Goal: Task Accomplishment & Management: Complete application form

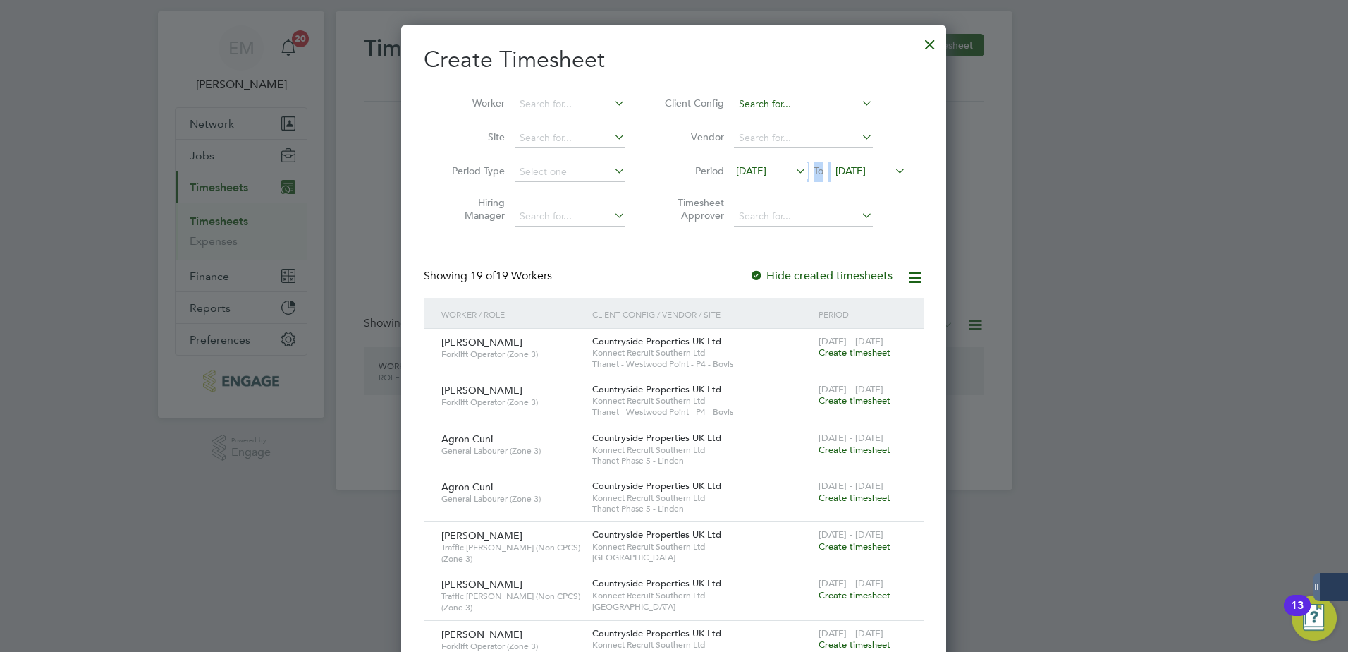
scroll to position [28, 0]
click at [788, 164] on span "[DATE]" at bounding box center [768, 171] width 75 height 19
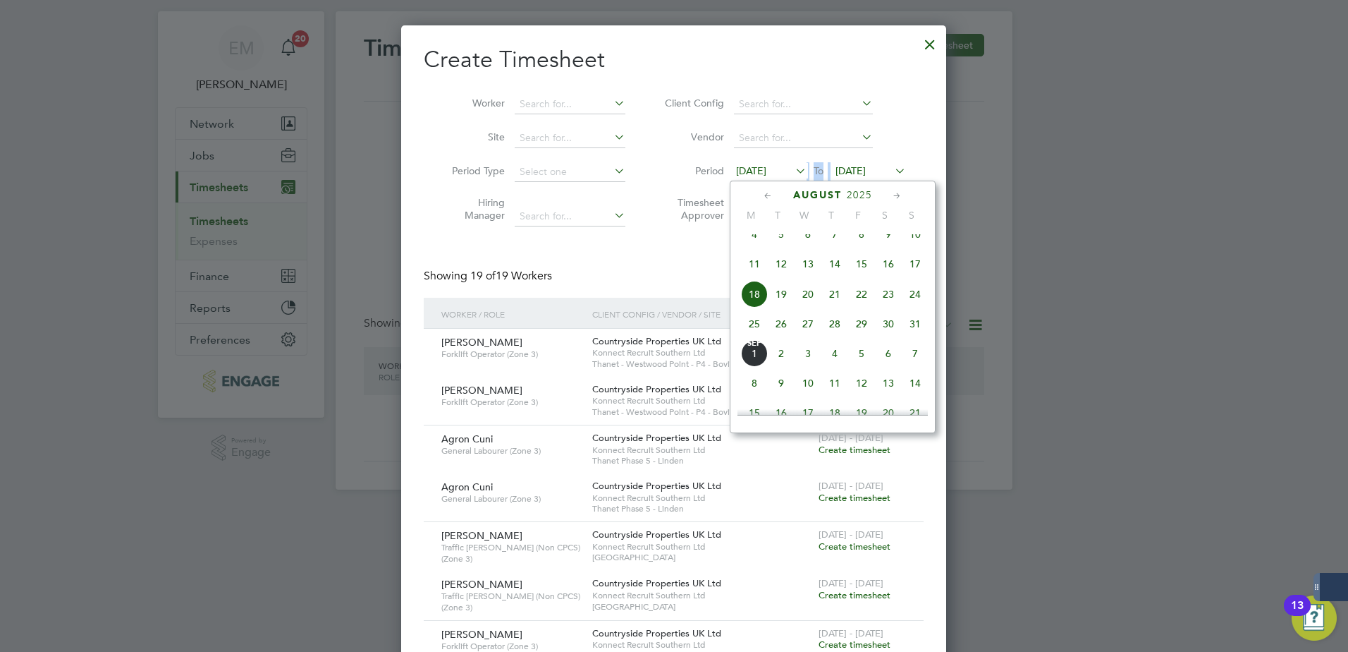
click at [751, 337] on span "25" at bounding box center [754, 323] width 27 height 27
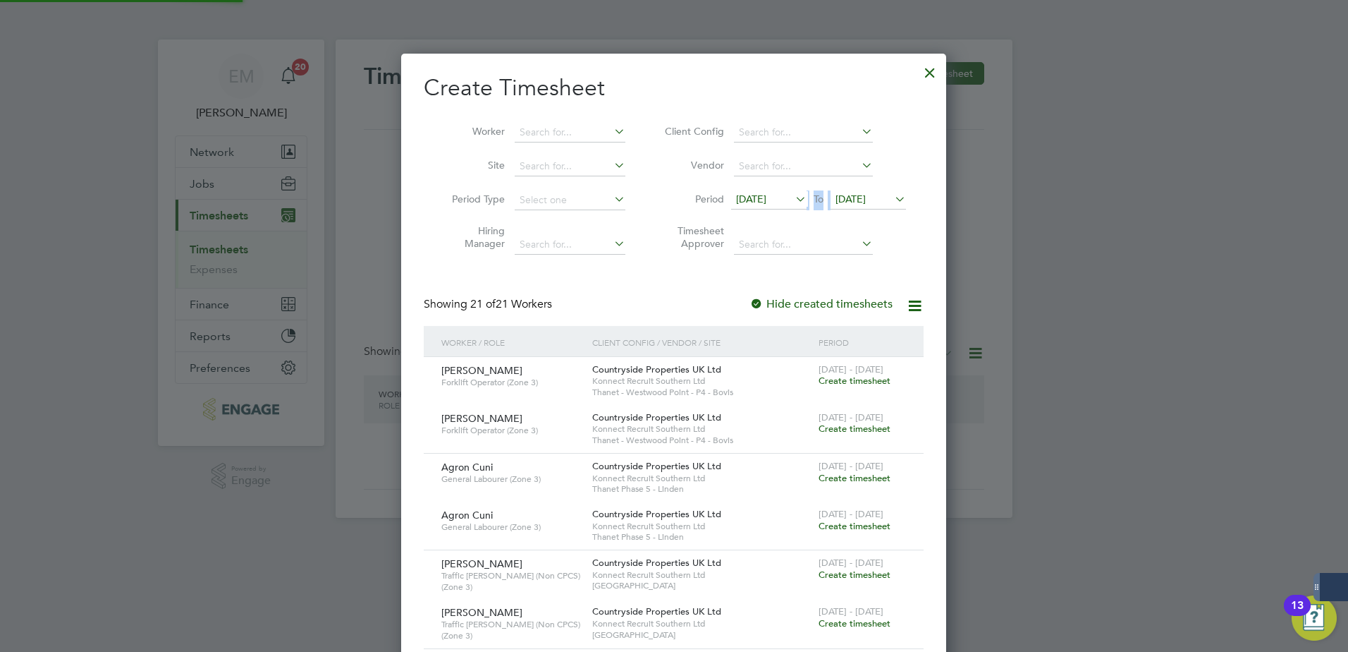
scroll to position [2219, 546]
click at [855, 475] on span "Create timesheet" at bounding box center [855, 478] width 72 height 12
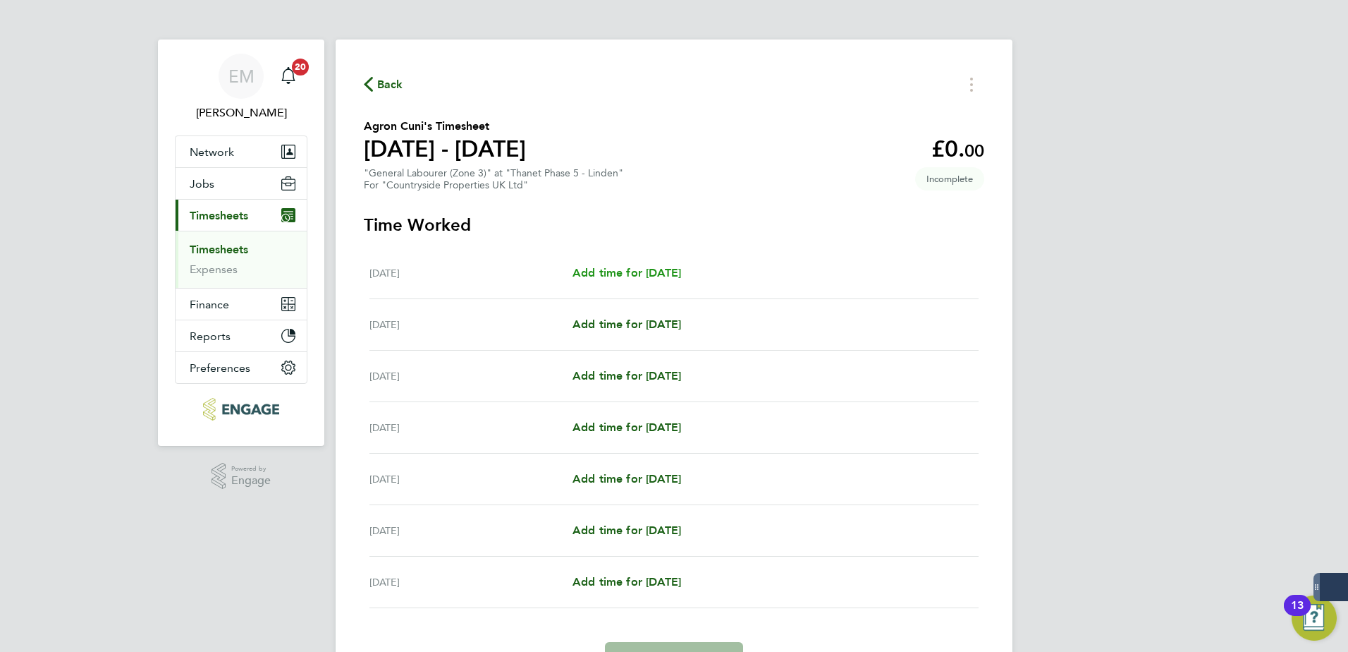
click at [662, 267] on span "Add time for [DATE]" at bounding box center [627, 272] width 109 height 13
select select "30"
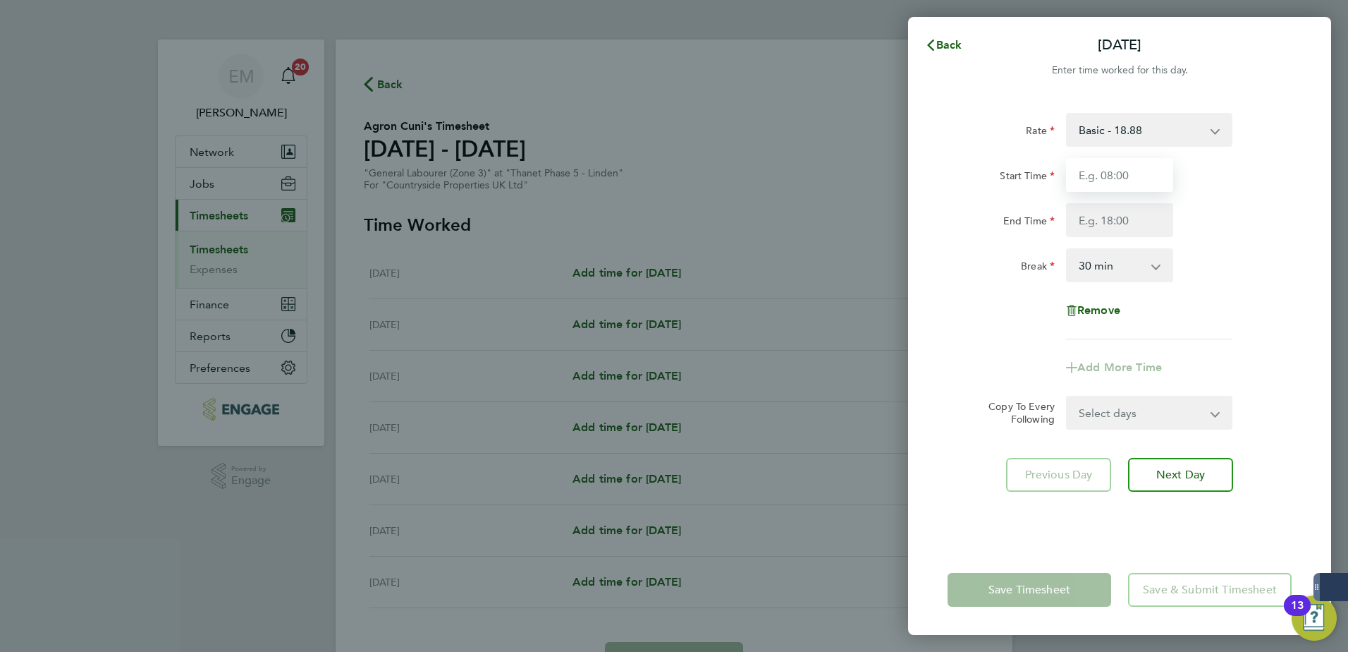
click at [1077, 177] on input "Start Time" at bounding box center [1119, 175] width 107 height 34
click at [1077, 173] on input "Start Time" at bounding box center [1119, 175] width 107 height 34
click at [1077, 178] on input "Start Time" at bounding box center [1119, 175] width 107 height 34
type input "07:30"
click at [1077, 226] on input "End Time" at bounding box center [1119, 220] width 107 height 34
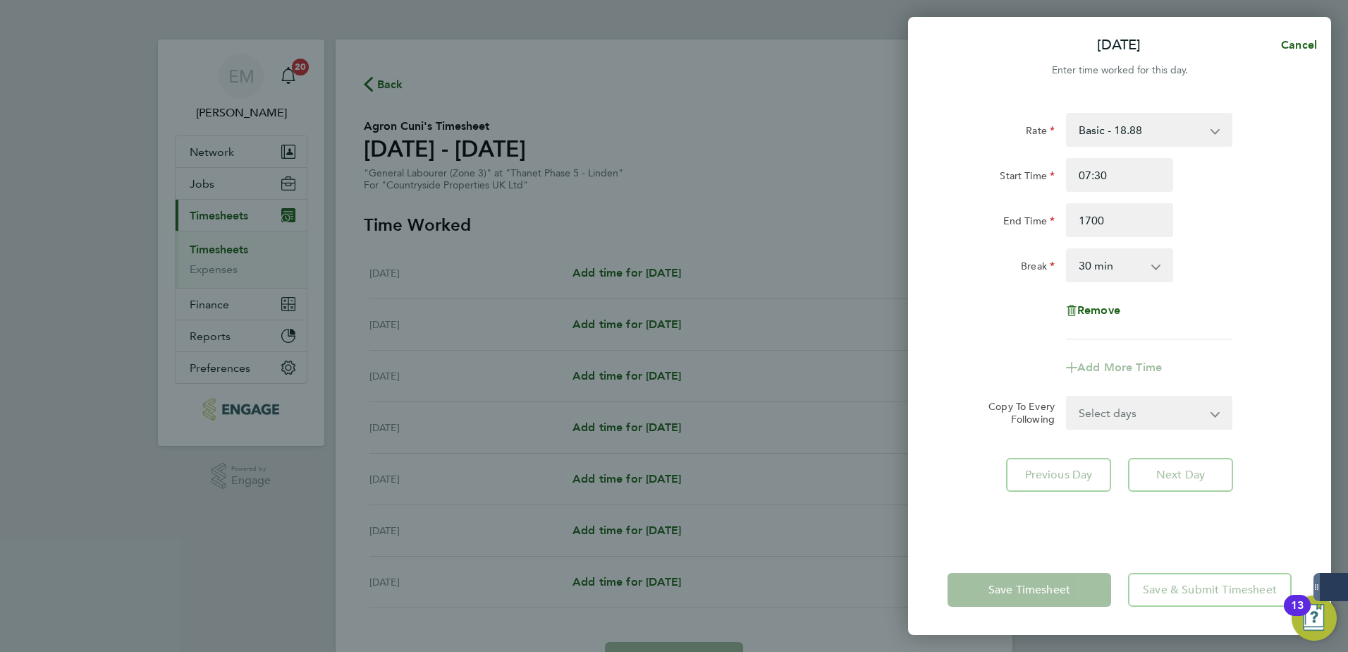
type input "17:00"
click at [1077, 341] on app-timesheet-line-form-group "Rate Basic - 18.88 Start Time 07:30 End Time 17:00 Break 0 min 15 min 30 min 45…" at bounding box center [1120, 249] width 344 height 272
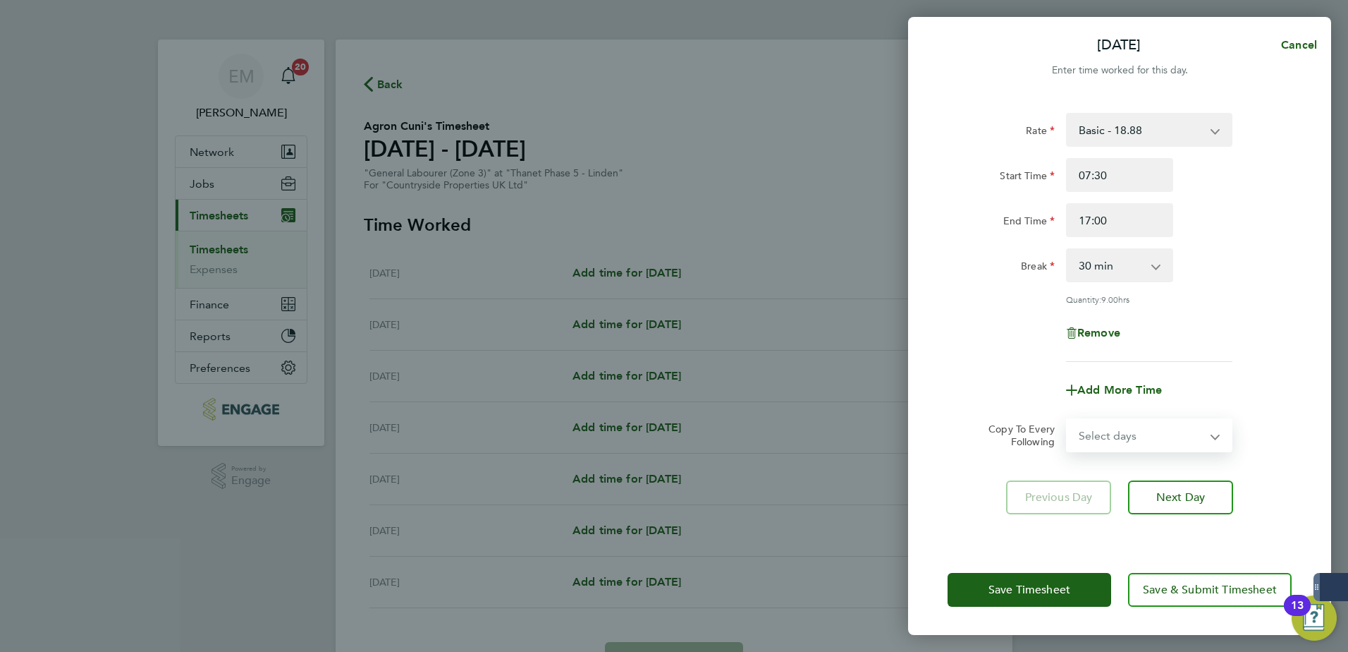
click at [1077, 441] on select "Select days Day Weekday (Mon-Fri) Weekend (Sat-Sun) [DATE] [DATE] [DATE] [DATE]…" at bounding box center [1142, 435] width 148 height 31
select select "WEEKDAY"
click at [1068, 420] on select "Select days Day Weekday (Mon-Fri) Weekend (Sat-Sun) [DATE] [DATE] [DATE] [DATE]…" at bounding box center [1142, 435] width 148 height 31
select select "[DATE]"
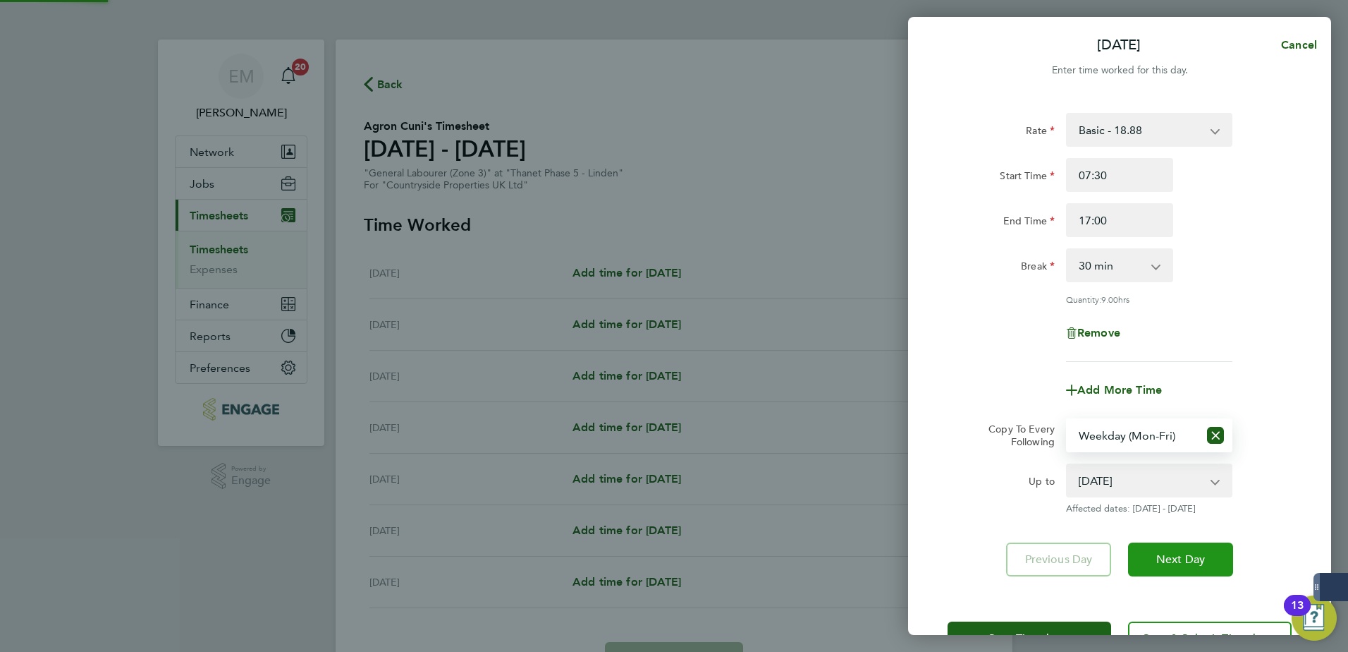
click at [1077, 499] on button "Next Day" at bounding box center [1180, 559] width 105 height 34
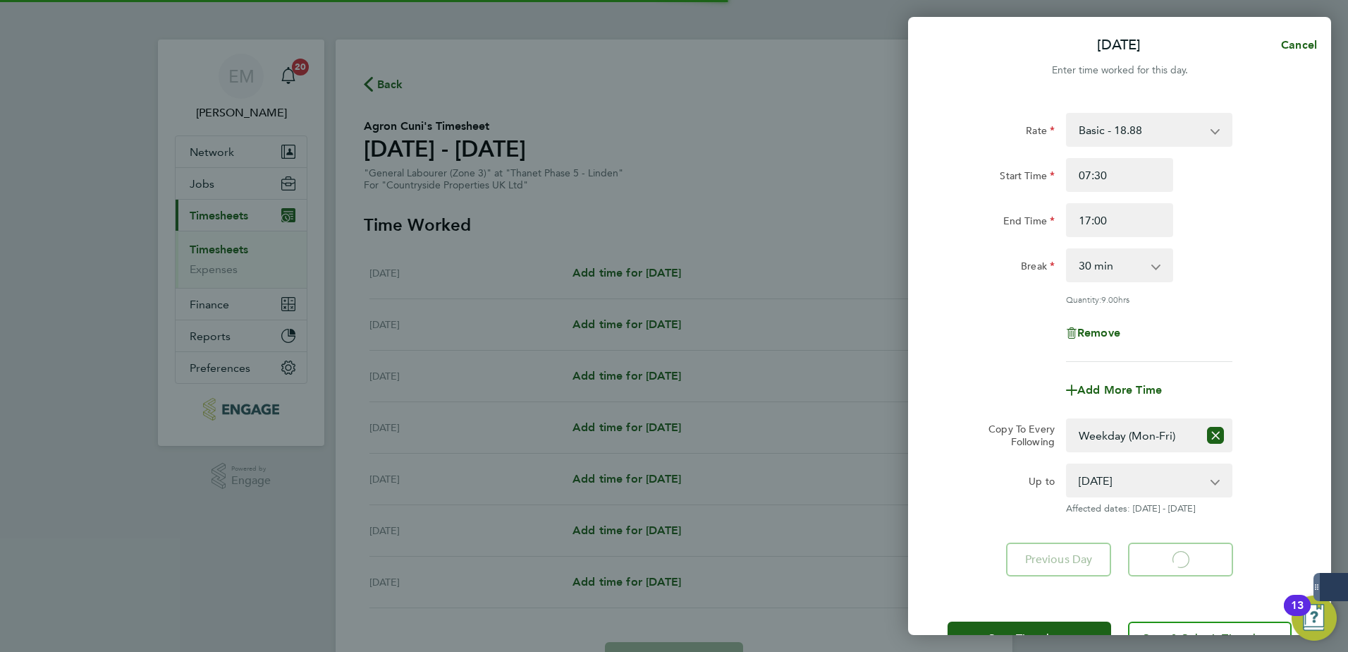
select select "30"
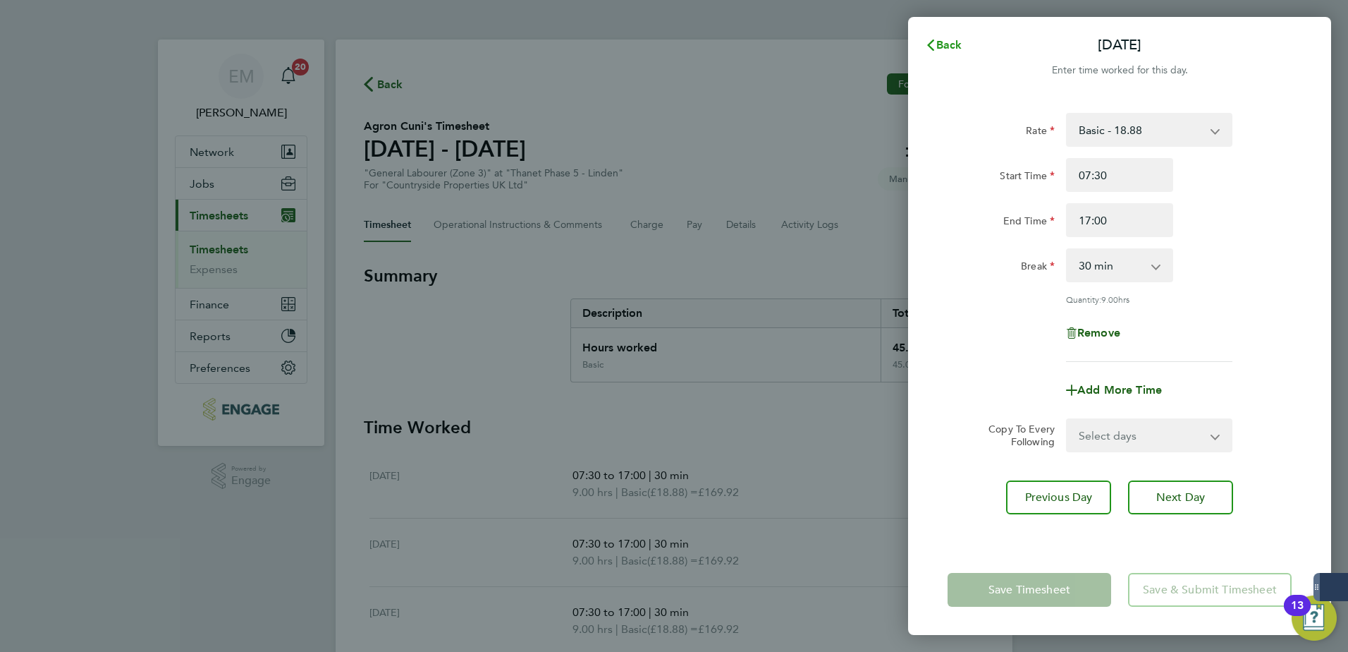
click at [949, 49] on span "Back" at bounding box center [950, 44] width 26 height 13
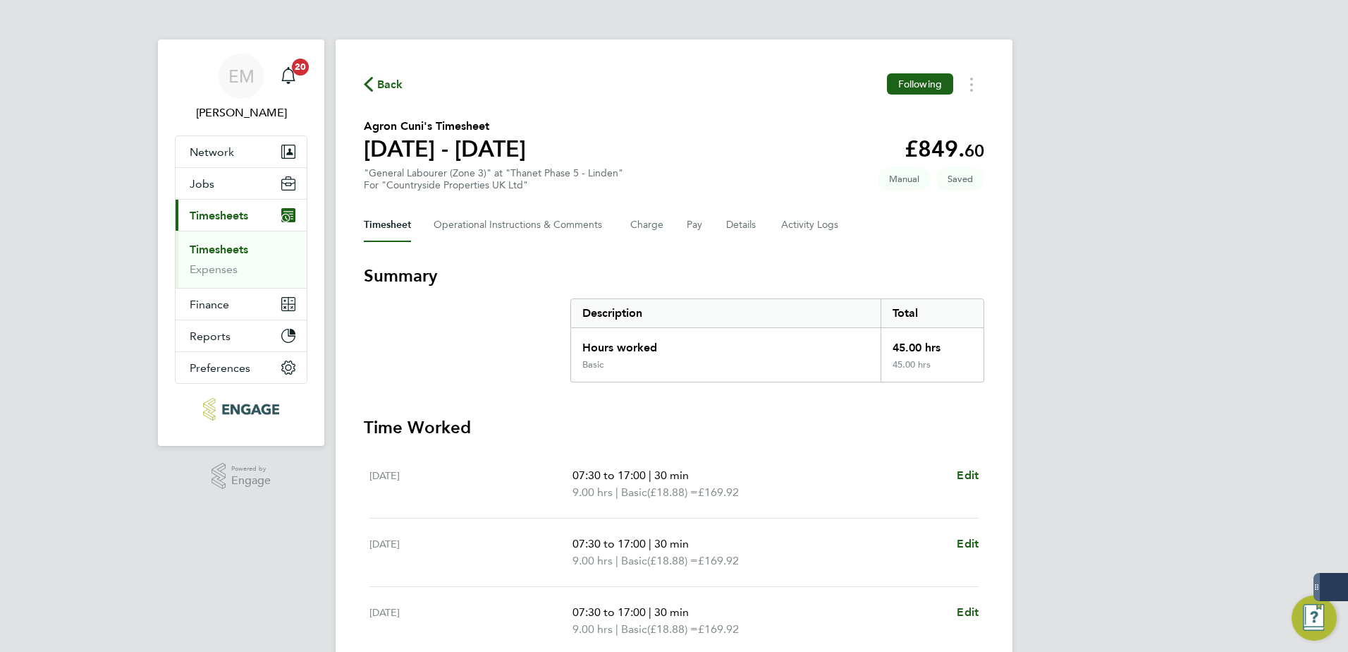
scroll to position [367, 0]
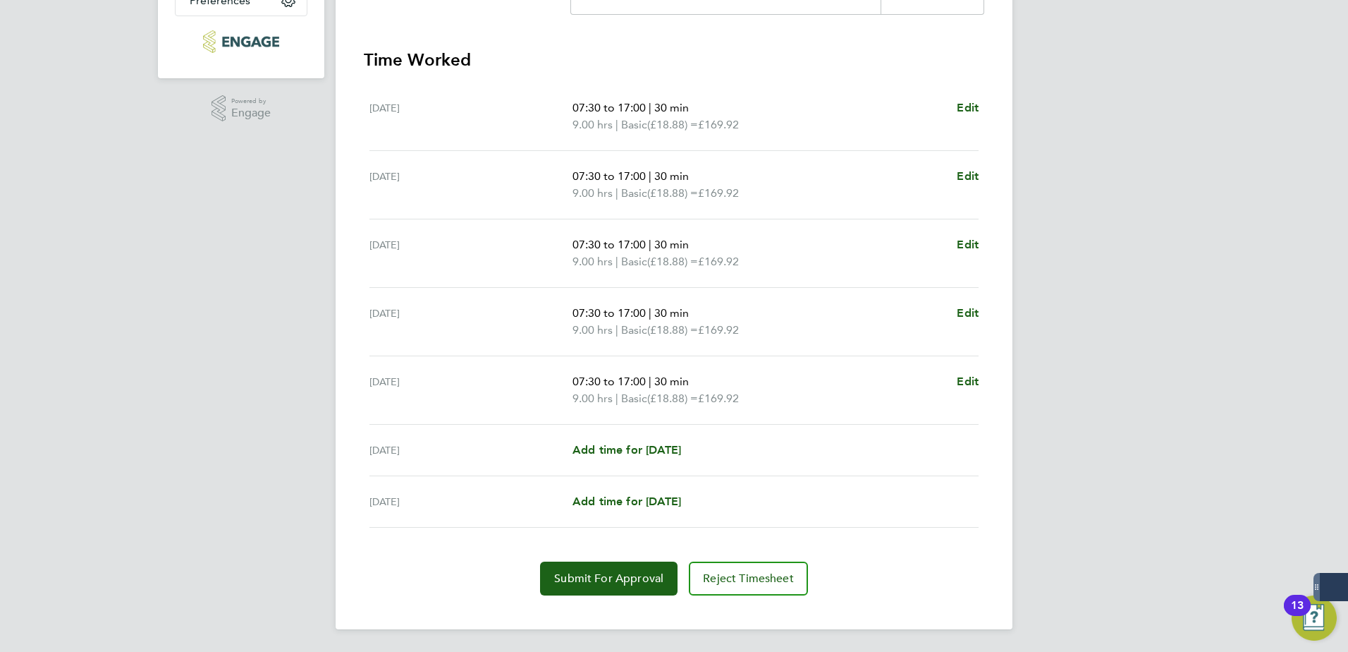
click at [664, 436] on div "[DATE] Add time for [DATE] Add time for [DATE]" at bounding box center [674, 450] width 609 height 51
click at [664, 444] on span "Add time for [DATE]" at bounding box center [627, 449] width 109 height 13
select select "30"
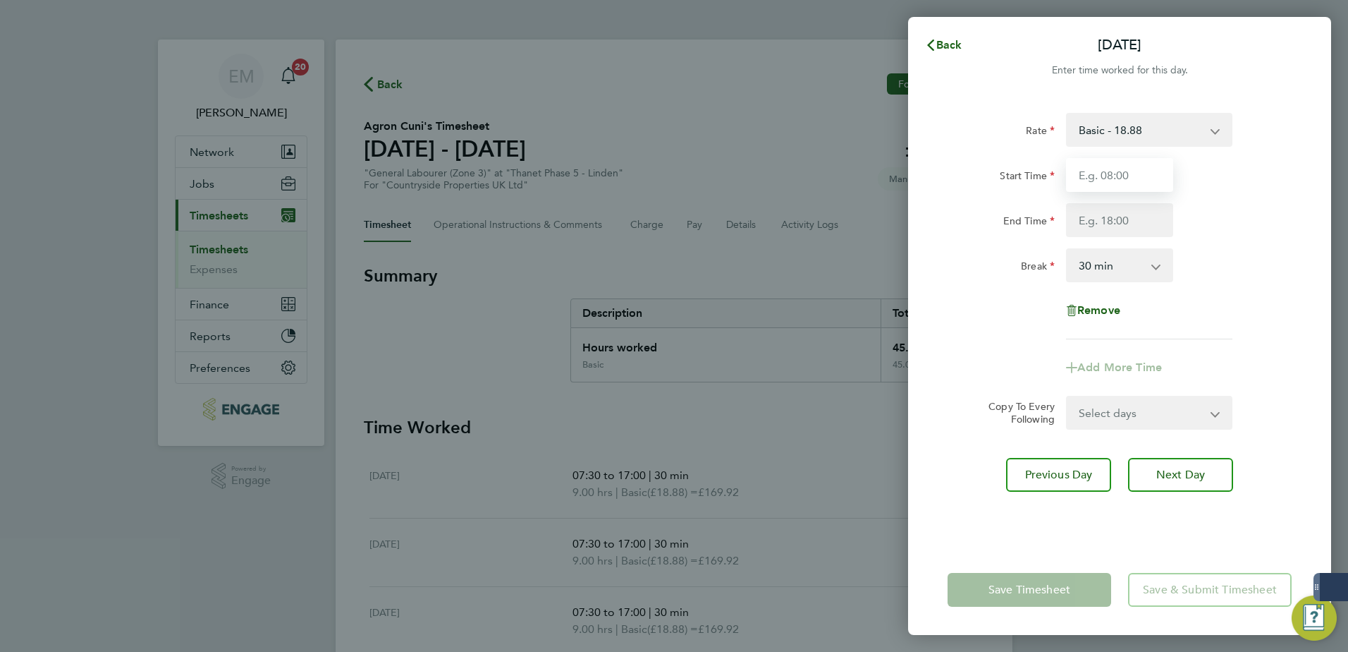
click at [1077, 171] on input "Start Time" at bounding box center [1119, 175] width 107 height 34
type input "07:30"
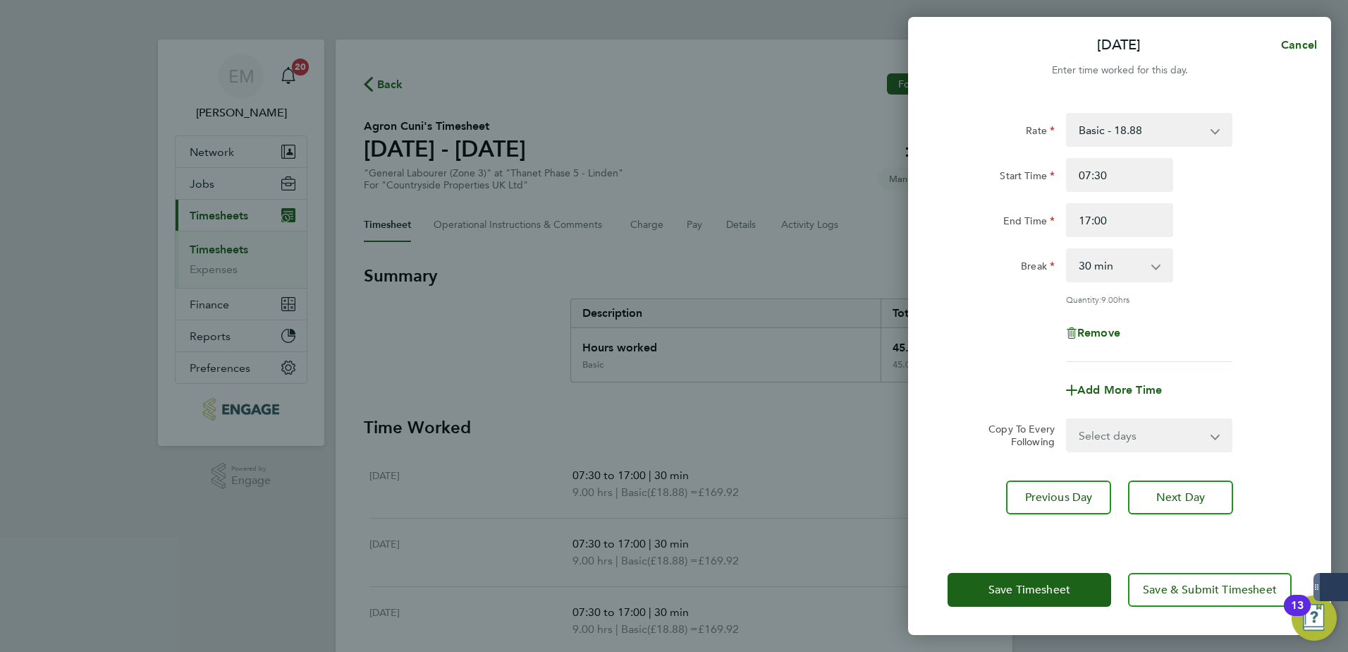
click at [1065, 228] on div "17:00" at bounding box center [1120, 220] width 118 height 34
click at [1077, 223] on input "17:00" at bounding box center [1119, 220] width 107 height 34
click at [1077, 224] on input "17:00" at bounding box center [1119, 220] width 107 height 34
type input "13:00"
click at [1077, 252] on div "Break 0 min 15 min 30 min 45 min 60 min 75 min 90 min" at bounding box center [1119, 265] width 355 height 34
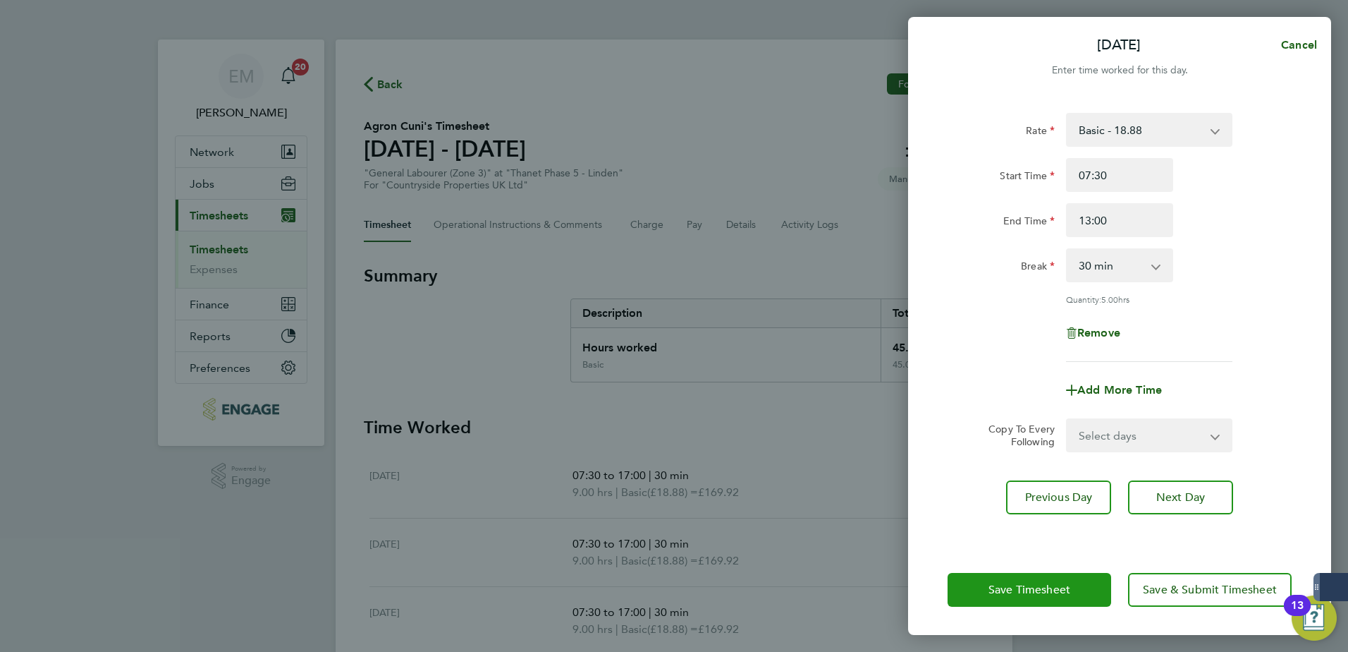
click at [1077, 499] on button "Save Timesheet" at bounding box center [1030, 590] width 164 height 34
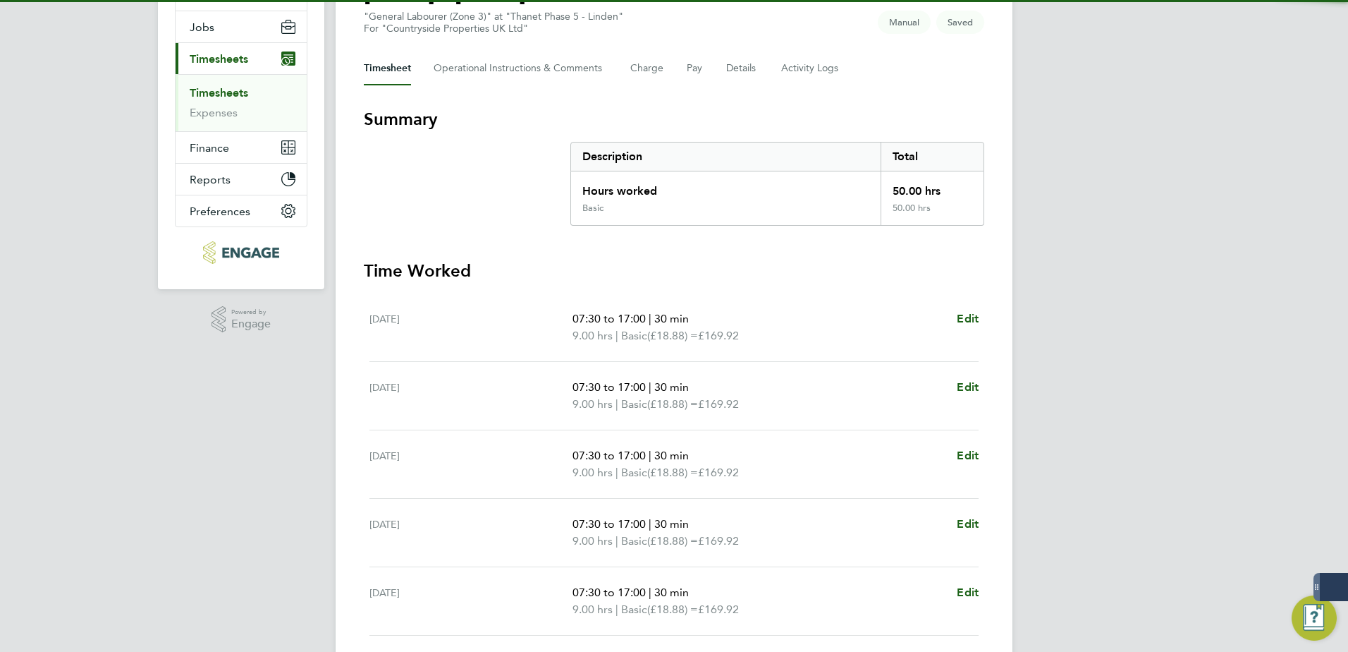
scroll to position [384, 0]
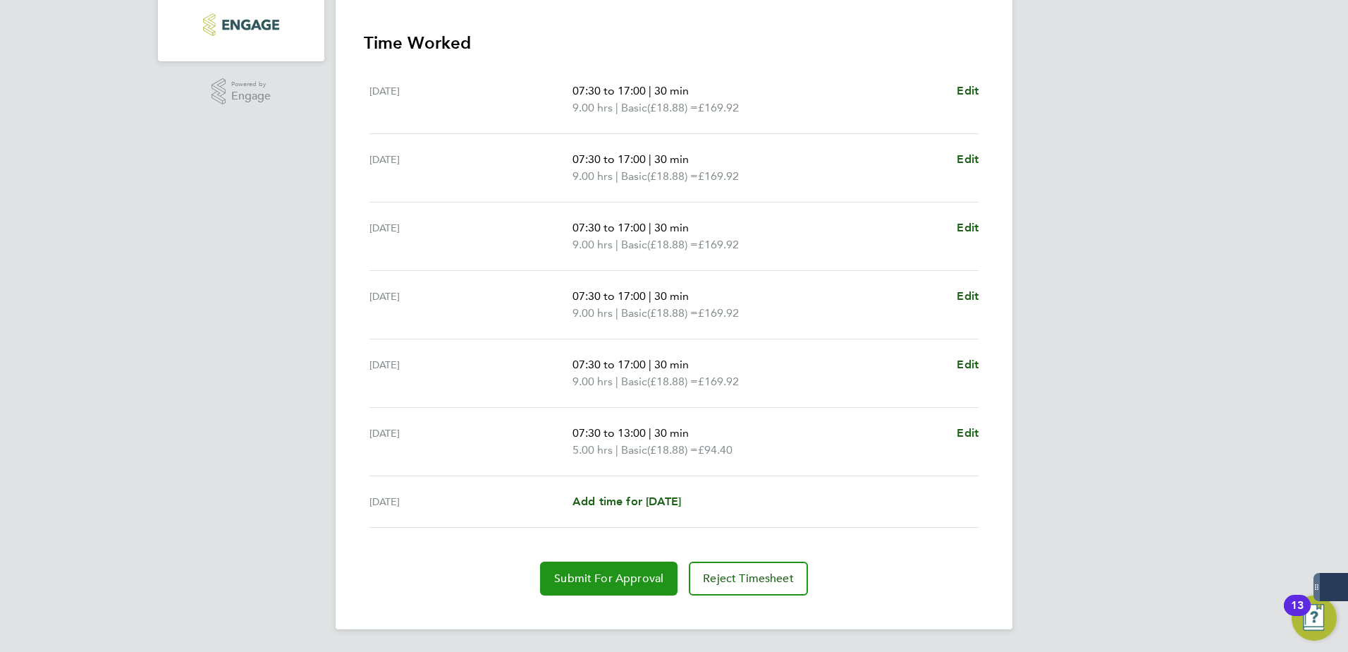
click at [640, 499] on button "Submit For Approval" at bounding box center [609, 578] width 138 height 34
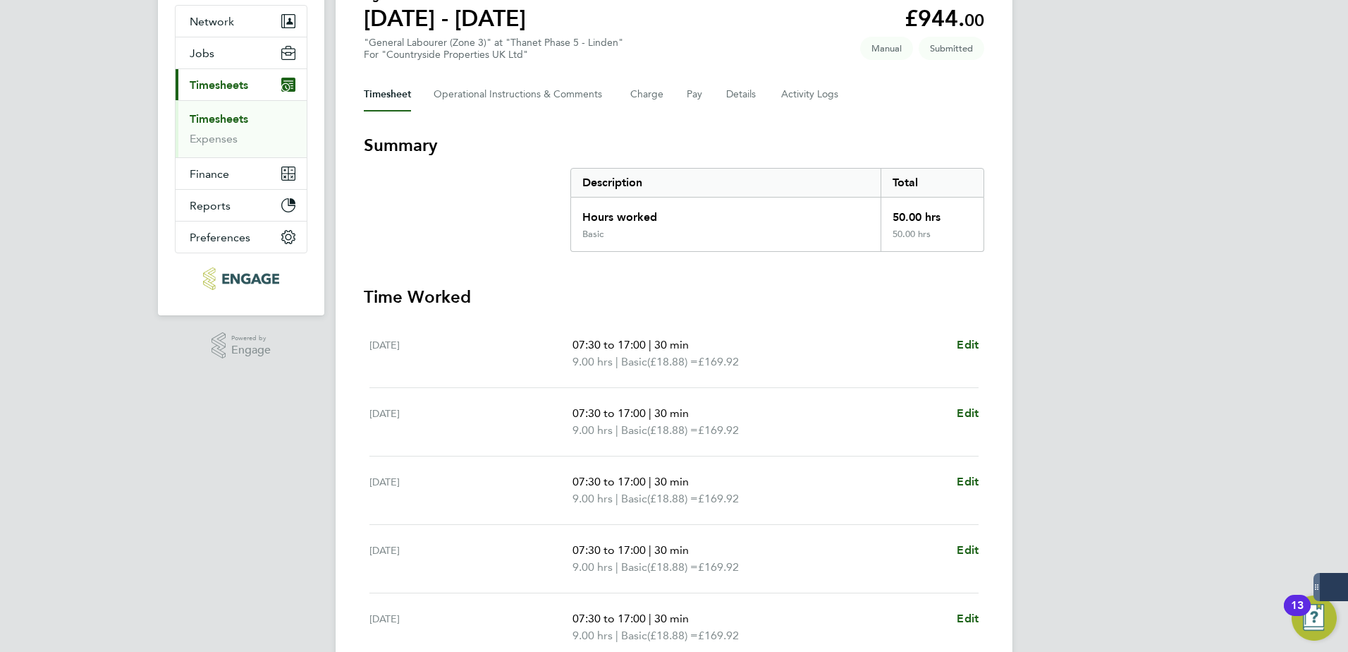
scroll to position [32, 0]
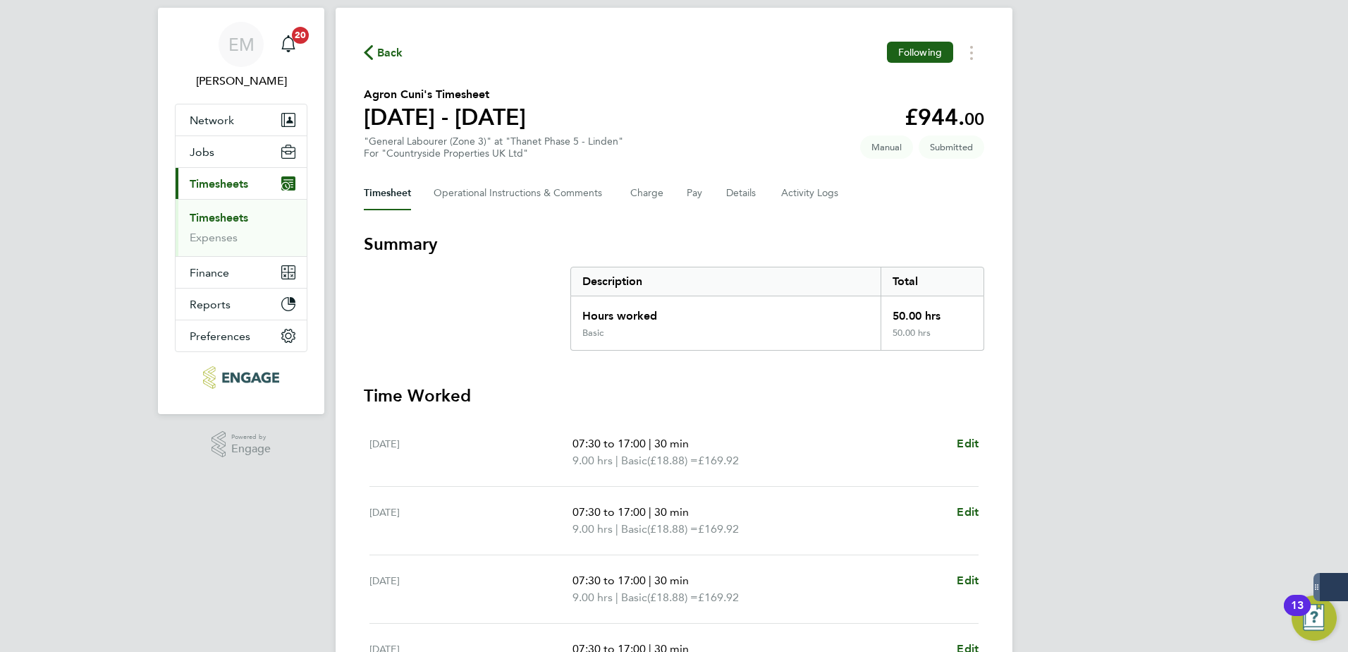
click at [392, 54] on span "Back" at bounding box center [390, 52] width 26 height 17
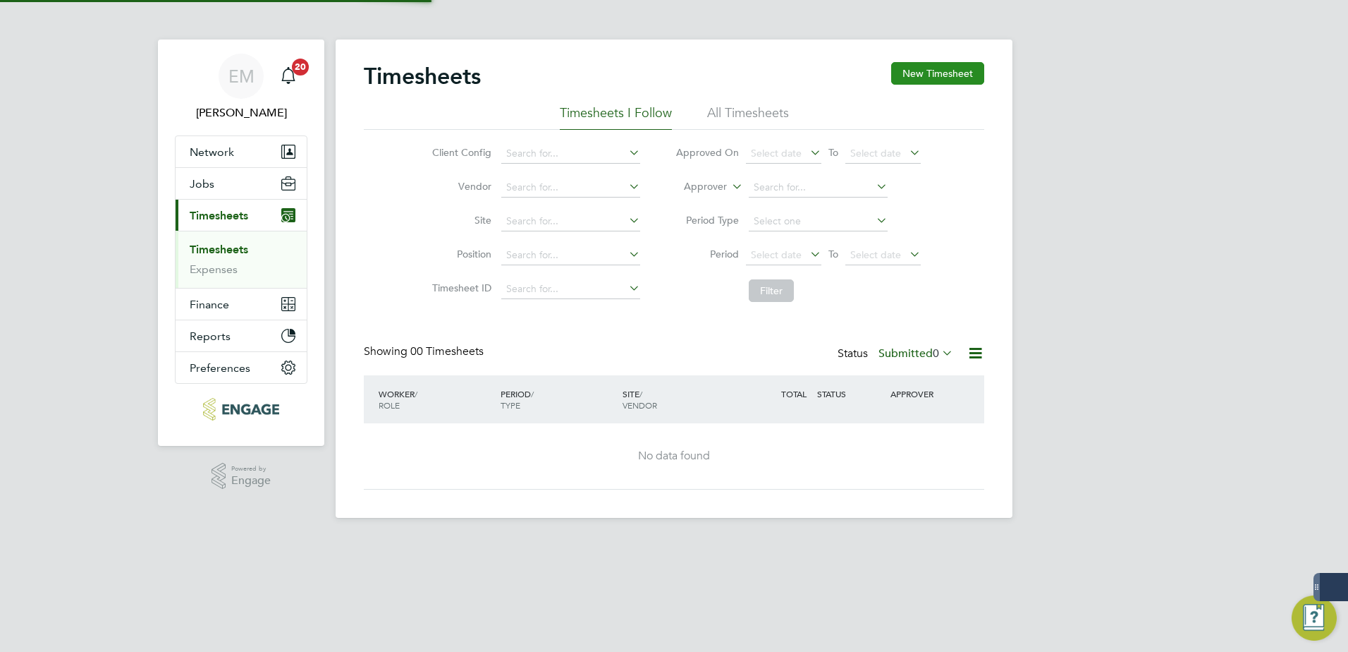
click at [960, 66] on button "New Timesheet" at bounding box center [937, 73] width 93 height 23
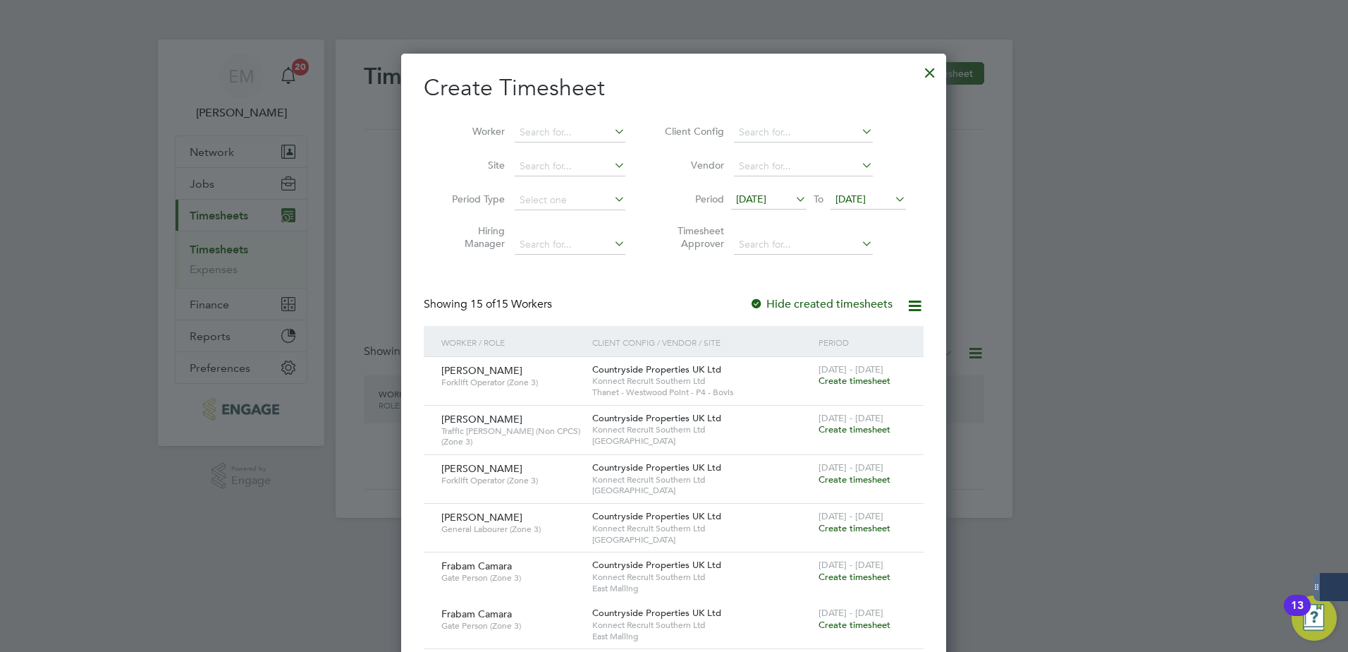
scroll to position [1351, 546]
click at [870, 382] on span "Create timesheet" at bounding box center [855, 380] width 72 height 12
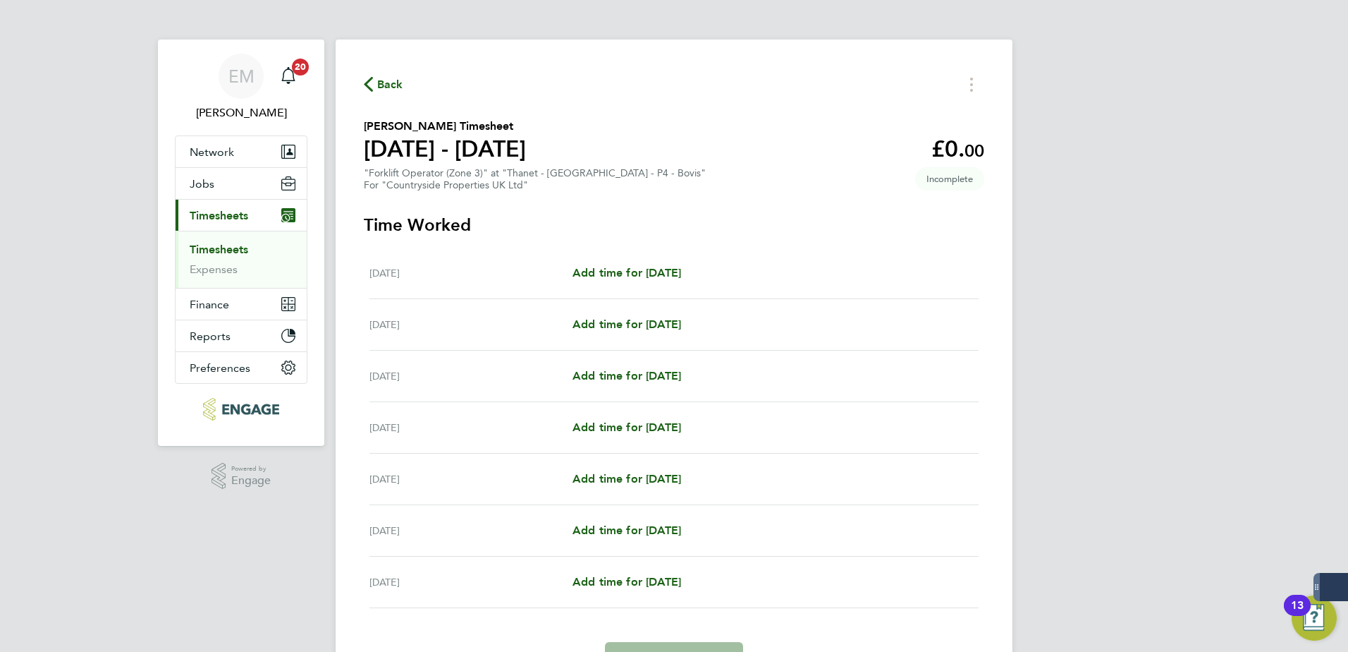
click at [595, 281] on div "[DATE] Add time for [DATE] Add time for [DATE]" at bounding box center [674, 273] width 609 height 51
click at [609, 262] on div "[DATE] Add time for [DATE] Add time for [DATE]" at bounding box center [674, 273] width 609 height 51
click at [600, 269] on span "Add time for [DATE]" at bounding box center [627, 272] width 109 height 13
select select "30"
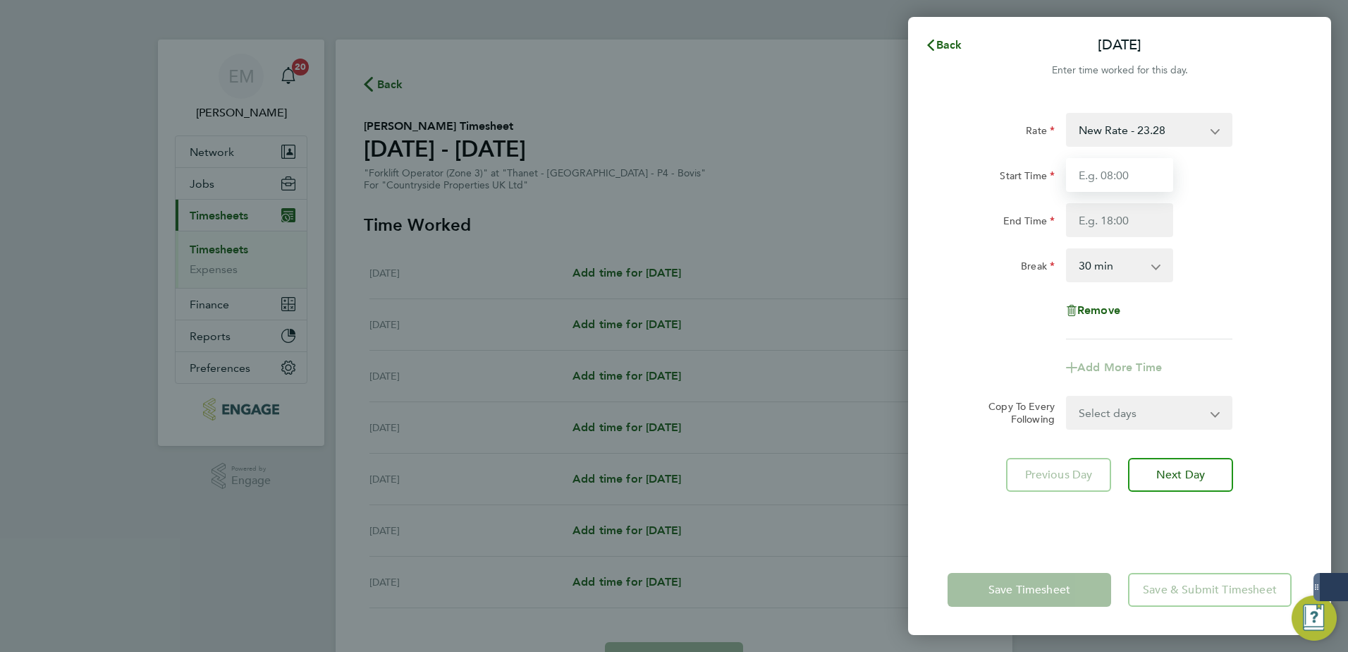
click at [1077, 171] on input "Start Time" at bounding box center [1119, 175] width 107 height 34
type input "07:30"
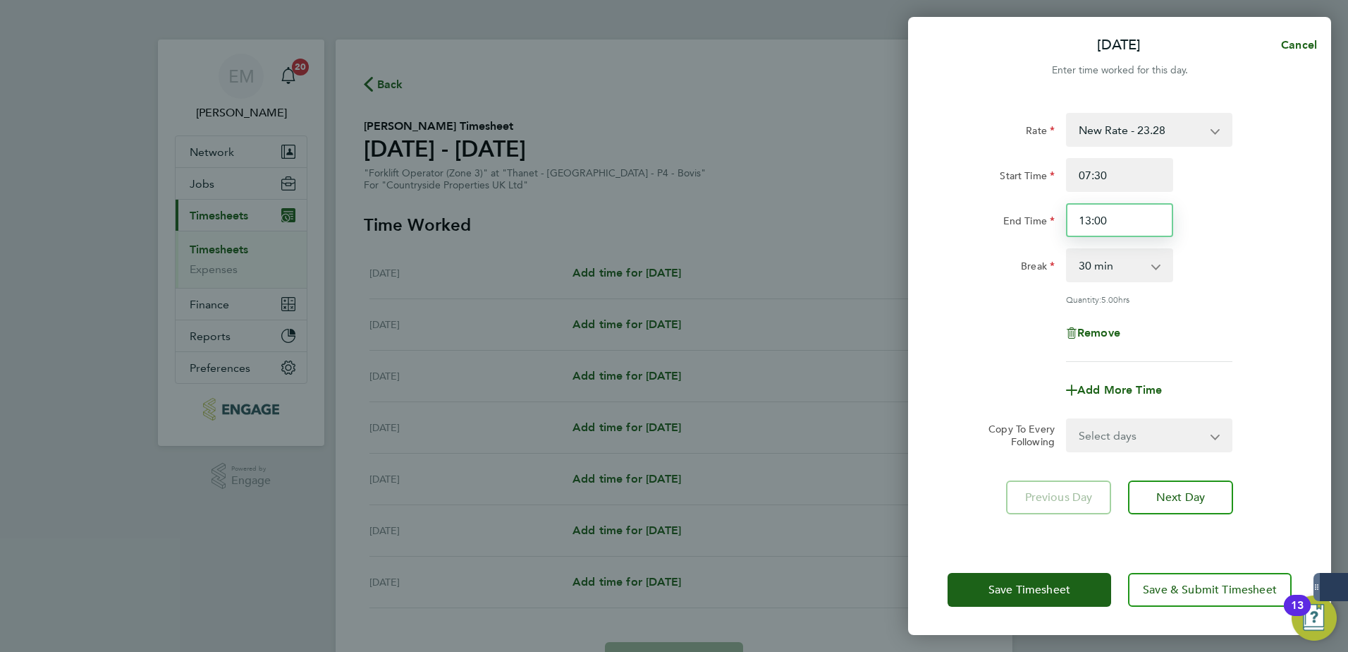
drag, startPoint x: 1124, startPoint y: 228, endPoint x: 968, endPoint y: 224, distance: 155.9
click at [970, 224] on div "End Time 13:00" at bounding box center [1119, 220] width 355 height 34
type input "17:00"
click at [1077, 353] on div "[DATE] Cancel Enter time worked for this day. Rate New Rate - 23.28 Start Time …" at bounding box center [674, 326] width 1348 height 652
click at [1077, 429] on select "Select days Day Weekday (Mon-Fri) Weekend (Sat-Sun) [DATE] [DATE] [DATE] [DATE]…" at bounding box center [1142, 435] width 148 height 31
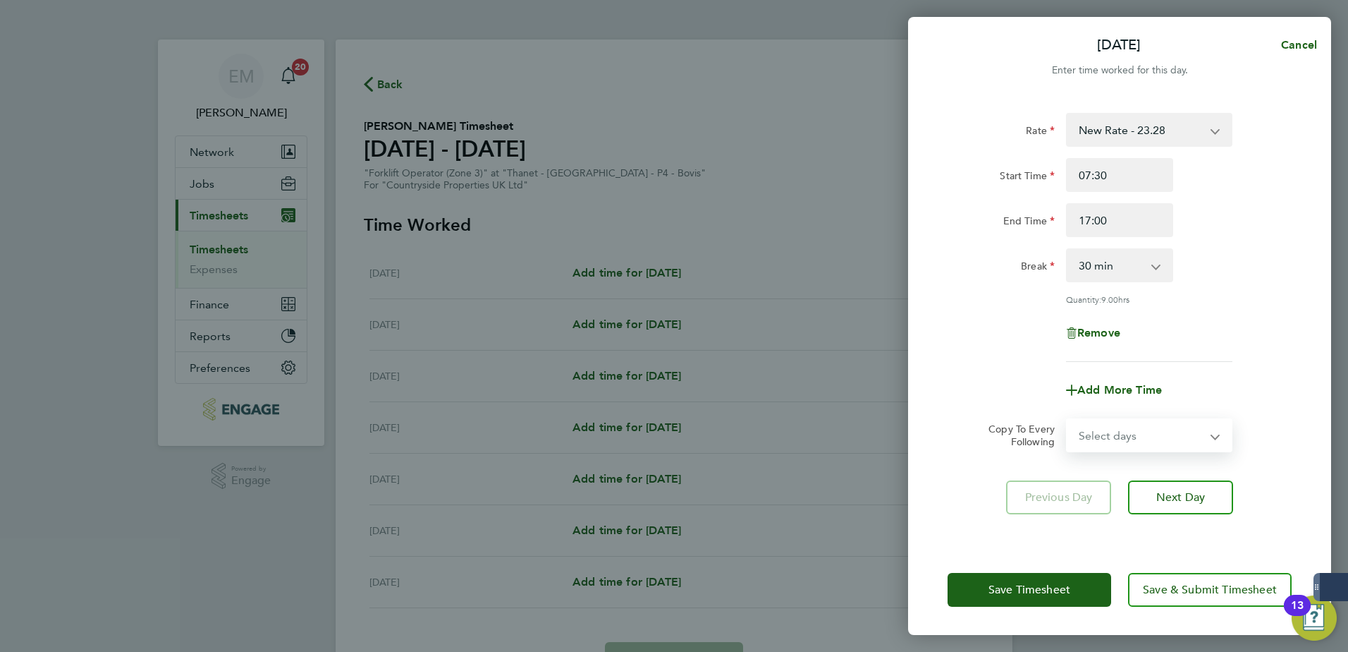
select select "WEEKDAY"
click at [1068, 420] on select "Select days Day Weekday (Mon-Fri) Weekend (Sat-Sun) [DATE] [DATE] [DATE] [DATE]…" at bounding box center [1142, 435] width 148 height 31
select select "[DATE]"
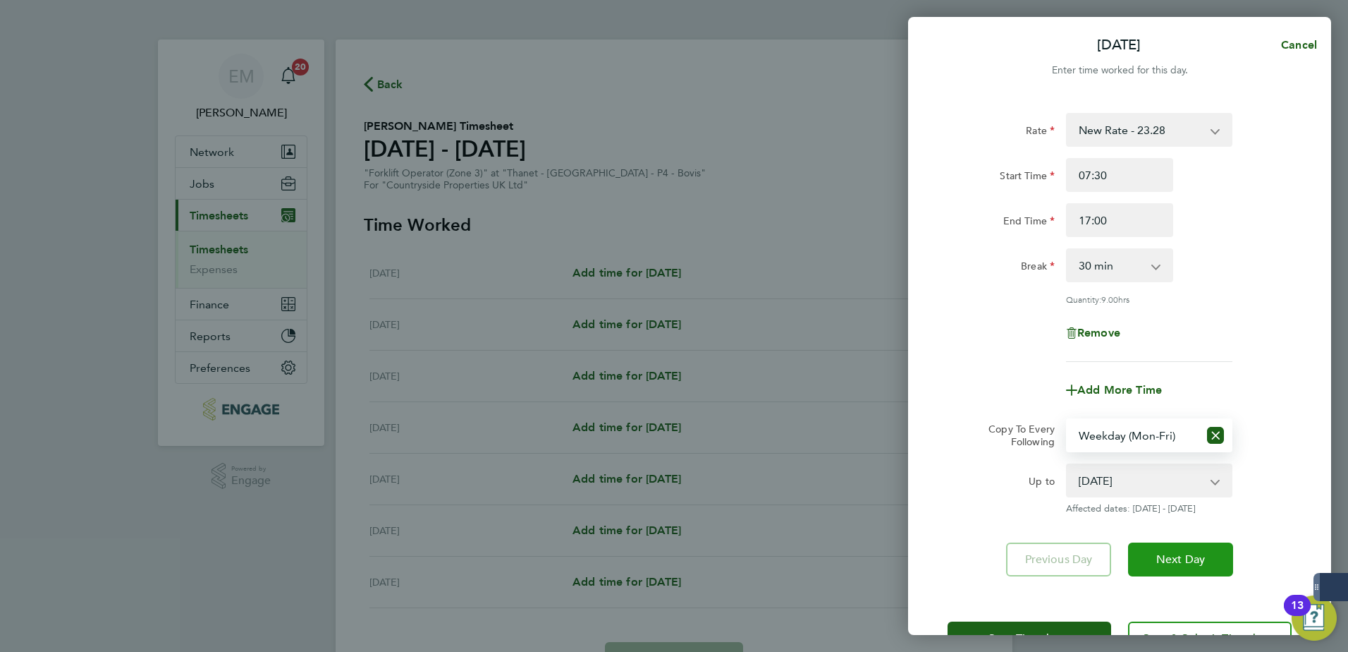
click at [1077, 499] on span "Next Day" at bounding box center [1181, 559] width 49 height 14
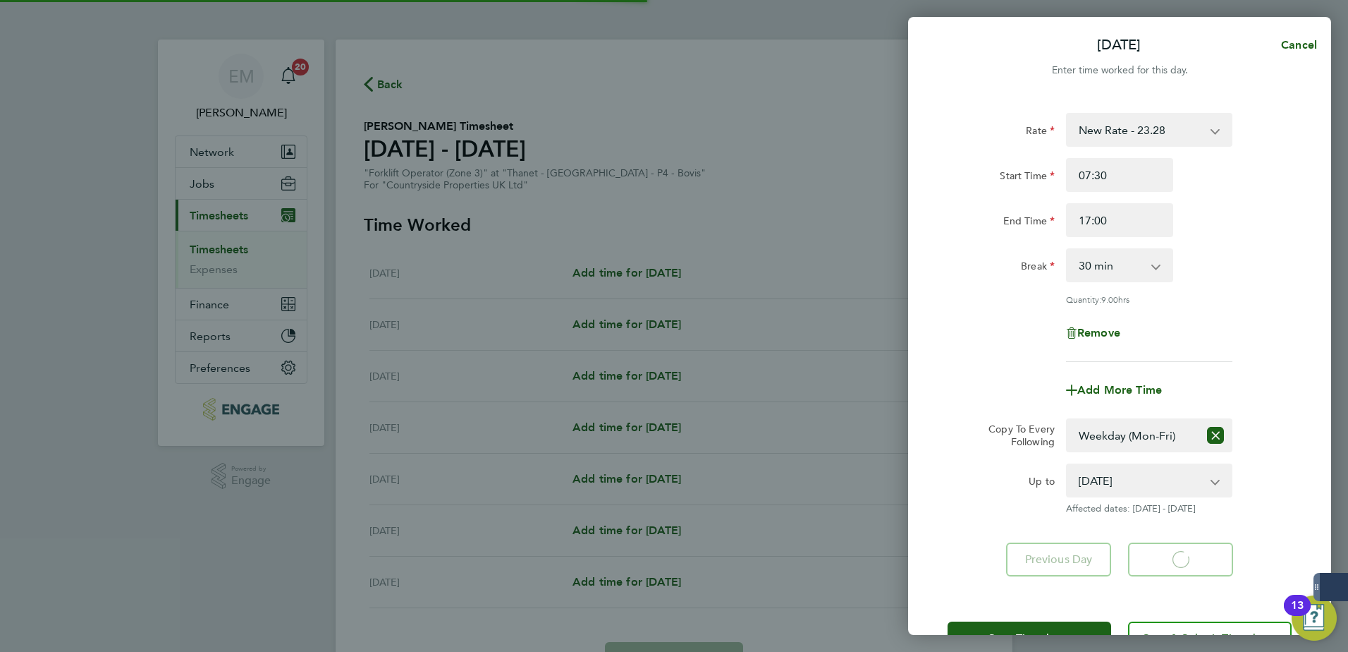
select select "30"
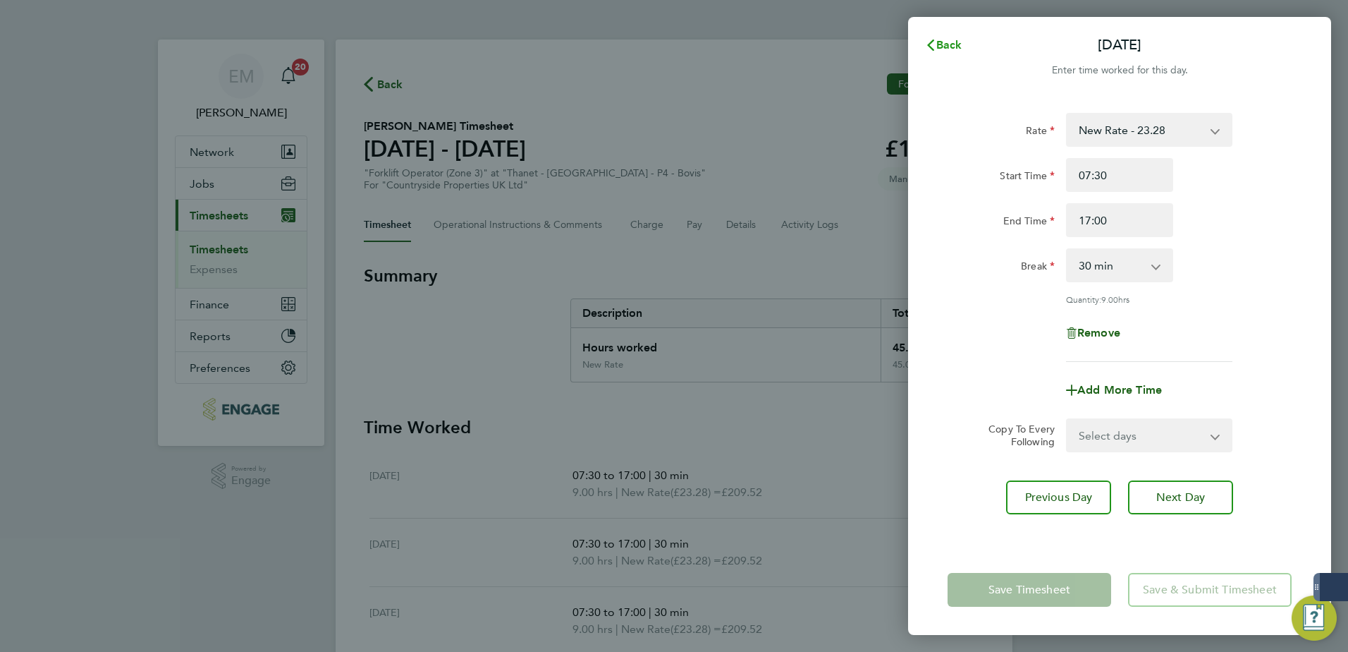
click at [947, 44] on span "Back" at bounding box center [950, 44] width 26 height 13
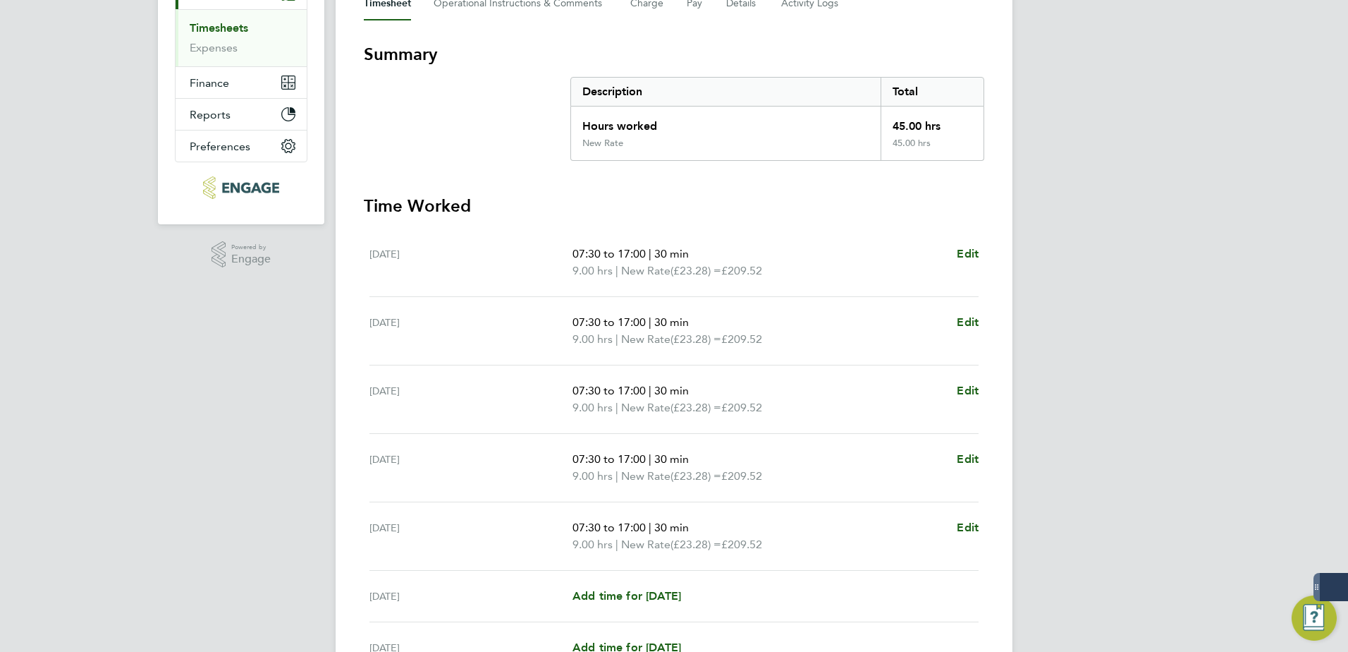
scroll to position [353, 0]
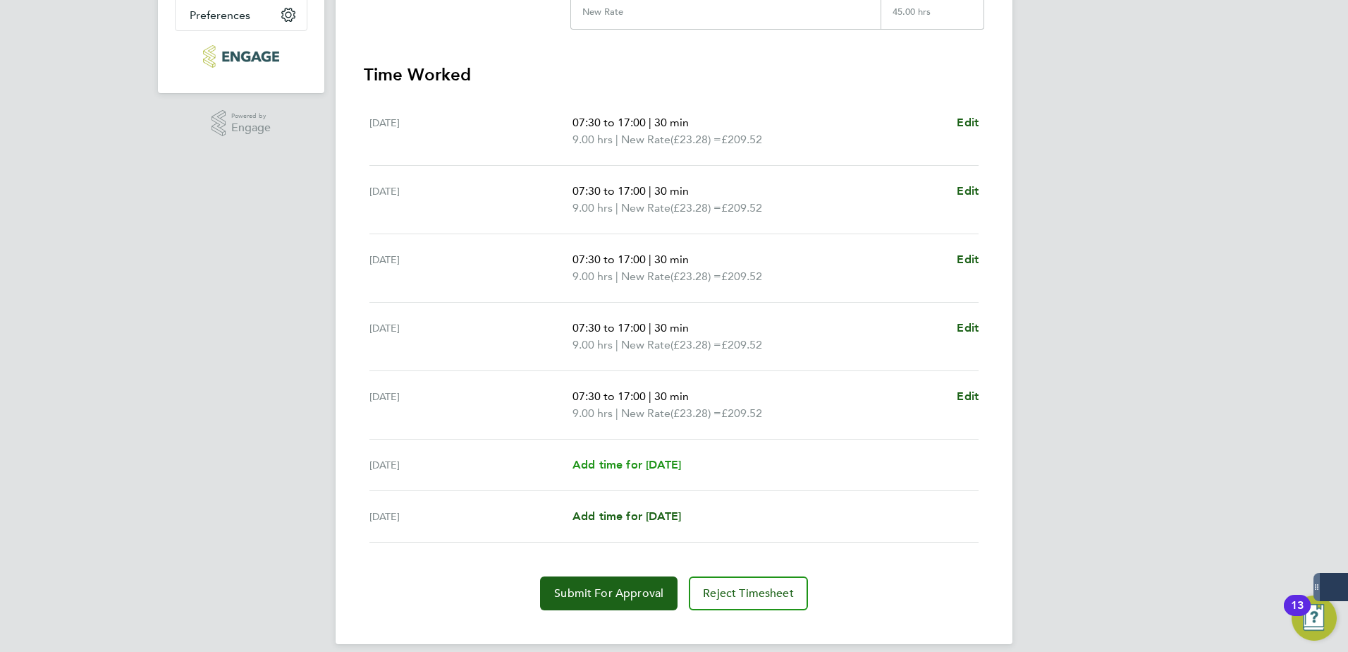
click at [669, 468] on span "Add time for [DATE]" at bounding box center [627, 464] width 109 height 13
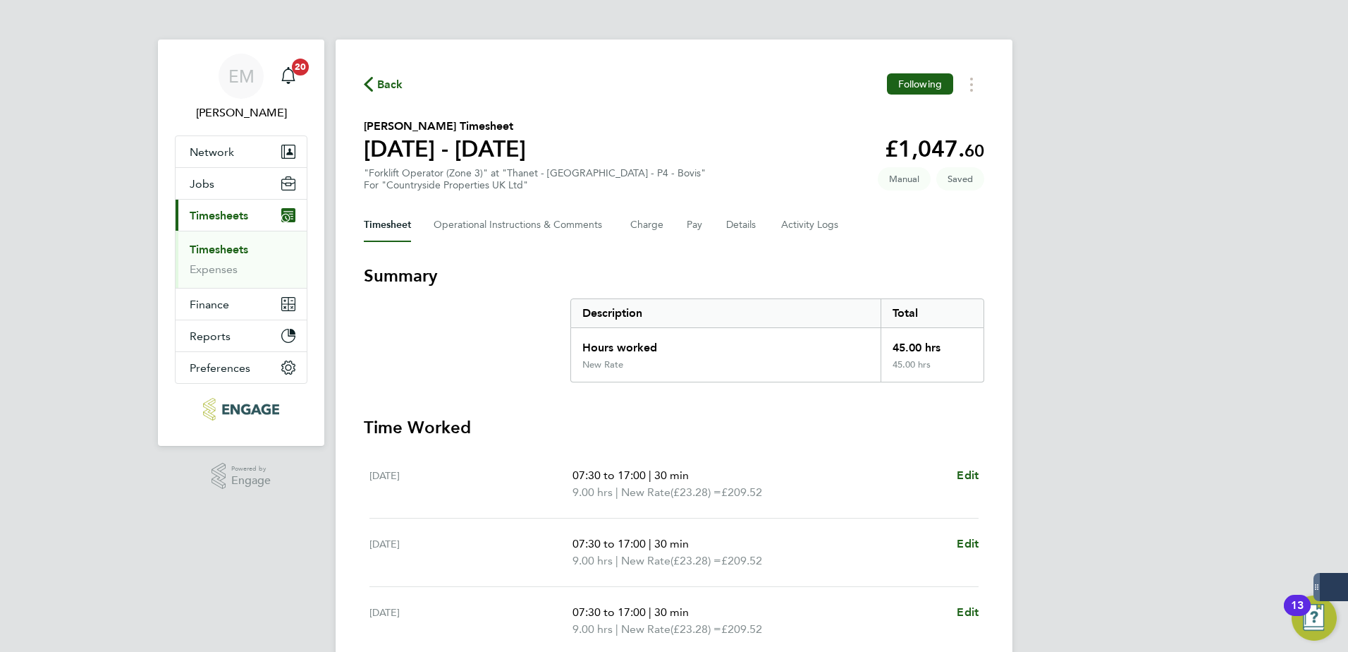
select select "30"
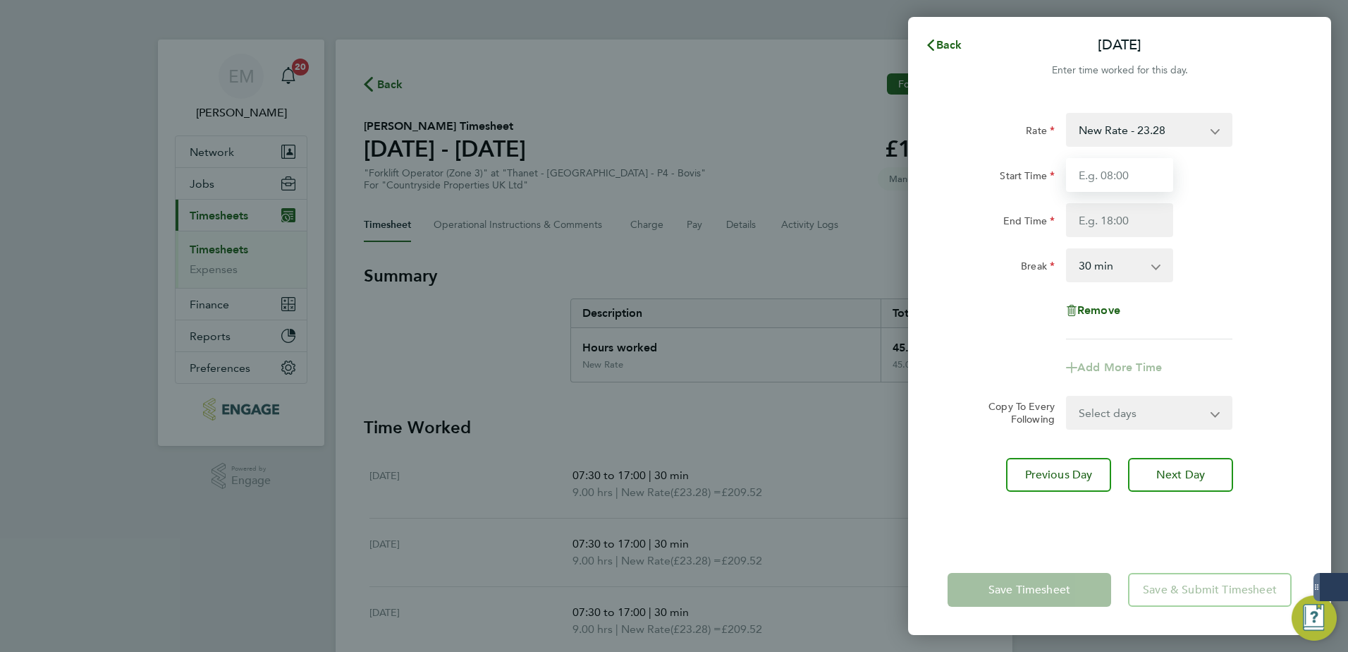
click at [1077, 188] on input "Start Time" at bounding box center [1119, 175] width 107 height 34
type input "07:30"
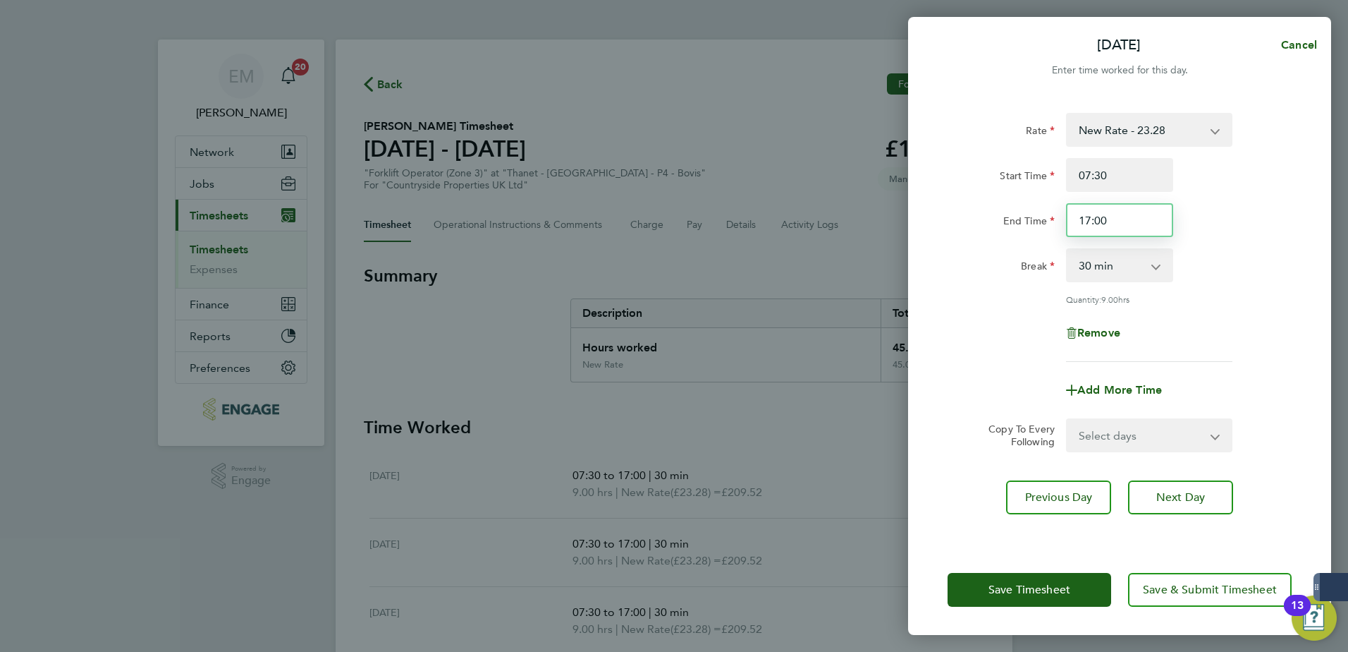
click at [1077, 218] on input "17:00" at bounding box center [1119, 220] width 107 height 34
click at [1077, 383] on div "Add More Time" at bounding box center [1119, 390] width 355 height 34
drag, startPoint x: 1120, startPoint y: 213, endPoint x: 932, endPoint y: 209, distance: 187.6
click at [932, 209] on div "Rate New Rate - 23.28 Start Time 07:30 End Time 13:00 Break 0 min 15 min 30 min…" at bounding box center [1119, 320] width 423 height 449
type input "14:00"
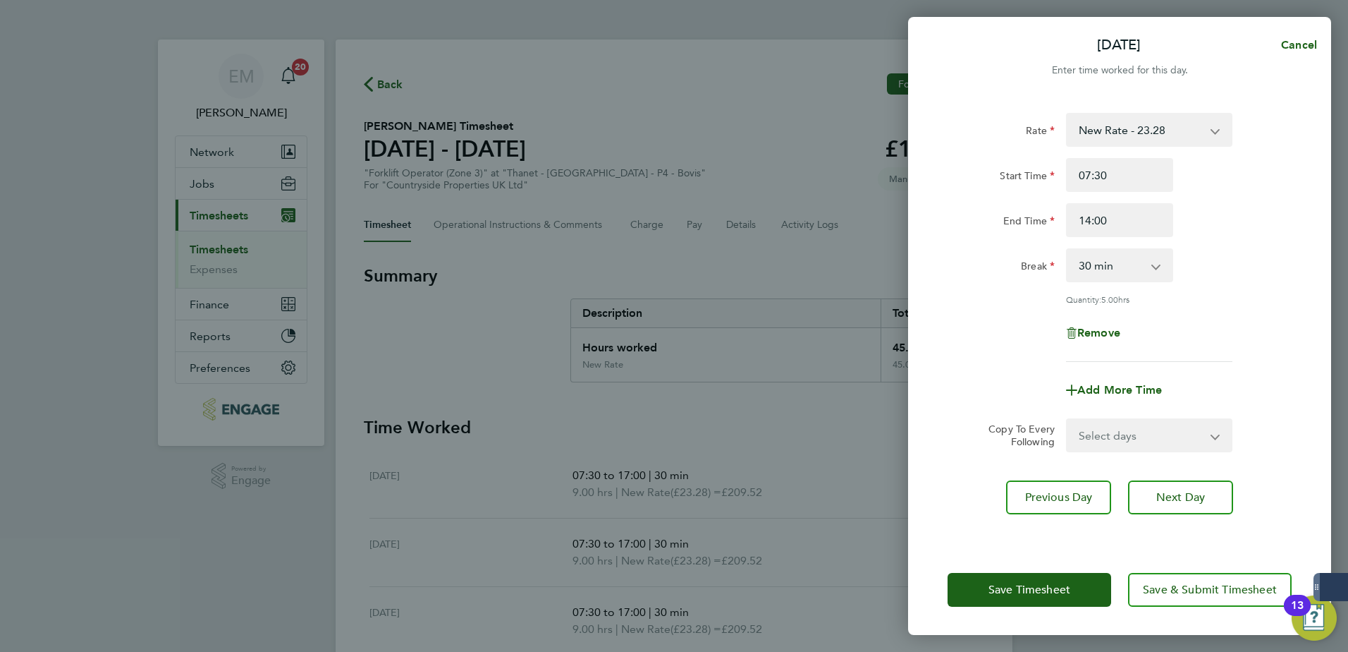
click at [1077, 262] on div "Break 0 min 15 min 30 min 45 min 60 min 75 min 90 min" at bounding box center [1119, 265] width 355 height 34
click at [1077, 499] on button "Save Timesheet" at bounding box center [1030, 590] width 164 height 34
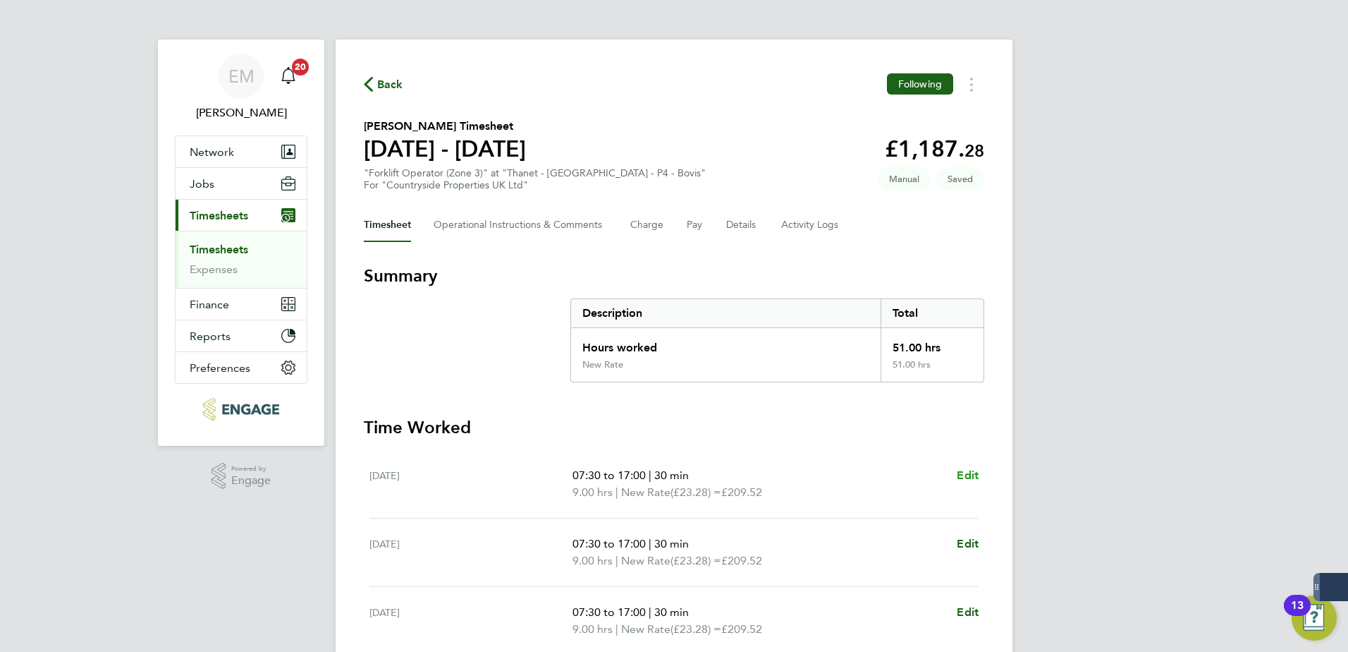
click at [970, 483] on link "Edit" at bounding box center [968, 475] width 22 height 17
select select "30"
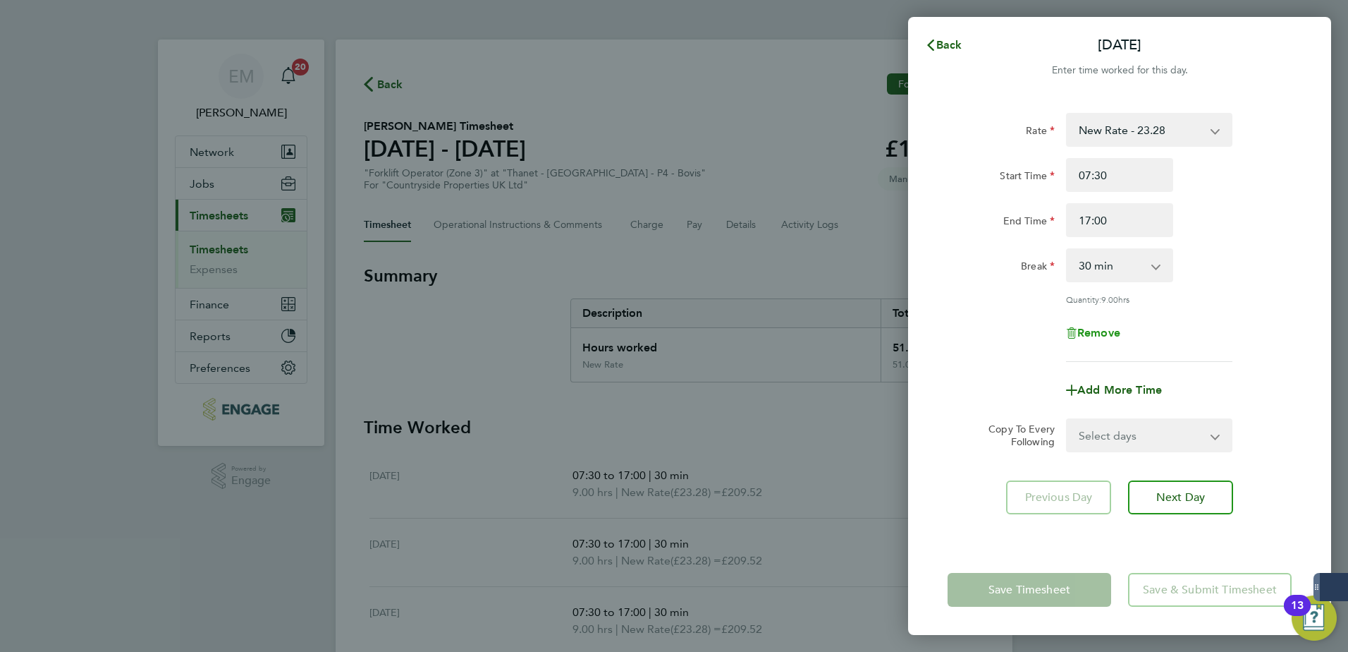
click at [1077, 334] on span "Remove" at bounding box center [1099, 332] width 43 height 13
select select "null"
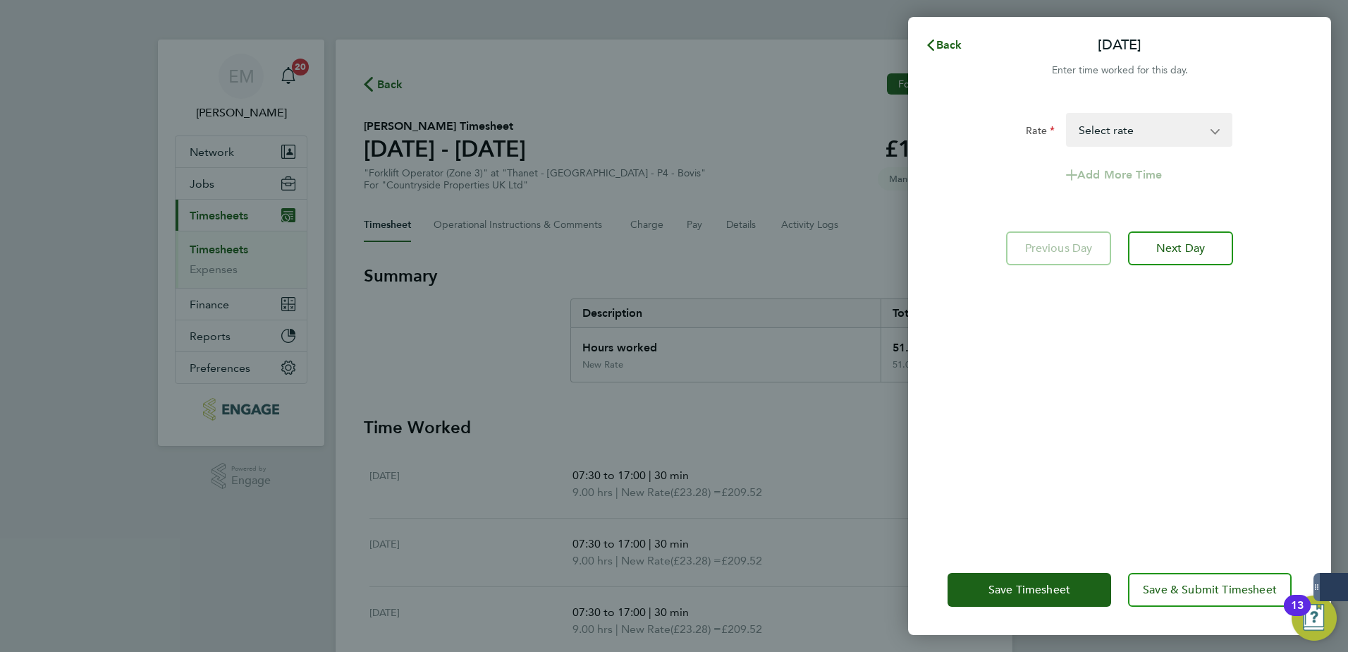
click at [1077, 137] on select "New Rate - 23.28 Select rate" at bounding box center [1141, 129] width 147 height 31
select select "30"
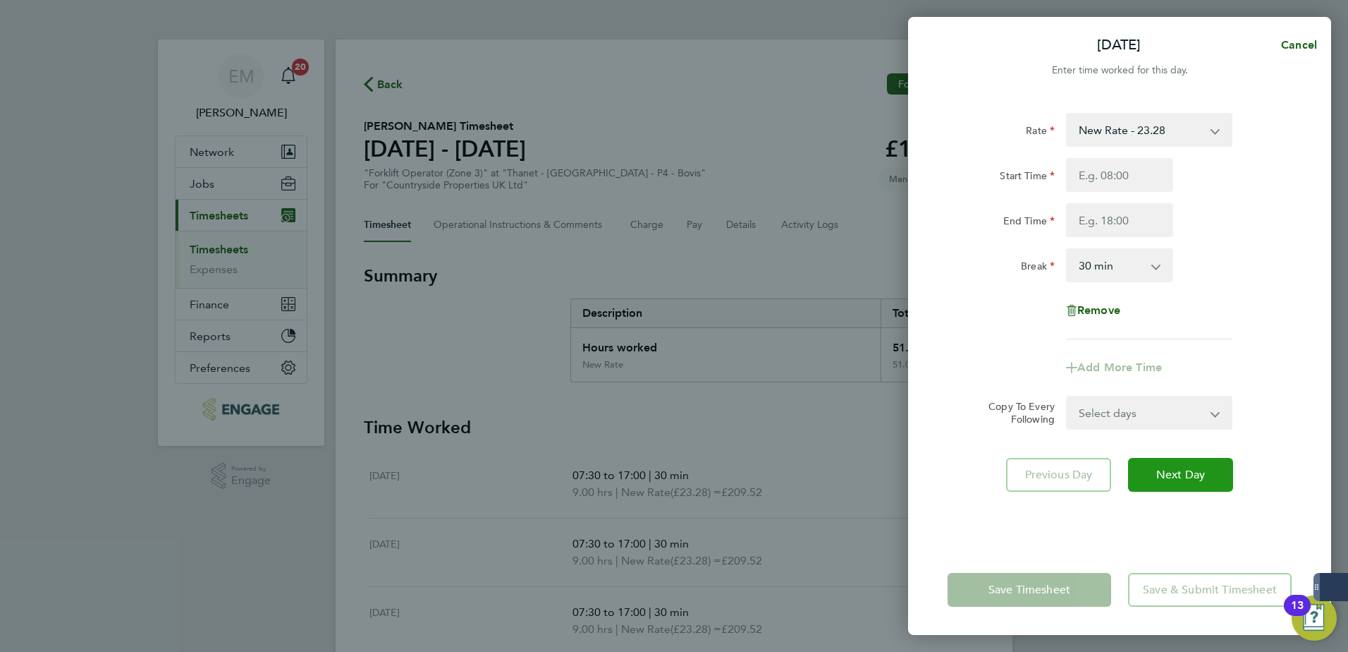
click at [1077, 465] on button "Next Day" at bounding box center [1180, 475] width 105 height 34
select select "30"
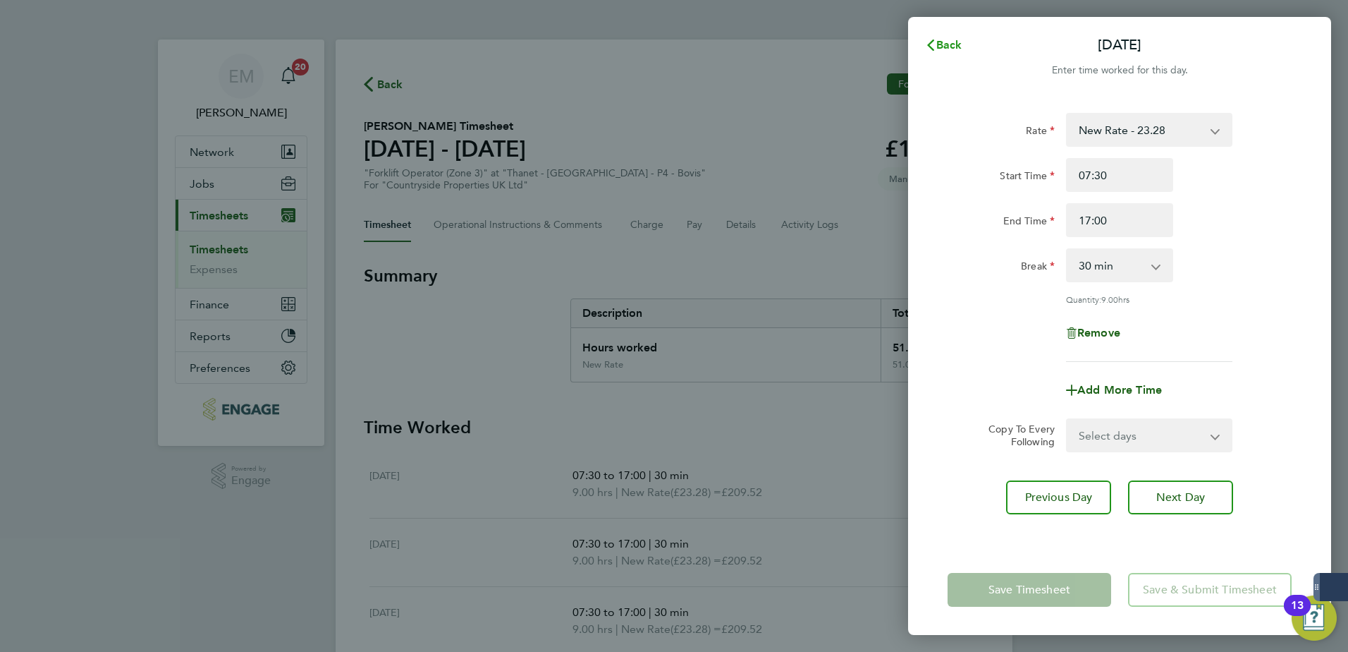
click at [939, 45] on span "Back" at bounding box center [950, 44] width 26 height 13
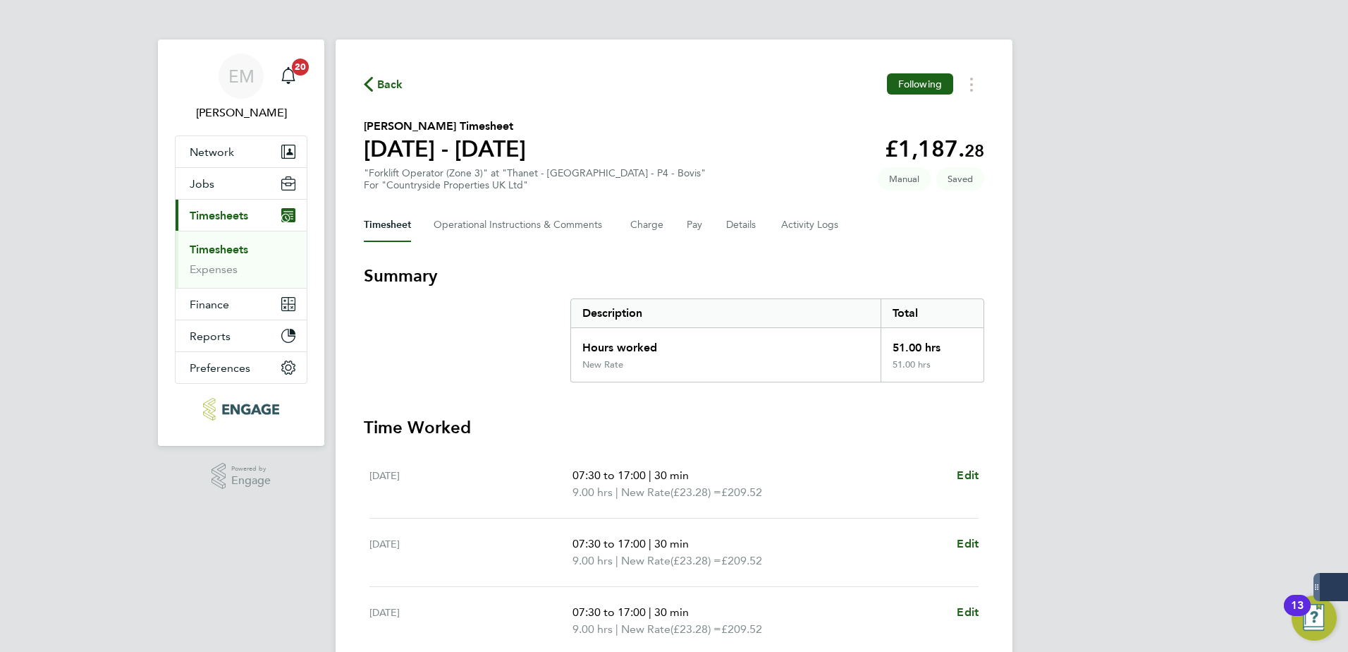
click at [964, 462] on div "[DATE] 07:30 to 17:00 | 30 min 9.00 hrs | New Rate (£23.28) = £209.52 Edit" at bounding box center [674, 484] width 609 height 68
click at [965, 470] on span "Edit" at bounding box center [968, 474] width 22 height 13
select select "30"
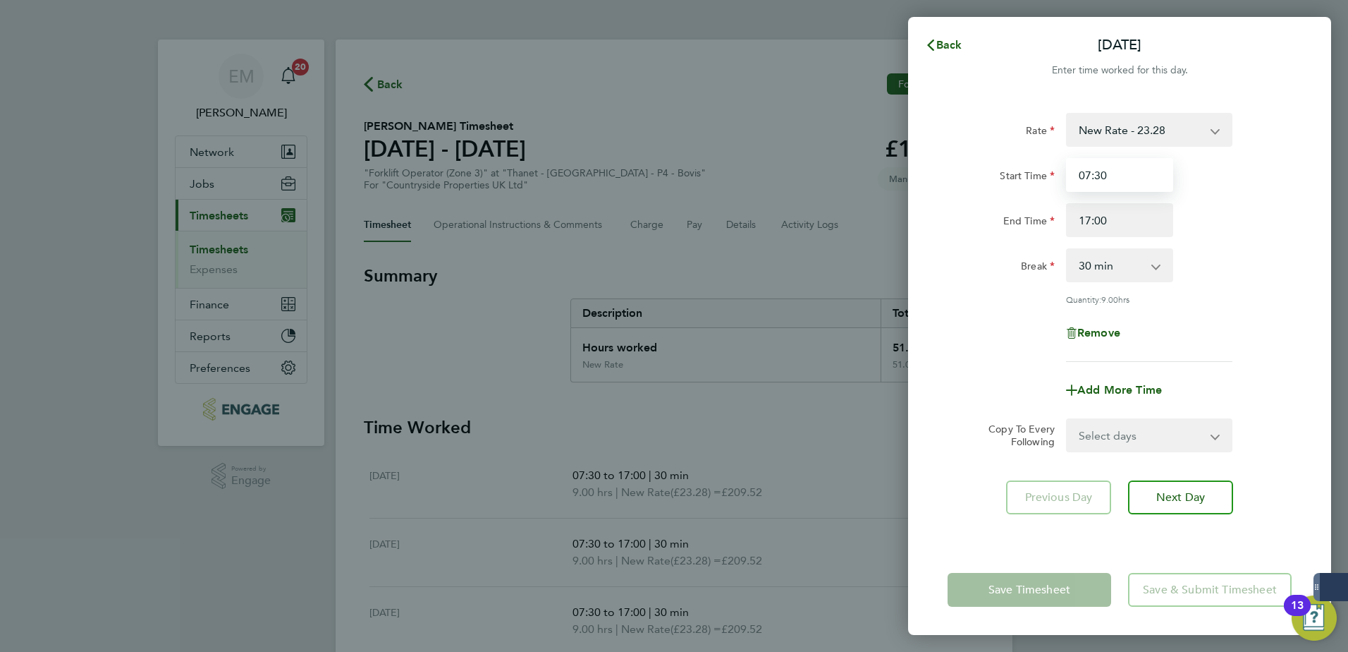
drag, startPoint x: 1128, startPoint y: 179, endPoint x: 790, endPoint y: 225, distance: 341.6
click at [810, 222] on div "Back [DATE] Enter time worked for this day. Rate New Rate - 23.28 Start Time 07…" at bounding box center [674, 326] width 1348 height 652
click at [1077, 339] on div "Remove" at bounding box center [1120, 333] width 118 height 34
click at [1077, 334] on span "Remove" at bounding box center [1099, 332] width 43 height 13
select select "null"
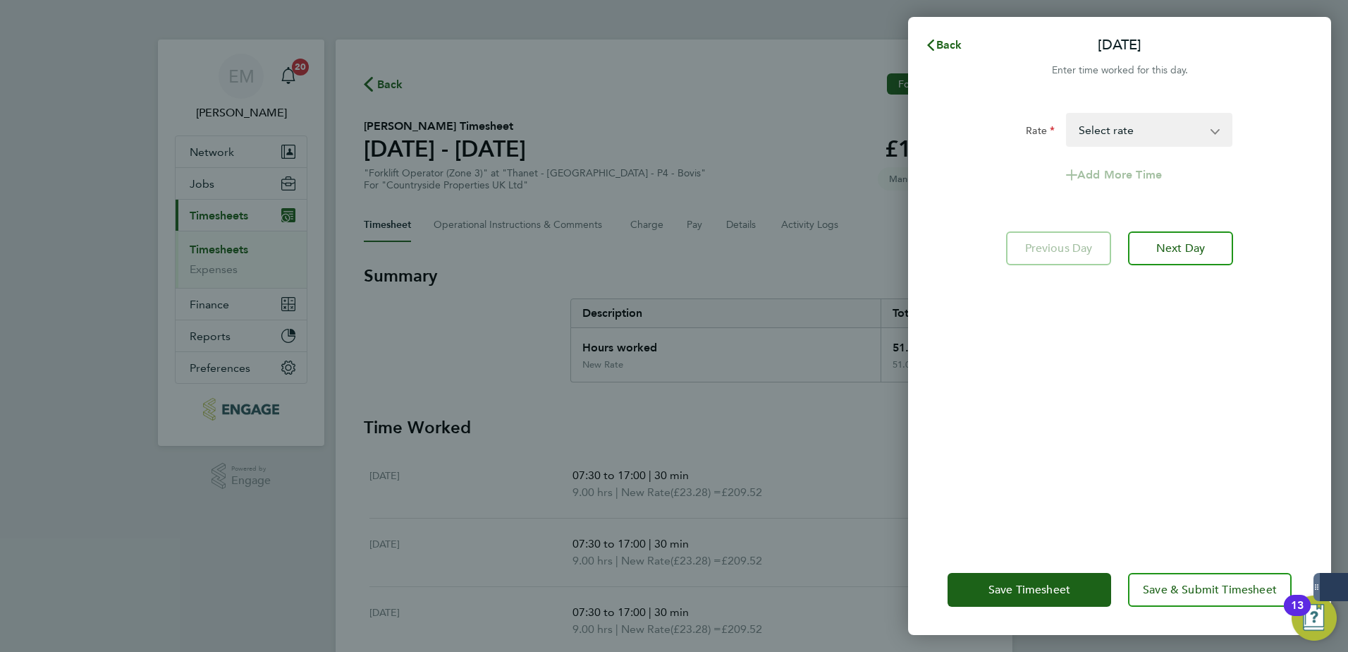
click at [1077, 135] on select "New Rate - 23.28 Select rate" at bounding box center [1141, 129] width 147 height 31
select select "30"
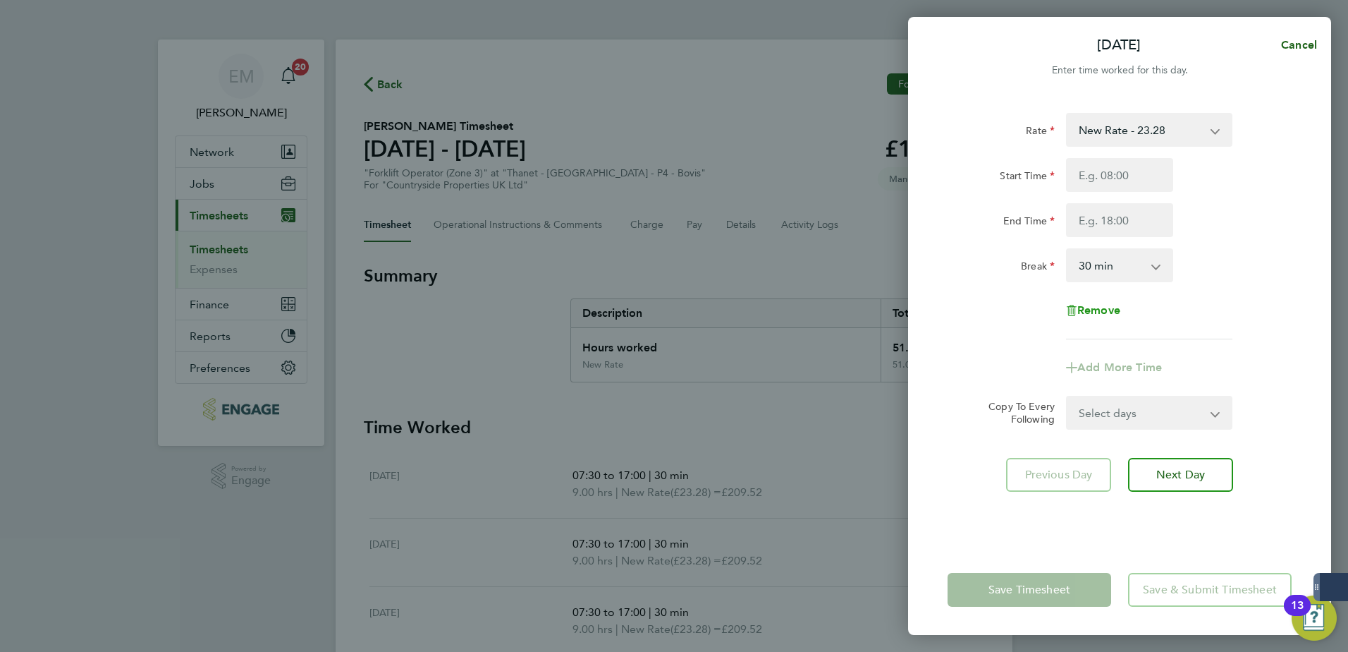
click at [1077, 306] on span "Remove" at bounding box center [1099, 309] width 43 height 13
select select "null"
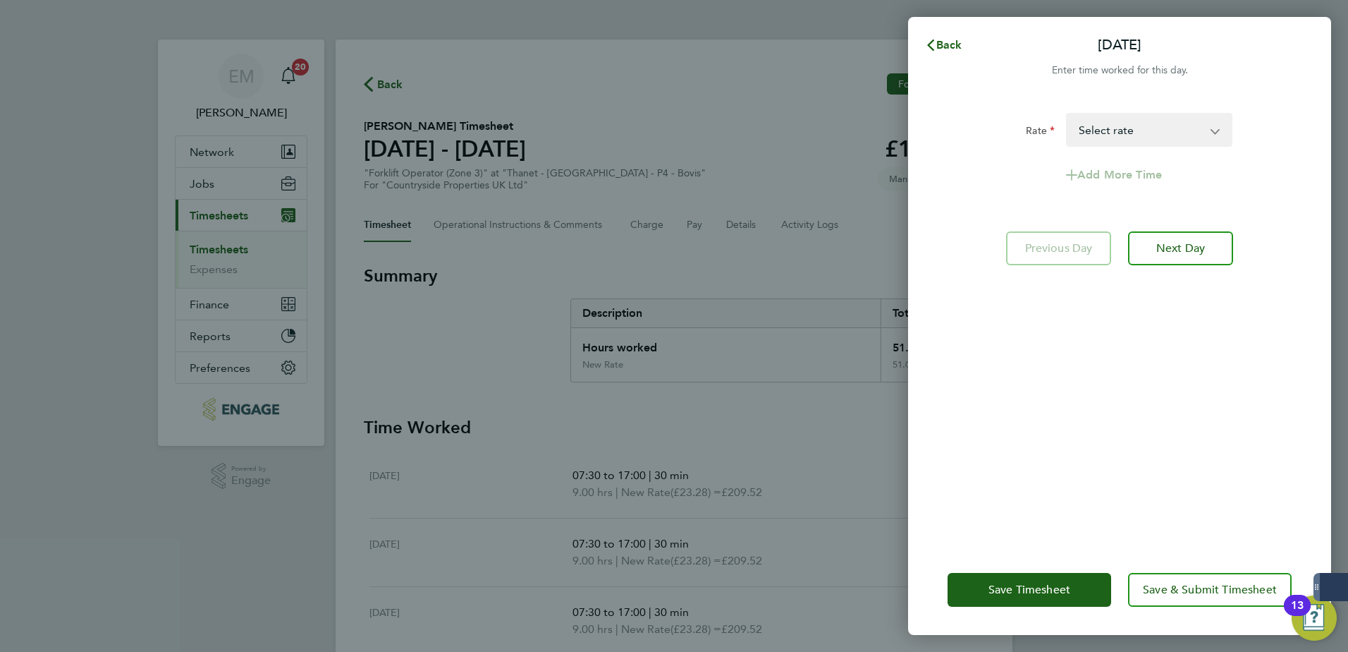
drag, startPoint x: 1130, startPoint y: 137, endPoint x: 1130, endPoint y: 146, distance: 9.2
click at [1077, 137] on select "New Rate - 23.28 Select rate" at bounding box center [1141, 129] width 147 height 31
select select "30"
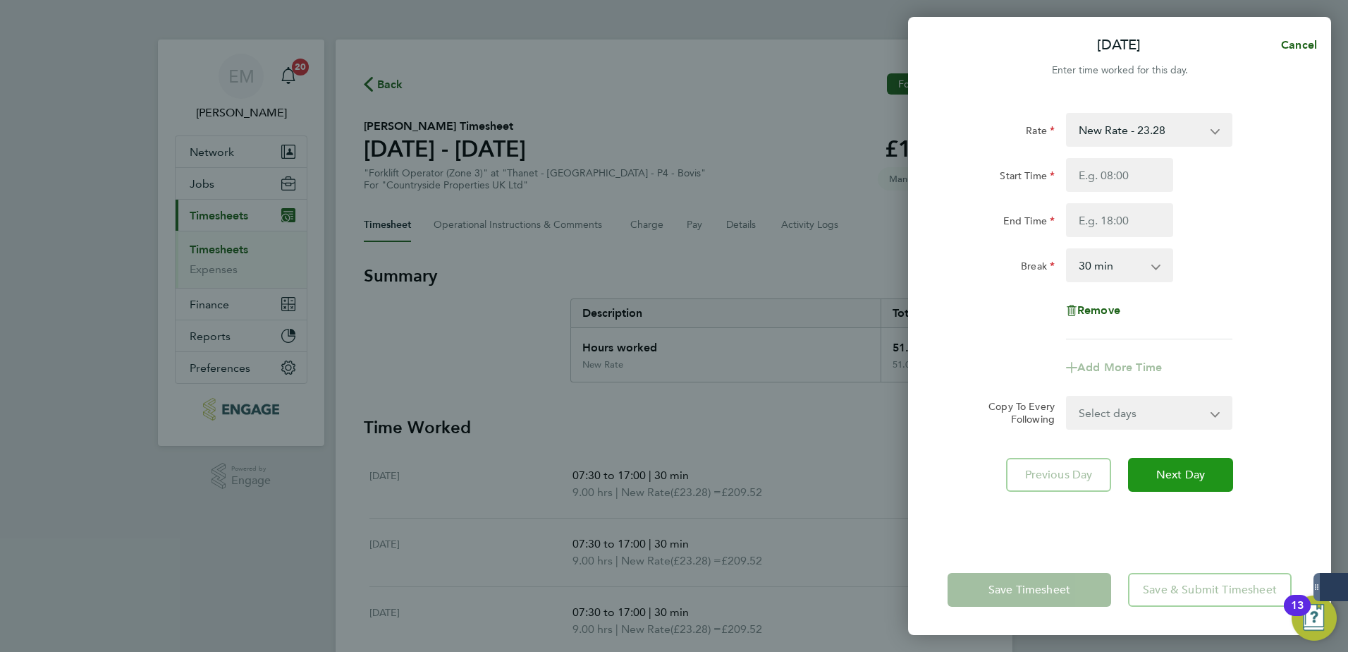
click at [1077, 486] on button "Next Day" at bounding box center [1180, 475] width 105 height 34
select select "30"
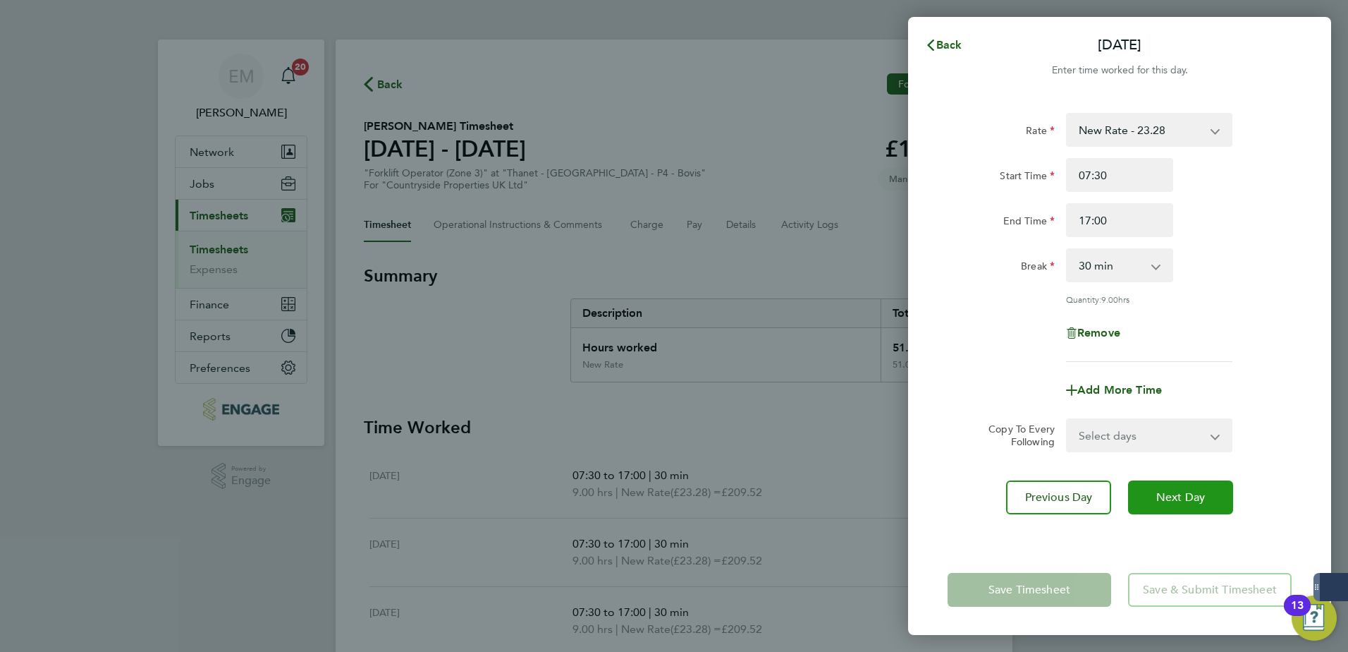
click at [1077, 484] on button "Next Day" at bounding box center [1180, 497] width 105 height 34
select select "30"
click at [1077, 484] on button "Next Day" at bounding box center [1180, 497] width 105 height 34
select select "30"
click at [949, 47] on span "Back" at bounding box center [950, 44] width 26 height 13
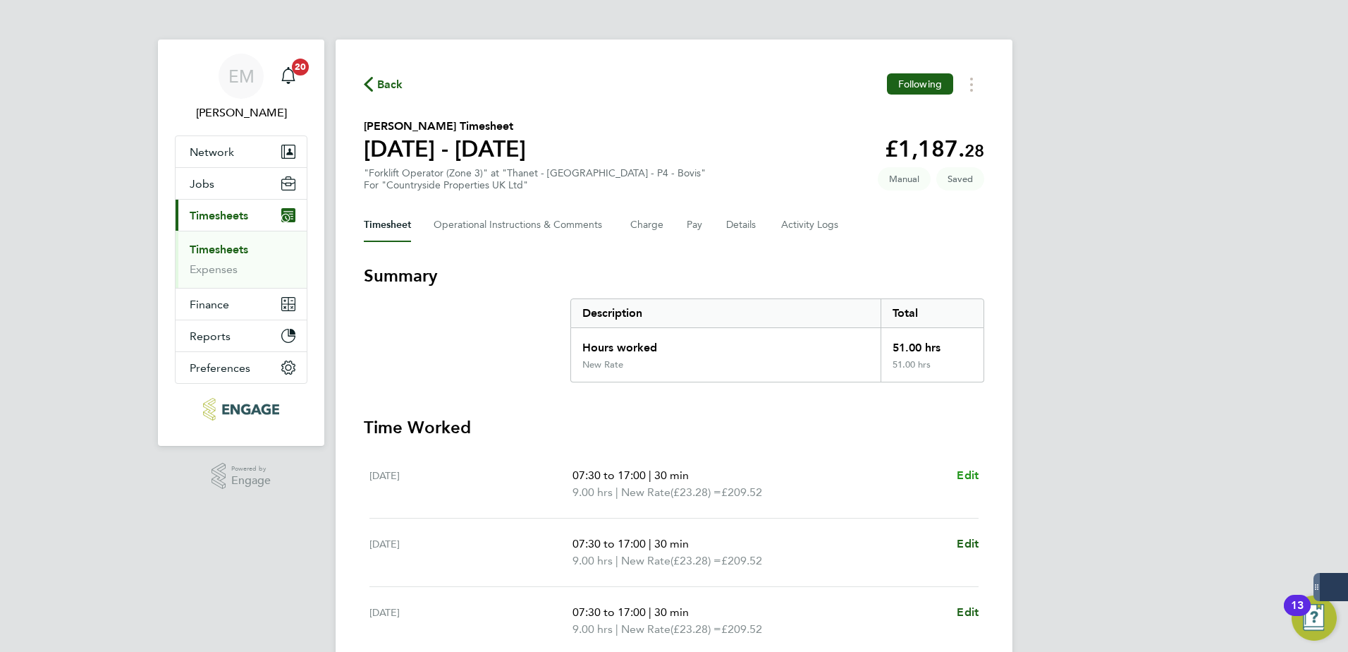
click at [963, 480] on span "Edit" at bounding box center [968, 474] width 22 height 13
select select "30"
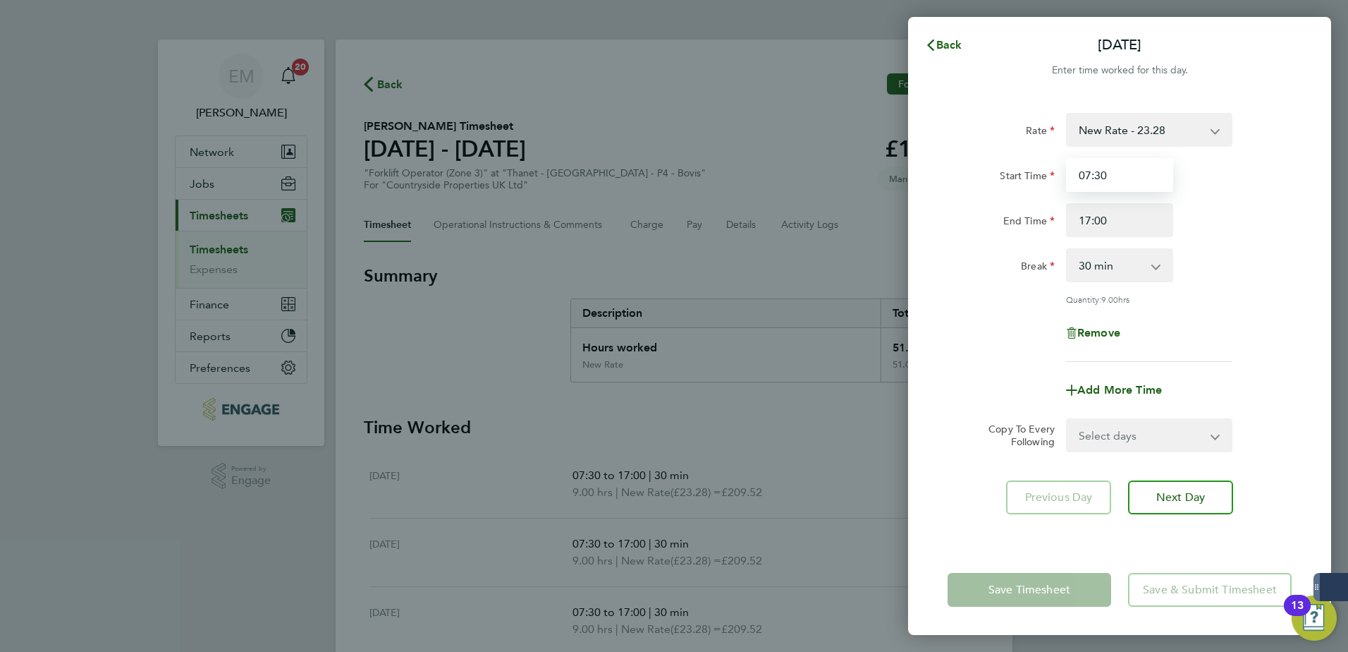
drag, startPoint x: 1114, startPoint y: 172, endPoint x: 827, endPoint y: 210, distance: 289.5
click at [827, 210] on div "Back [DATE] Enter time worked for this day. Rate New Rate - 23.28 Start Time 07…" at bounding box center [674, 326] width 1348 height 652
type input "00:00"
click at [1077, 316] on div "Remove" at bounding box center [1119, 333] width 355 height 34
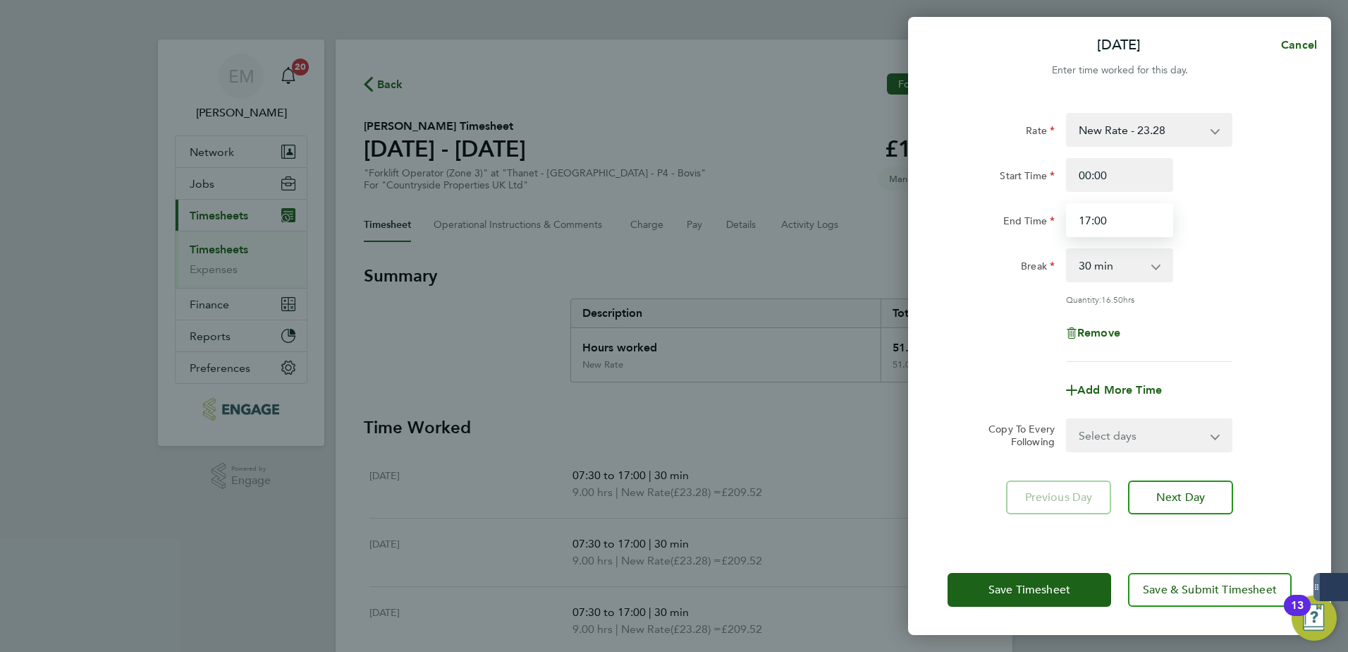
drag, startPoint x: 1118, startPoint y: 228, endPoint x: 793, endPoint y: 232, distance: 325.1
click at [793, 231] on div "[DATE] Cancel Enter time worked for this day. Rate New Rate - 23.28 Start Time …" at bounding box center [674, 326] width 1348 height 652
type input "00:00"
click at [1077, 313] on div "Rate New Rate - 23.28 Start Time 00:00 End Time 00:00 Break 0 min 15 min 30 min…" at bounding box center [1120, 237] width 344 height 249
click at [1077, 332] on span "Remove" at bounding box center [1099, 332] width 43 height 13
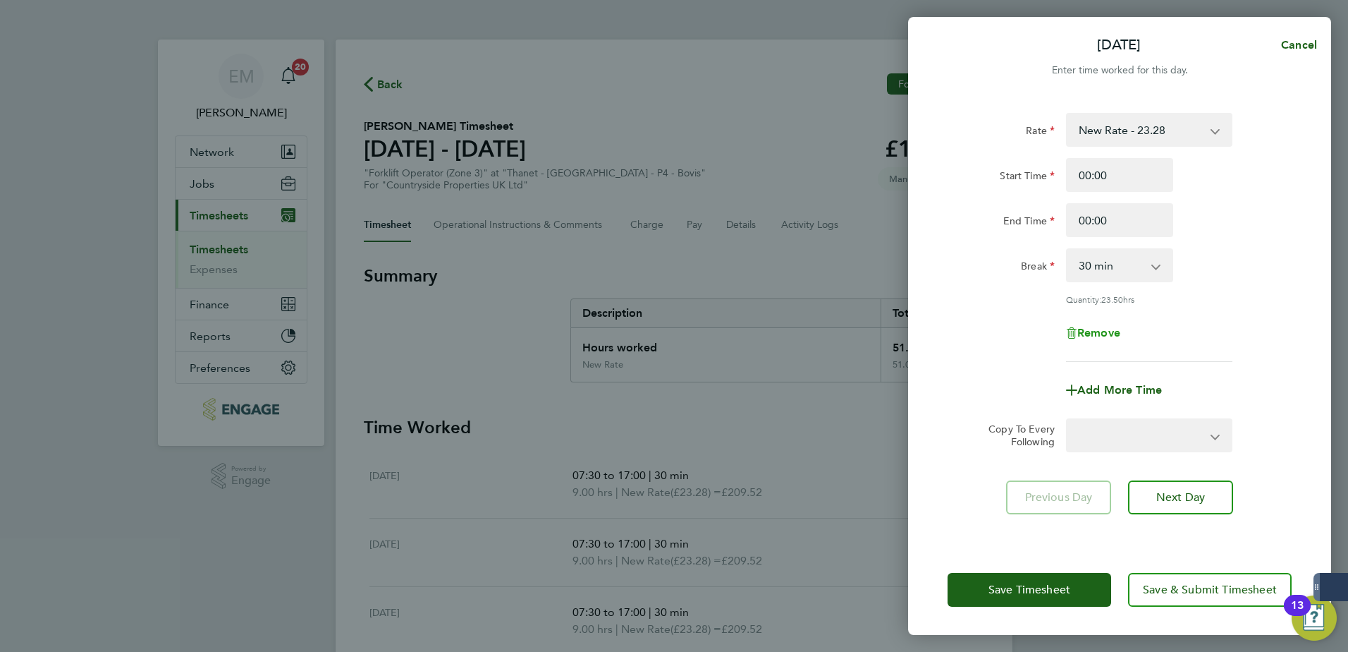
select select "null"
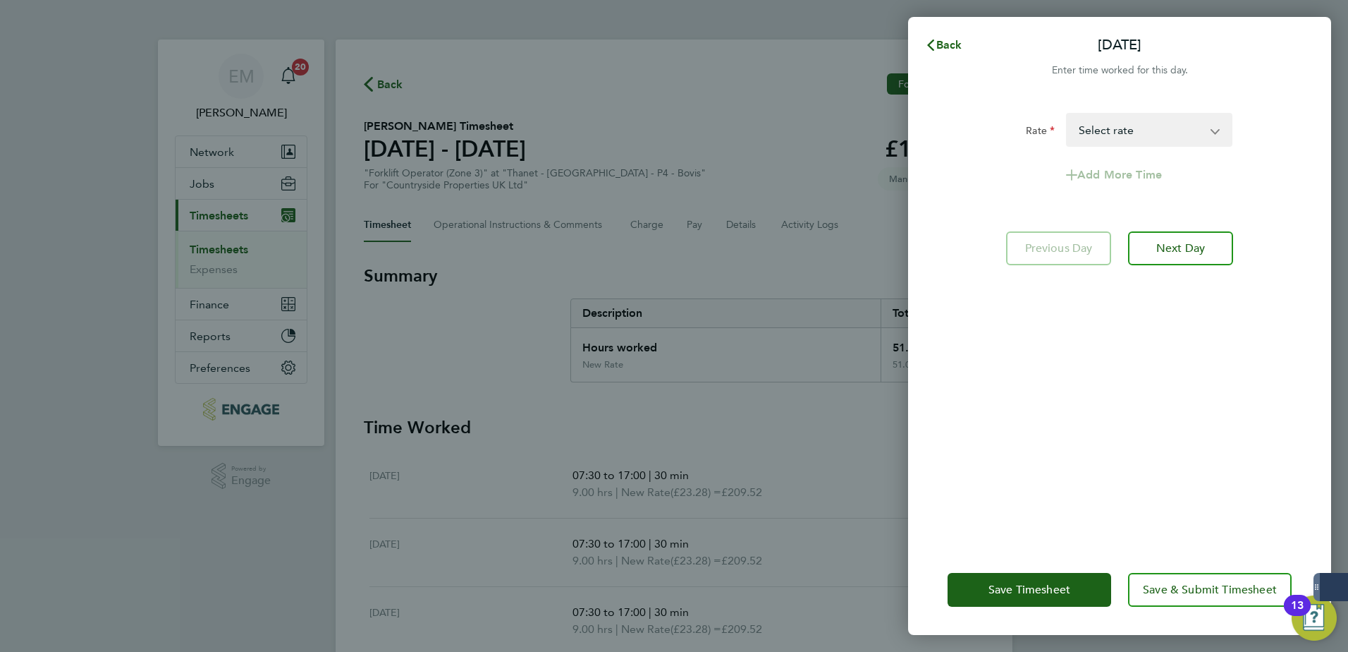
click at [1077, 133] on select "New Rate - 23.28 Select rate" at bounding box center [1141, 129] width 147 height 31
select select "30"
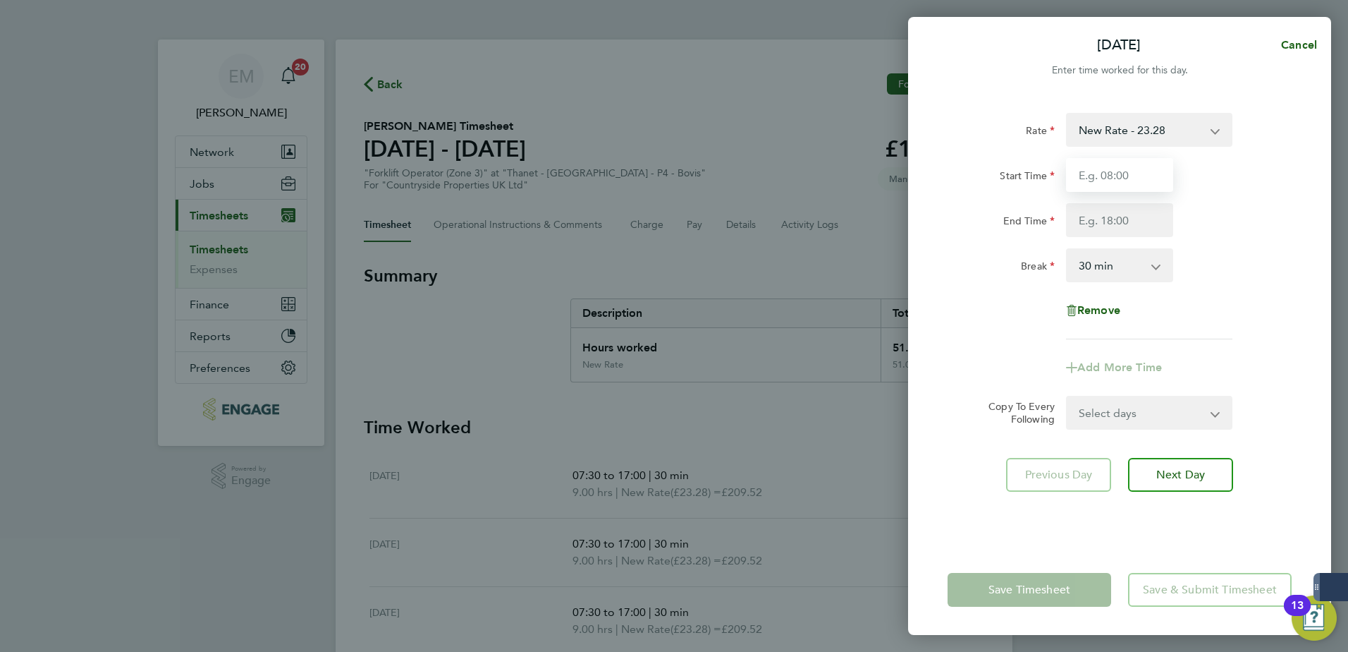
click at [1077, 171] on input "Start Time" at bounding box center [1119, 175] width 107 height 34
type input "1"
type input "07:30"
drag, startPoint x: 1126, startPoint y: 202, endPoint x: 1126, endPoint y: 211, distance: 9.2
click at [1077, 209] on div "Start Time 07:30 End Time" at bounding box center [1119, 197] width 355 height 79
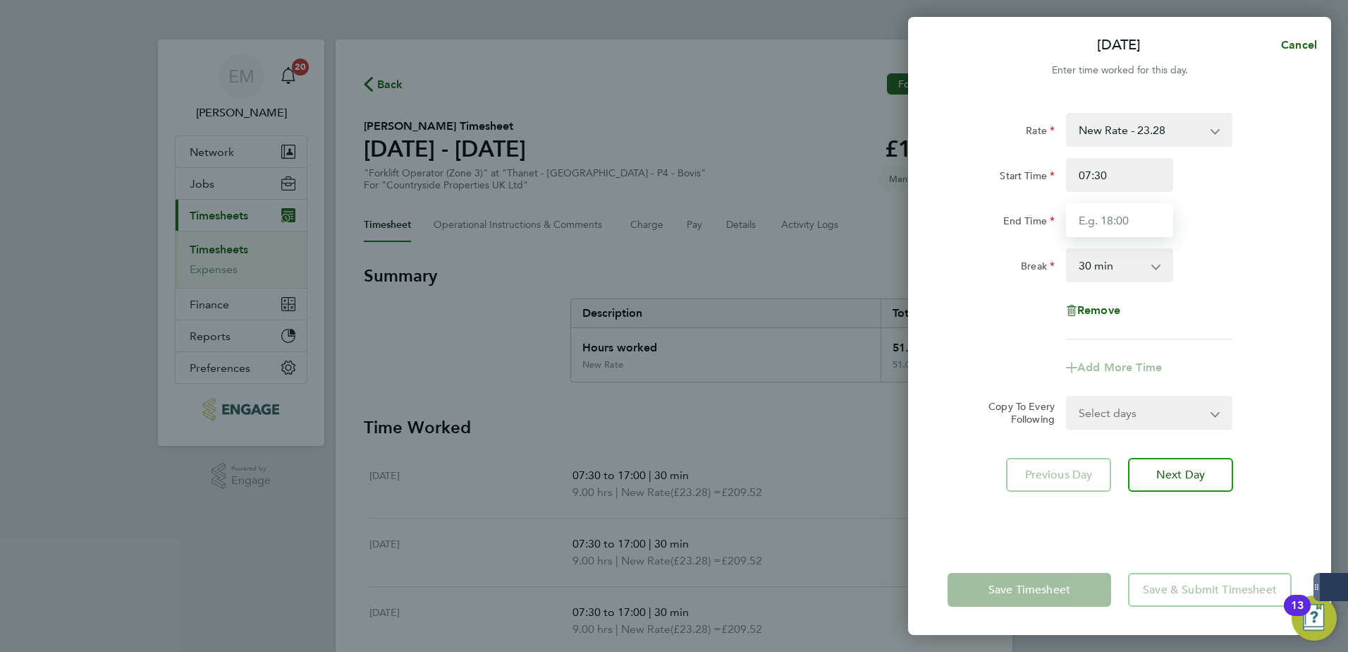
click at [1077, 224] on input "End Time" at bounding box center [1119, 220] width 107 height 34
type input "17:00"
click at [1077, 331] on div "Rate New Rate - 23.28 Start Time 07:30 End Time 17:00 Break 0 min 15 min 30 min…" at bounding box center [1120, 226] width 344 height 226
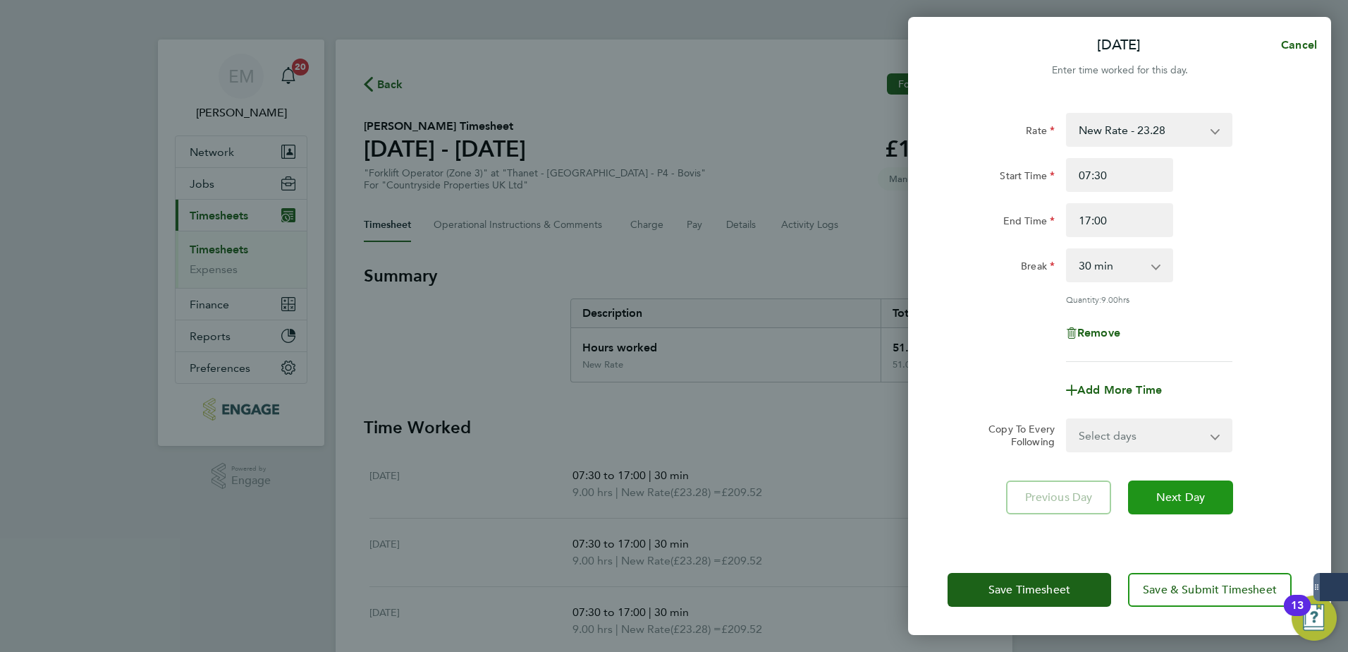
click at [1077, 493] on span "Next Day" at bounding box center [1181, 497] width 49 height 14
select select "30"
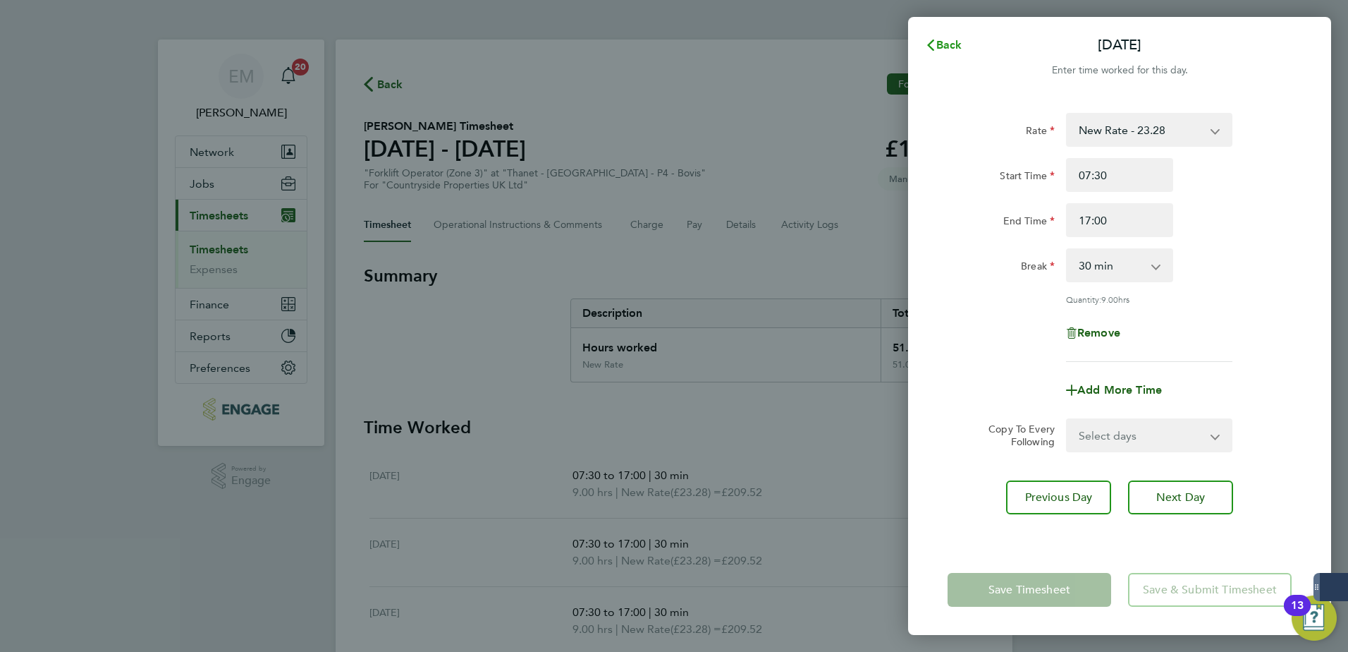
click at [927, 49] on icon "button" at bounding box center [930, 44] width 11 height 11
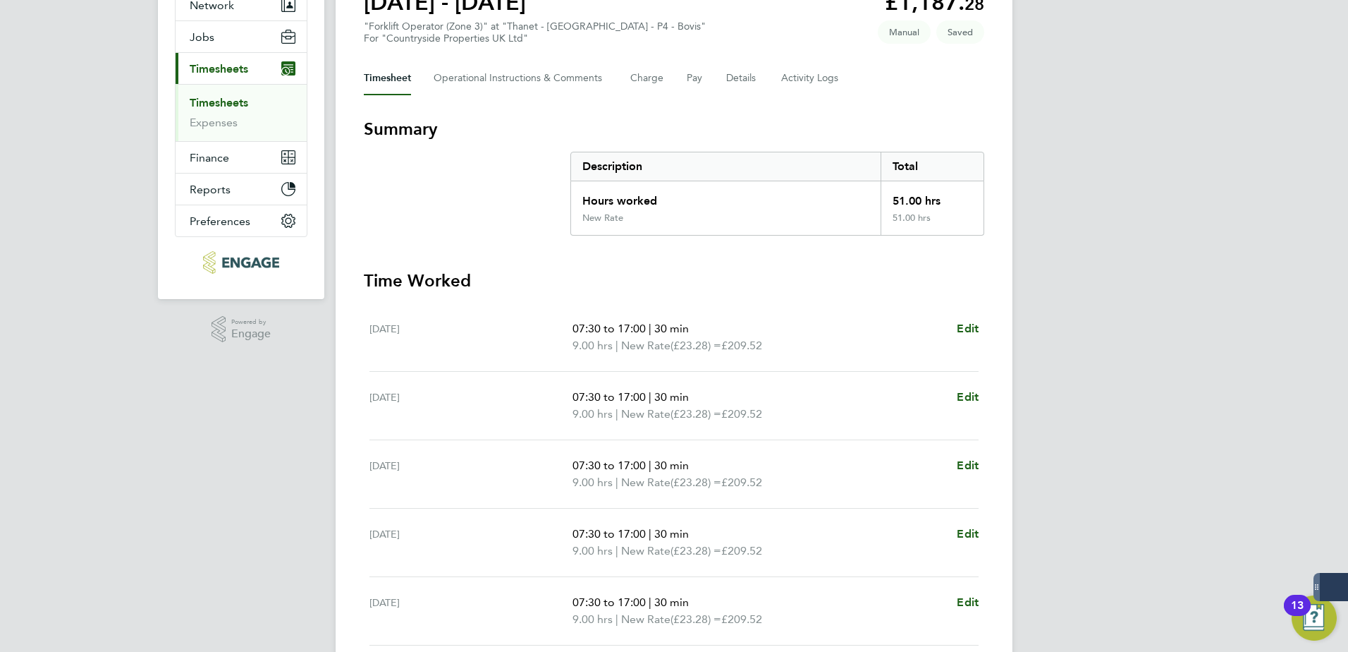
scroll to position [384, 0]
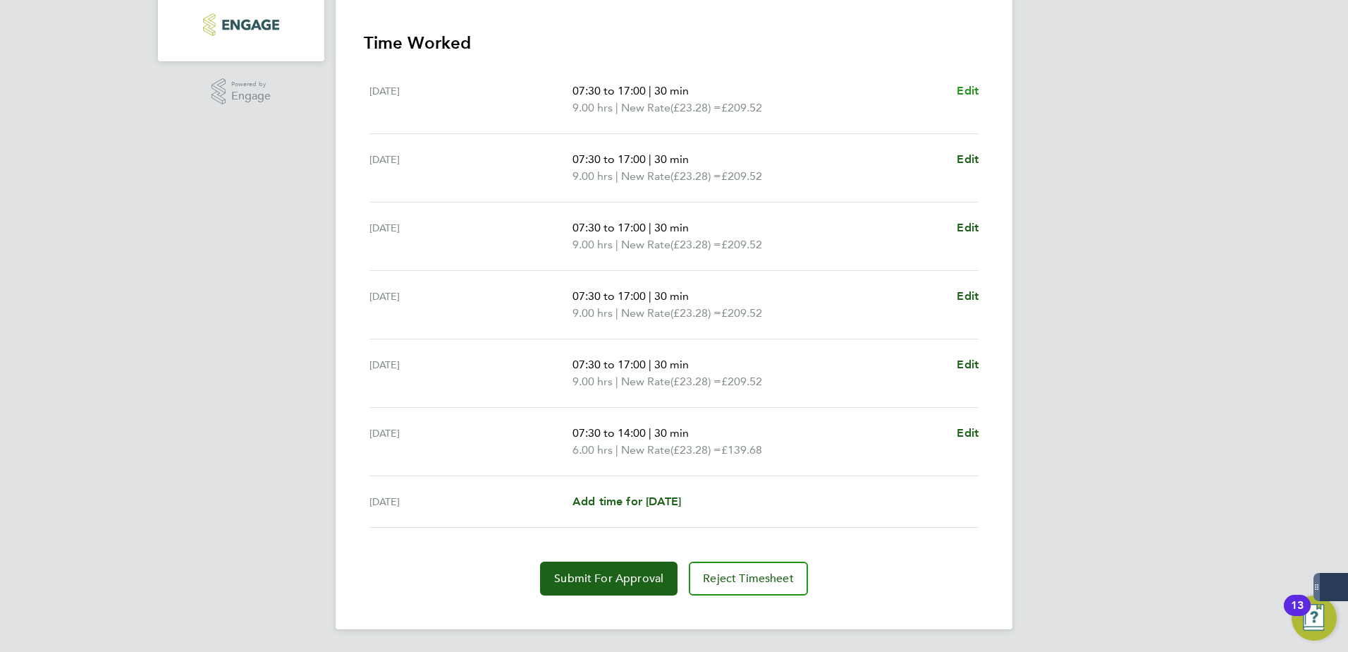
click at [970, 88] on span "Edit" at bounding box center [968, 90] width 22 height 13
select select "30"
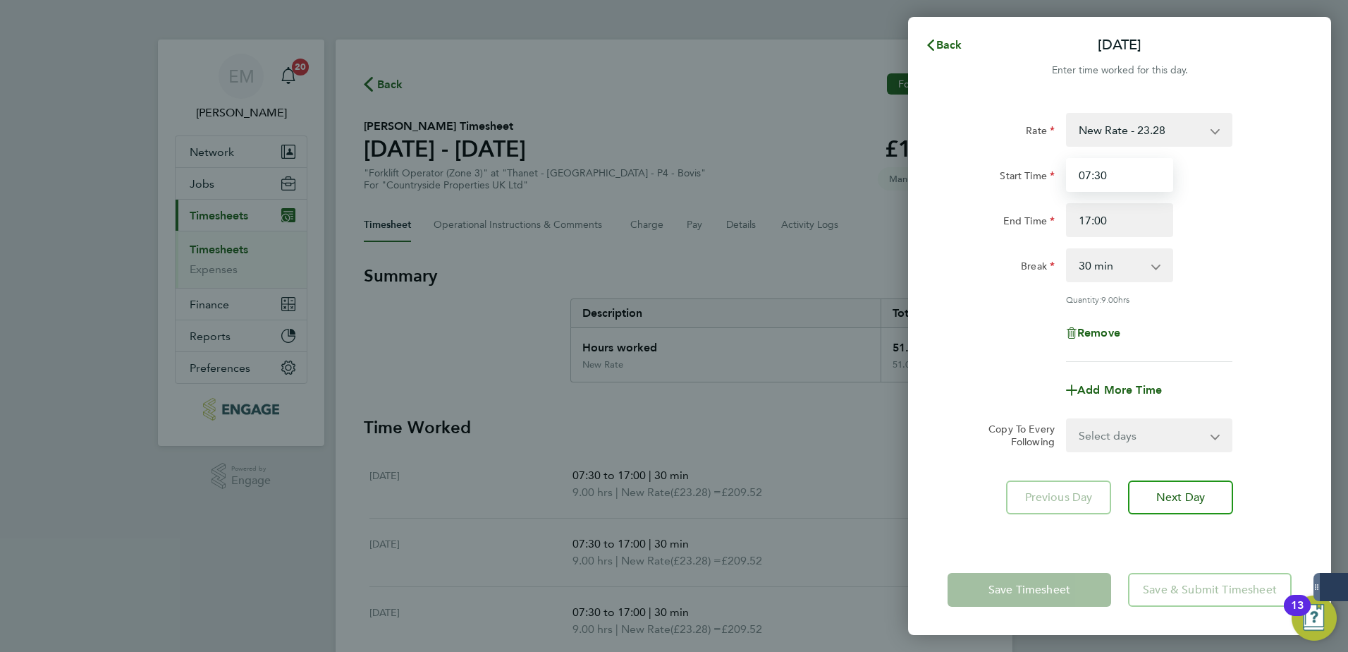
drag, startPoint x: 1138, startPoint y: 178, endPoint x: 1042, endPoint y: 182, distance: 95.3
click at [1042, 182] on div "Start Time 07:30" at bounding box center [1119, 175] width 355 height 34
click at [1077, 329] on span "Remove" at bounding box center [1099, 332] width 43 height 13
select select "null"
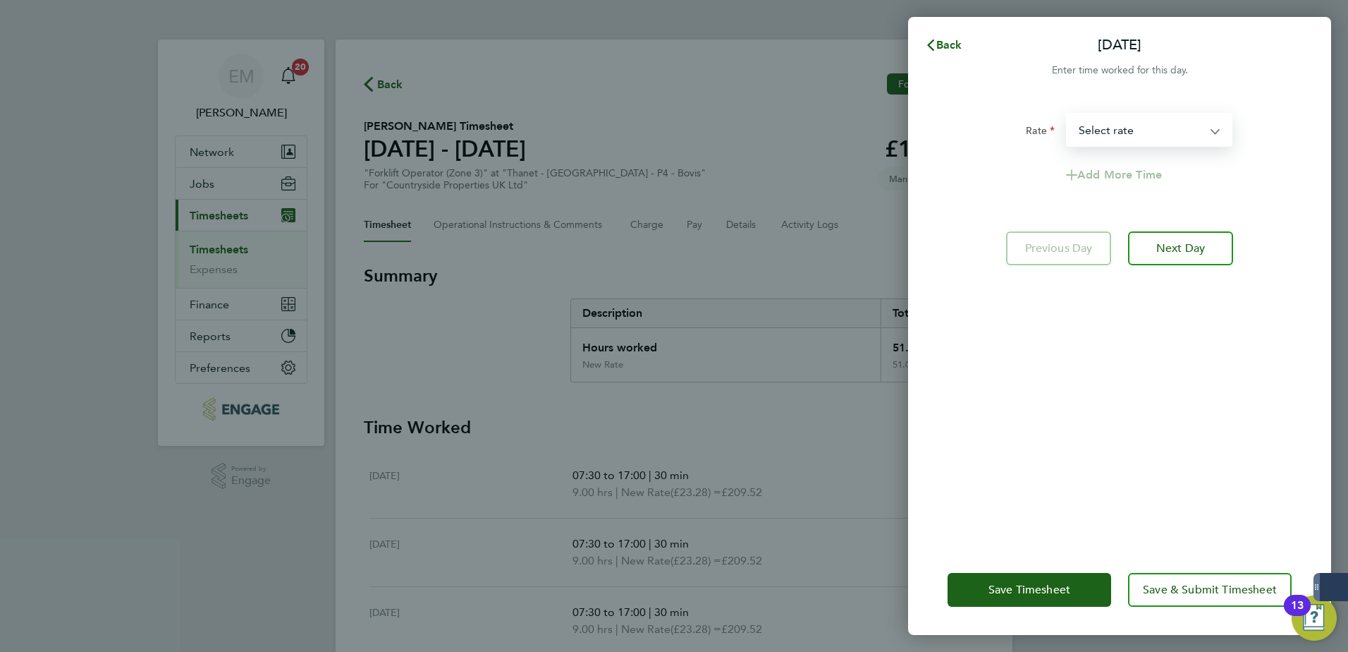
drag, startPoint x: 1147, startPoint y: 135, endPoint x: 1147, endPoint y: 145, distance: 9.9
click at [1077, 135] on select "New Rate - 23.28 Select rate" at bounding box center [1141, 129] width 147 height 31
select select "30"
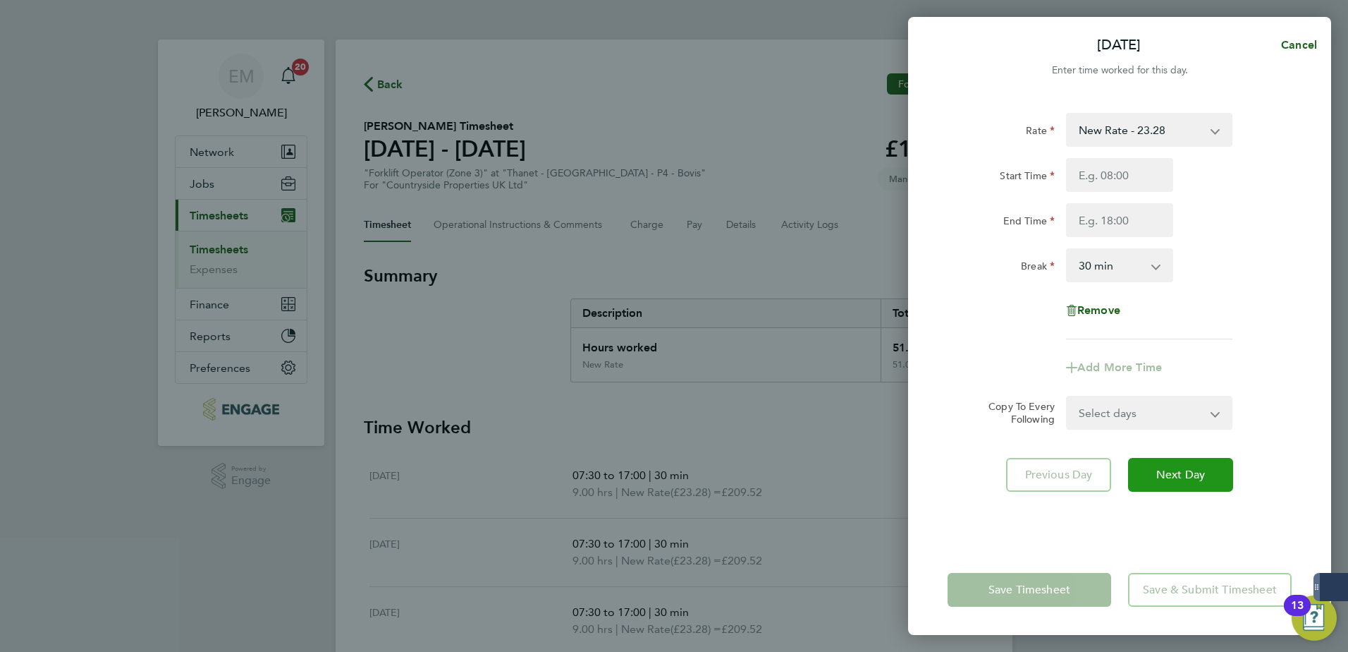
click at [1077, 461] on button "Next Day" at bounding box center [1180, 475] width 105 height 34
select select "30"
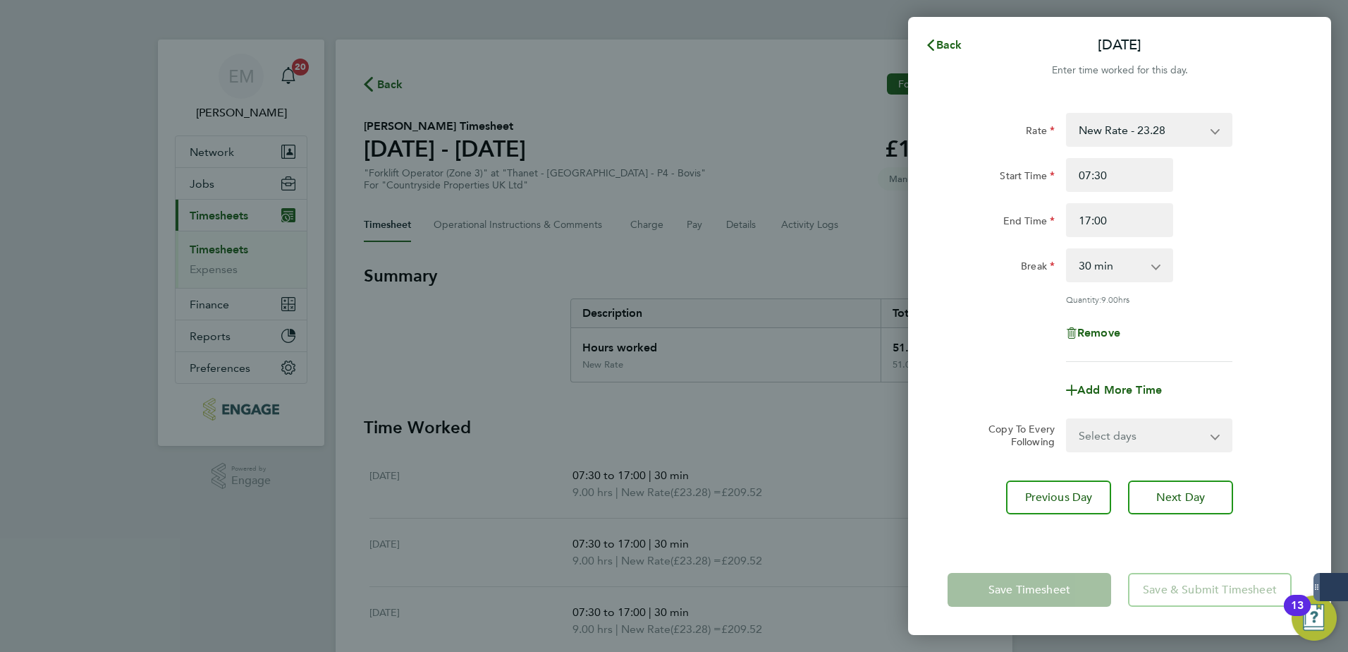
click at [1077, 351] on div "Rate New Rate - 23.28 Start Time 07:30 End Time 17:00 Break 0 min 15 min 30 min…" at bounding box center [1120, 237] width 344 height 249
click at [1077, 429] on select "Select days Day Weekday (Mon-Fri) Weekend (Sat-Sun) [DATE] [DATE] [DATE] [DATE]…" at bounding box center [1142, 435] width 148 height 31
select select "DAY"
click at [1068, 420] on select "Select days Day Weekday (Mon-Fri) Weekend (Sat-Sun) [DATE] [DATE] [DATE] [DATE]…" at bounding box center [1142, 435] width 148 height 31
select select "[DATE]"
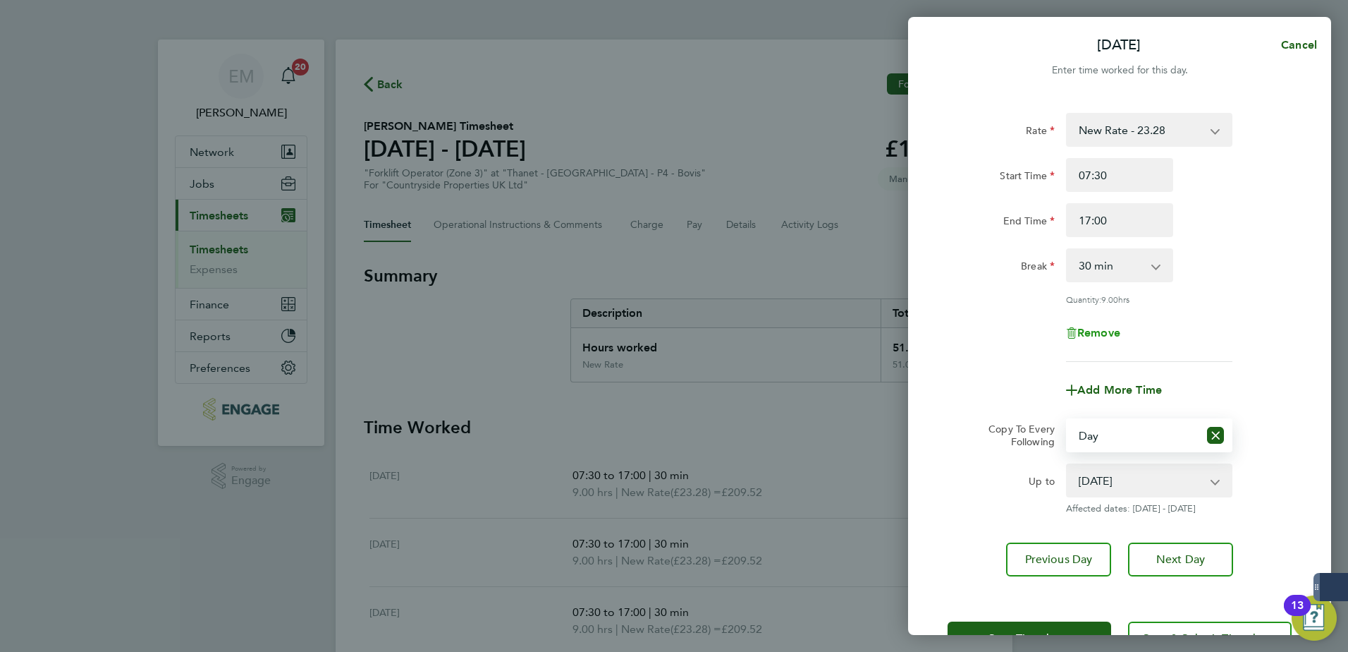
click at [1077, 335] on span "Remove" at bounding box center [1099, 332] width 43 height 13
select select "null"
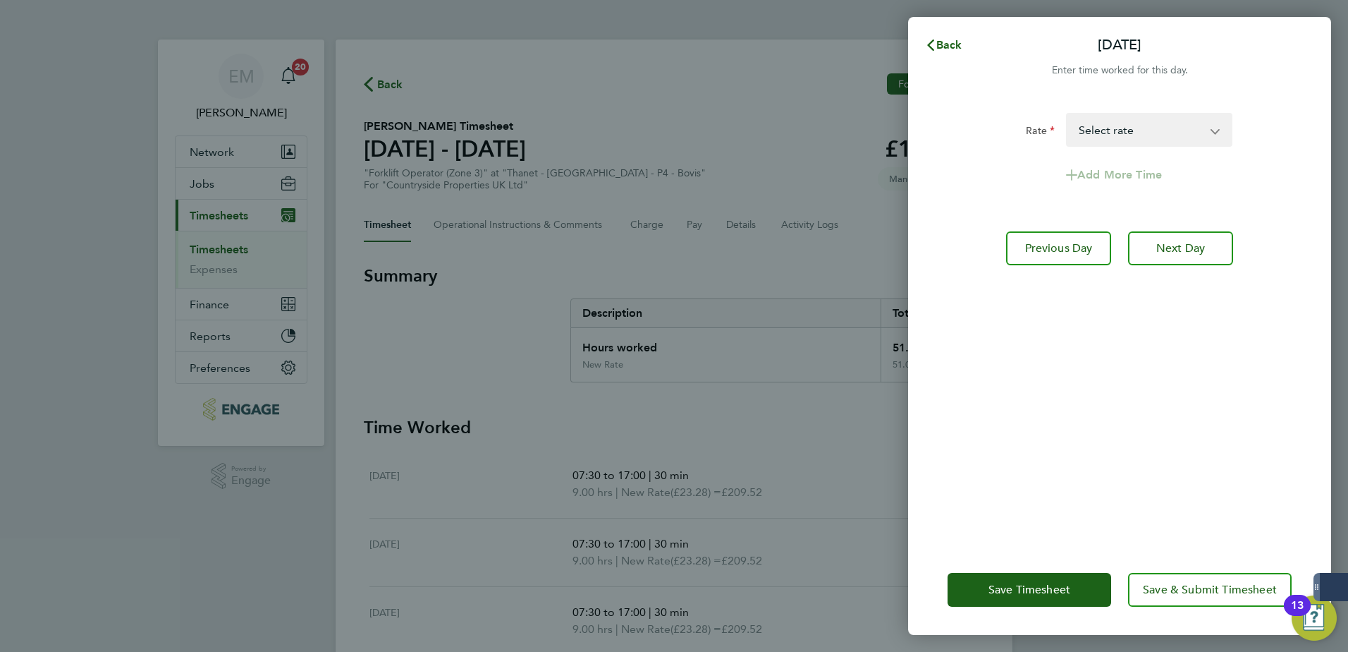
click at [1077, 116] on div "Rate New Rate - 23.28 Select rate Add More Time Previous Day Next Day" at bounding box center [1119, 320] width 423 height 449
click at [1077, 131] on select "New Rate - 23.28 Select rate" at bounding box center [1141, 129] width 147 height 31
select select "30"
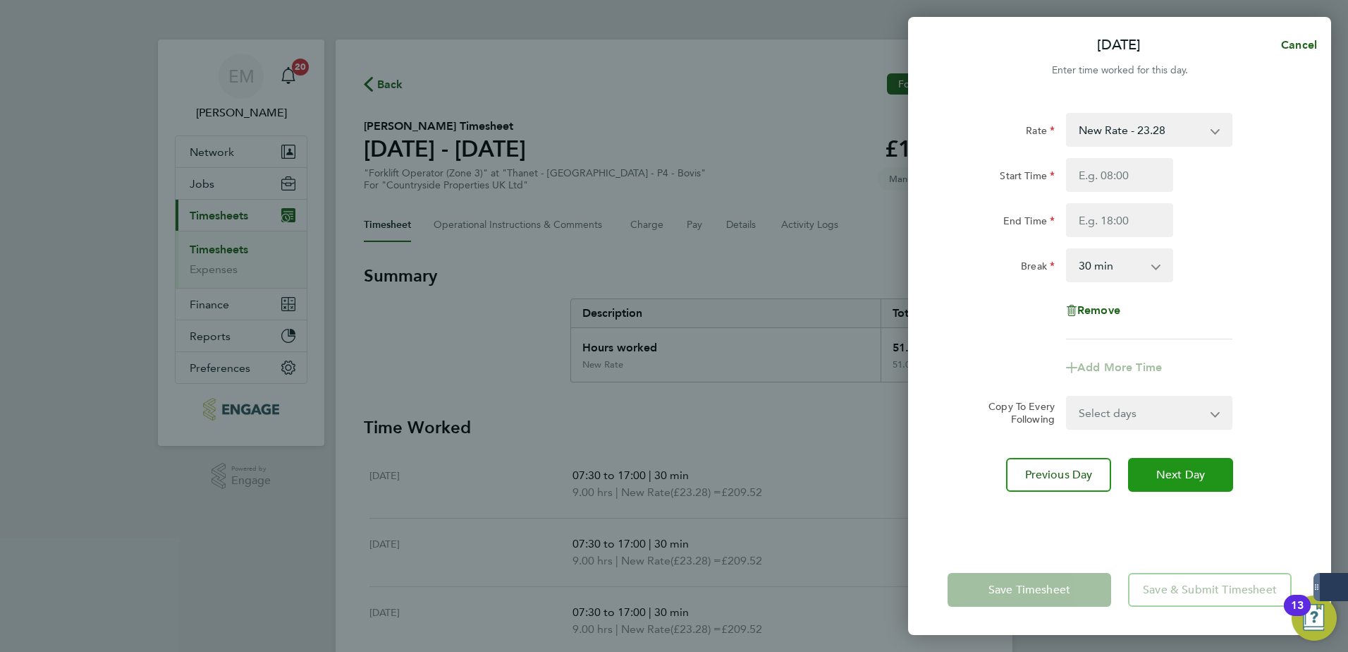
click at [1077, 489] on button "Next Day" at bounding box center [1180, 475] width 105 height 34
select select "30"
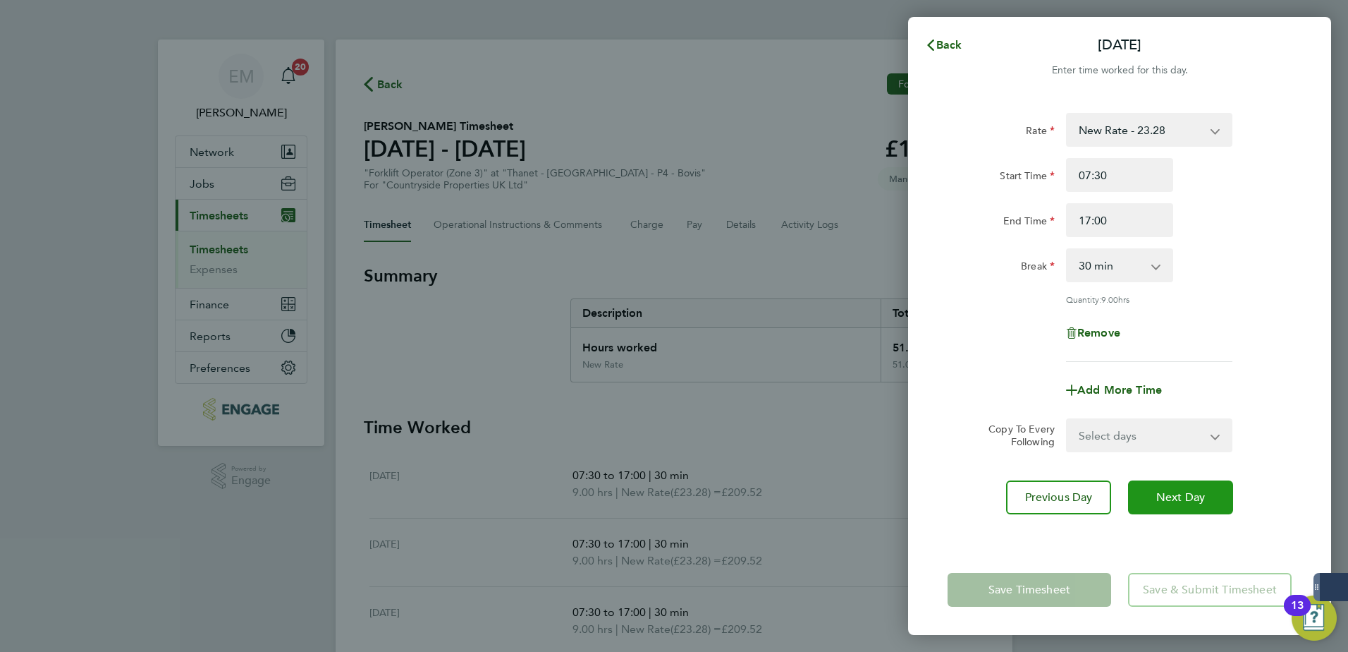
click at [1077, 490] on span "Next Day" at bounding box center [1181, 497] width 49 height 14
select select "30"
click at [1077, 490] on span "Next Day" at bounding box center [1181, 497] width 49 height 14
select select "30"
click at [932, 42] on icon "button" at bounding box center [930, 44] width 7 height 11
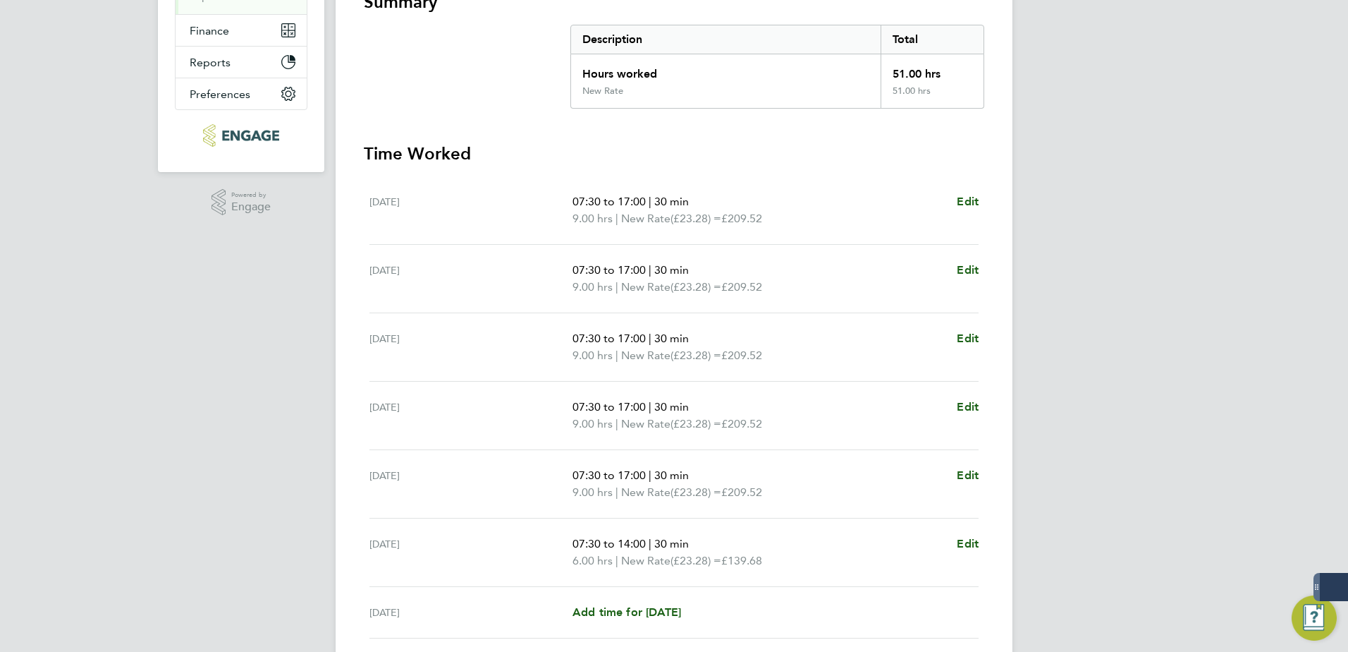
scroll to position [384, 0]
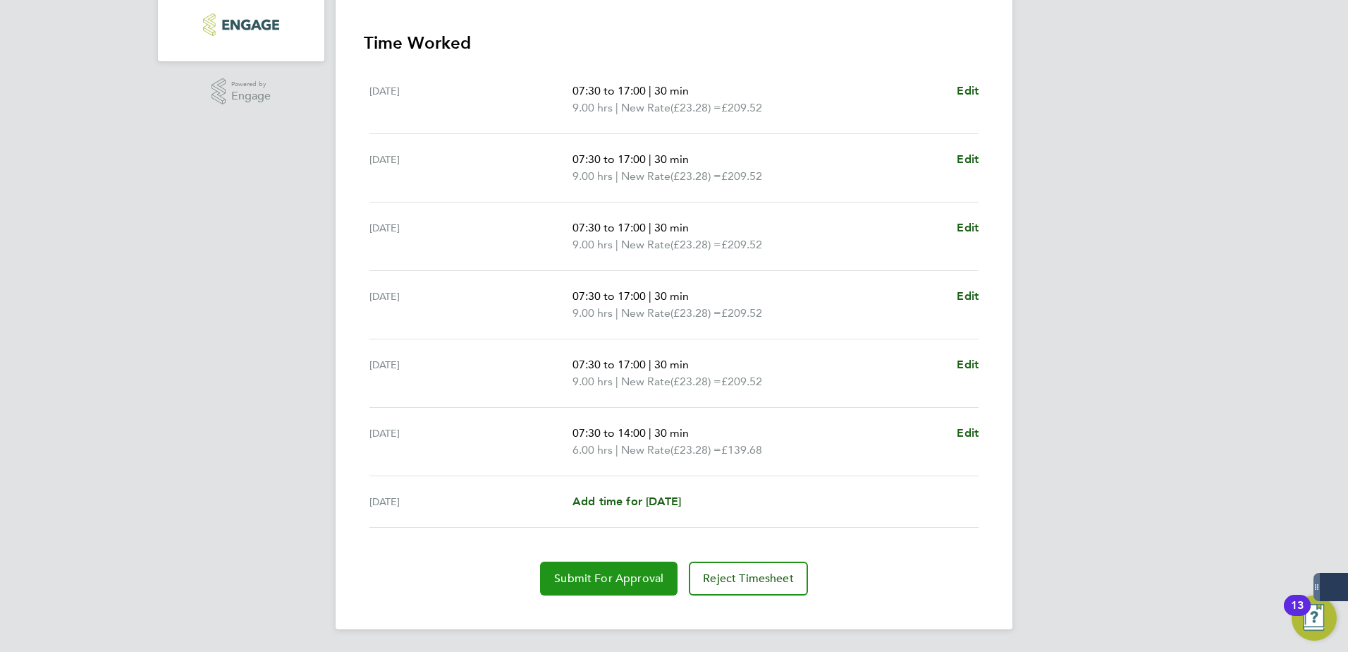
click at [630, 499] on span "Submit For Approval" at bounding box center [608, 578] width 109 height 14
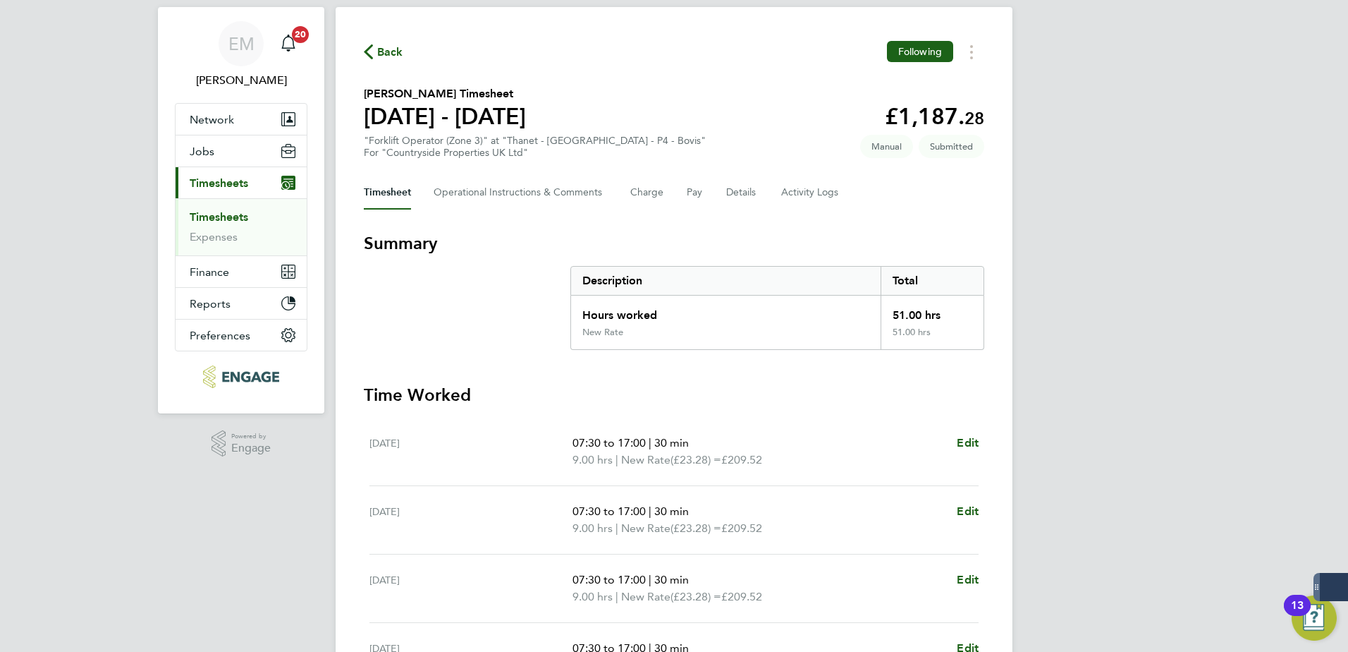
scroll to position [0, 0]
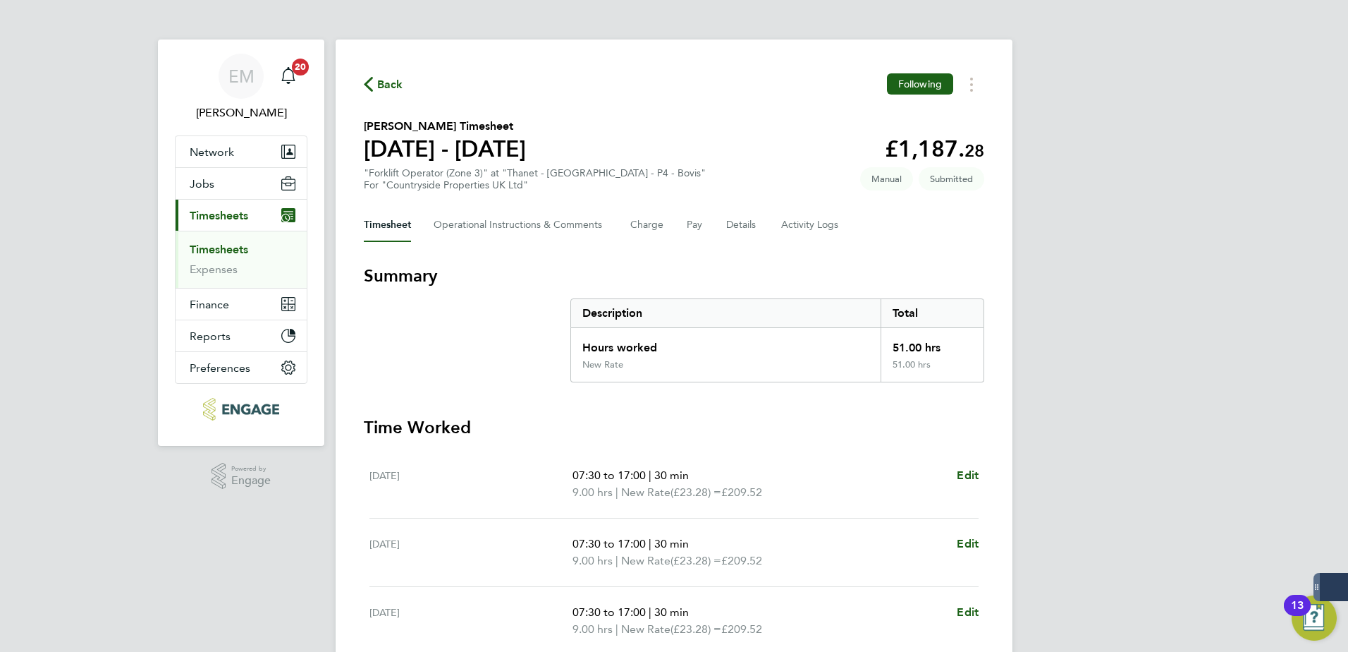
drag, startPoint x: 238, startPoint y: 243, endPoint x: 1027, endPoint y: 294, distance: 790.1
click at [238, 243] on link "Timesheets" at bounding box center [219, 249] width 59 height 13
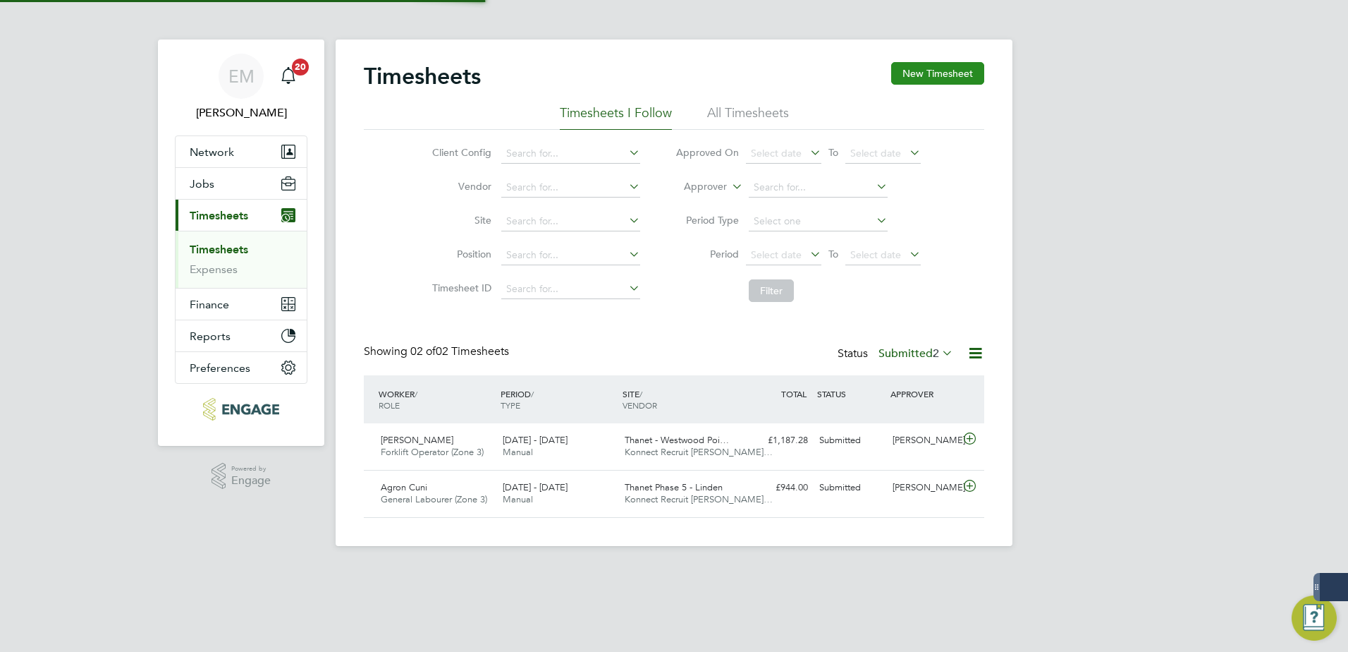
scroll to position [36, 123]
click at [932, 73] on button "New Timesheet" at bounding box center [937, 73] width 93 height 23
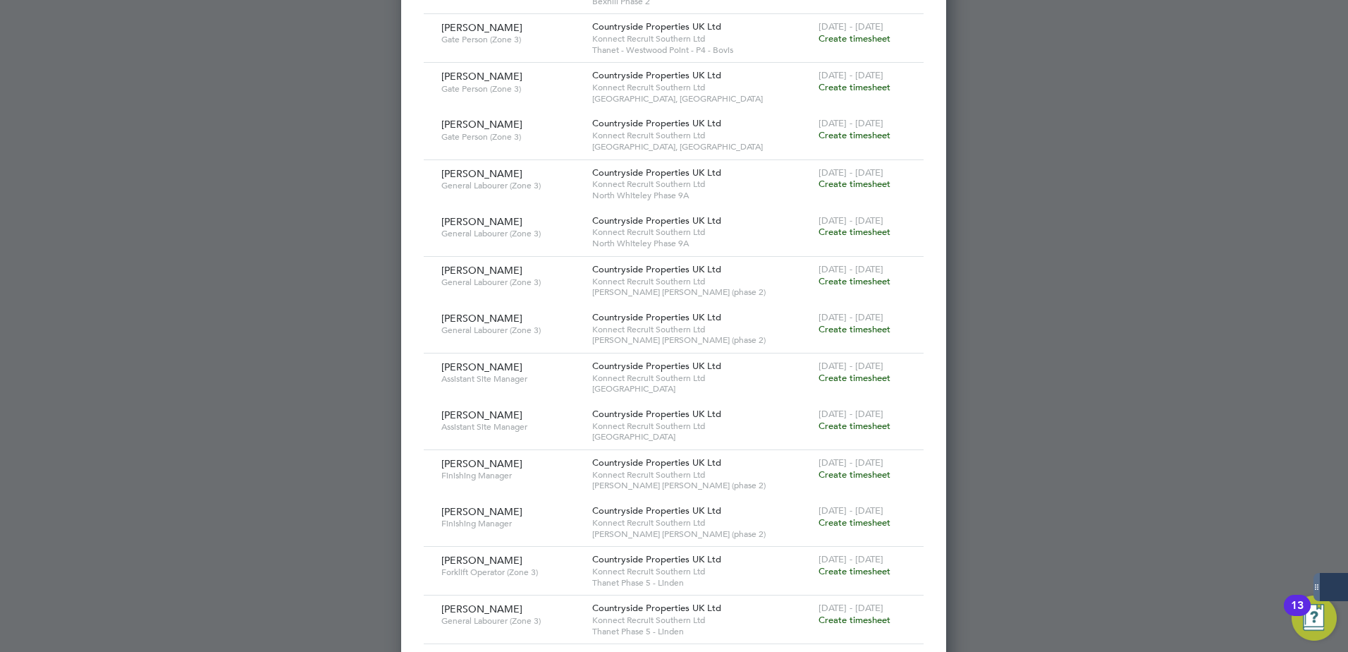
scroll to position [703, 0]
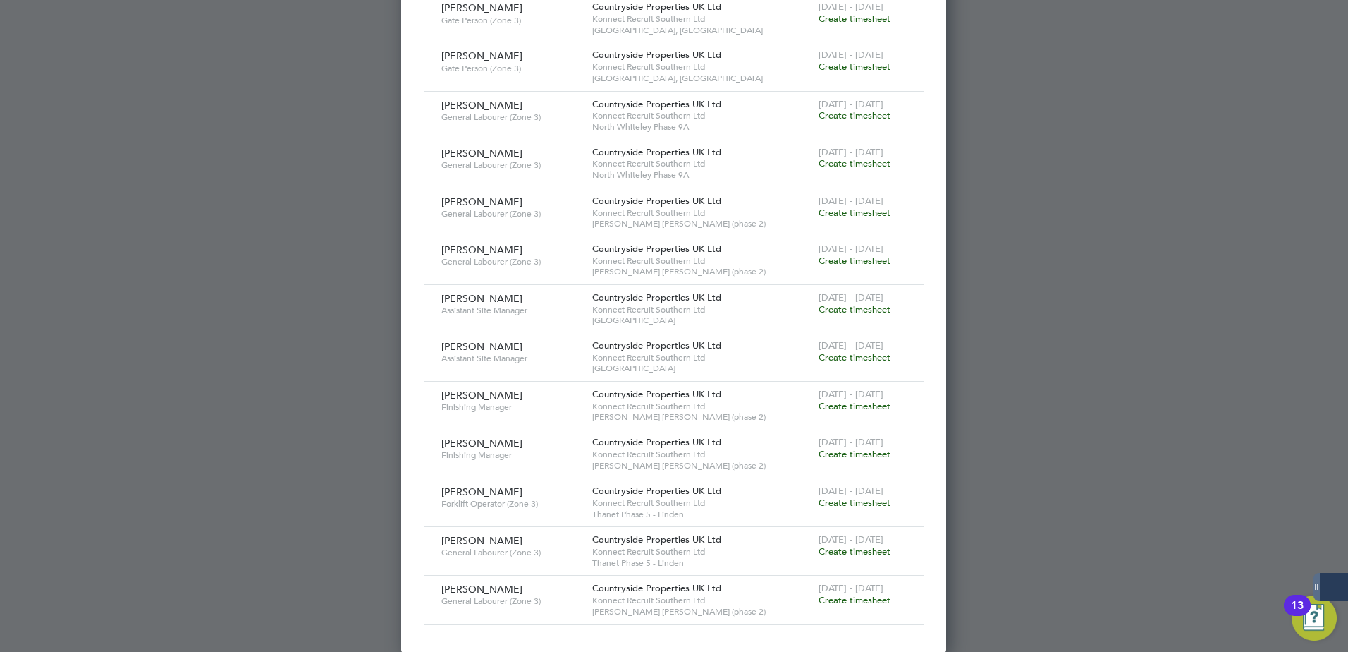
click at [873, 499] on span "Create timesheet" at bounding box center [855, 502] width 72 height 12
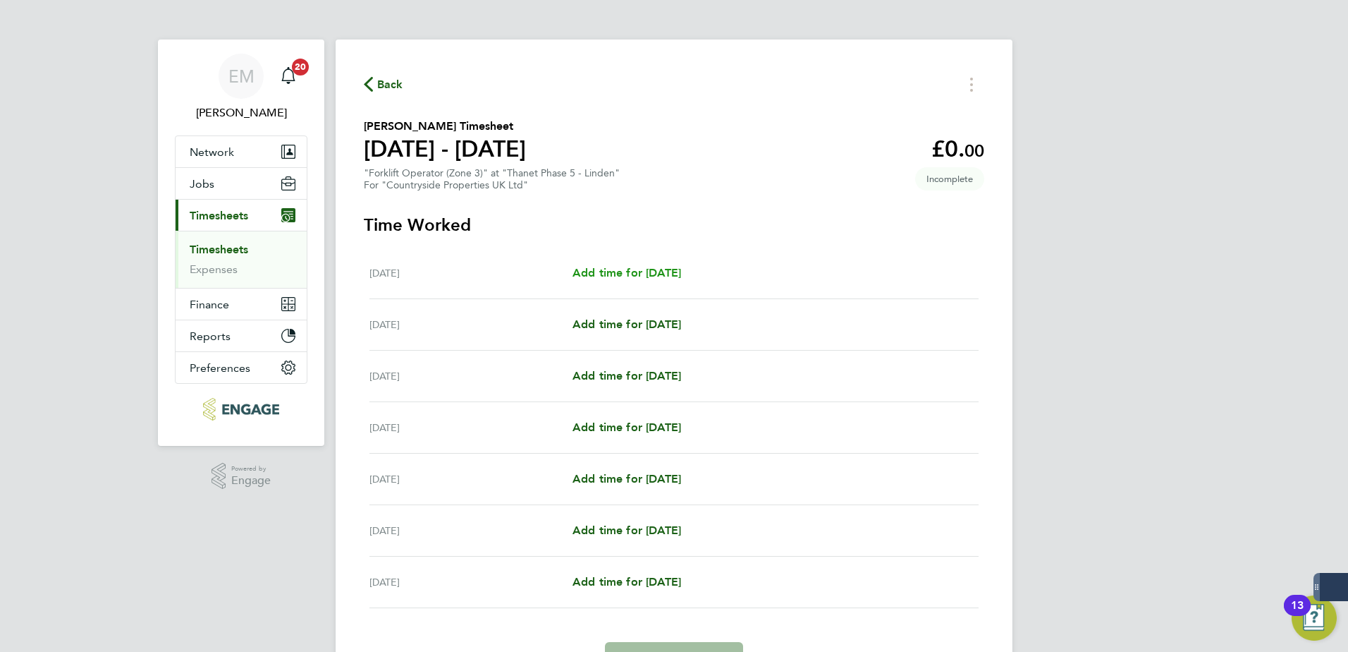
click at [593, 267] on span "Add time for [DATE]" at bounding box center [627, 272] width 109 height 13
select select "30"
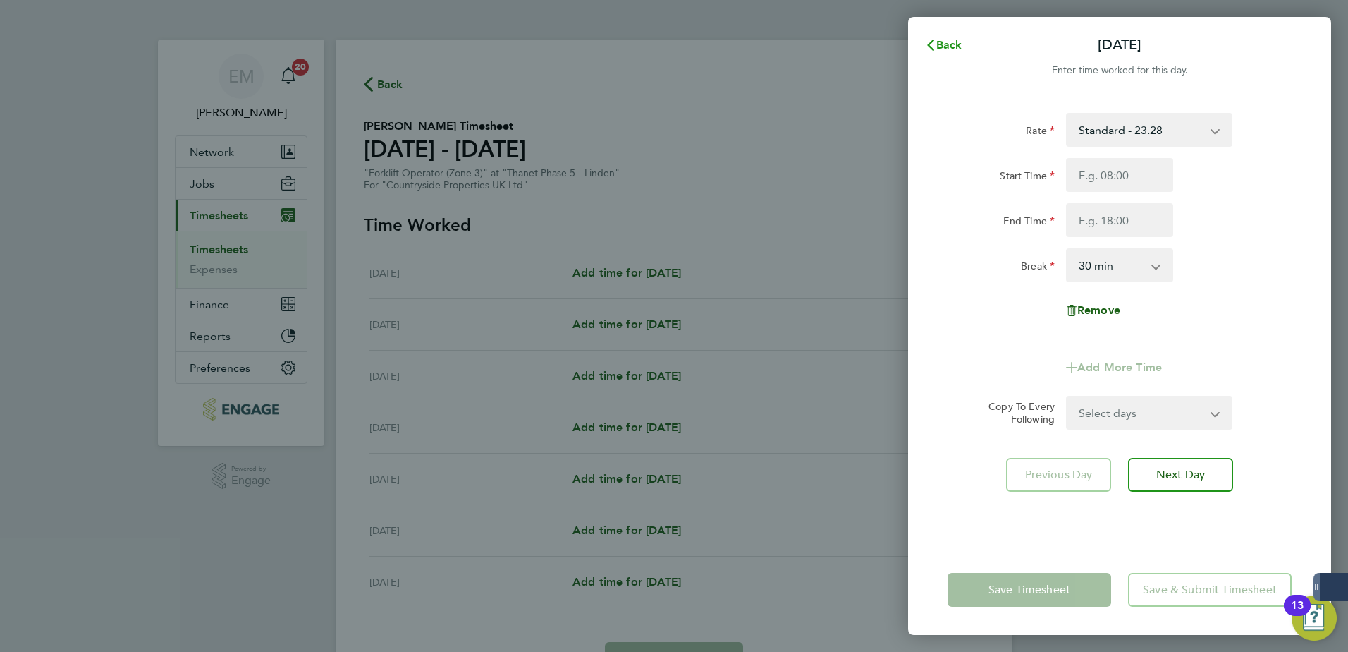
click at [950, 41] on span "Back" at bounding box center [950, 44] width 26 height 13
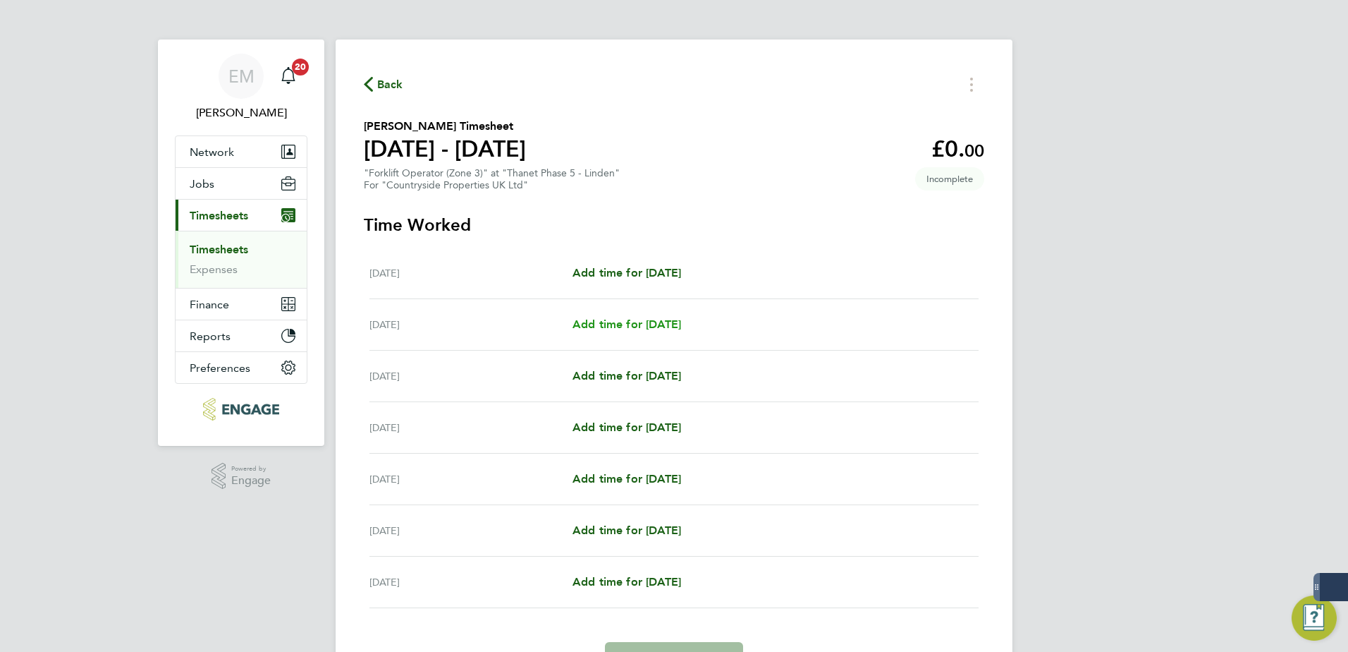
click at [671, 324] on span "Add time for [DATE]" at bounding box center [627, 323] width 109 height 13
select select "30"
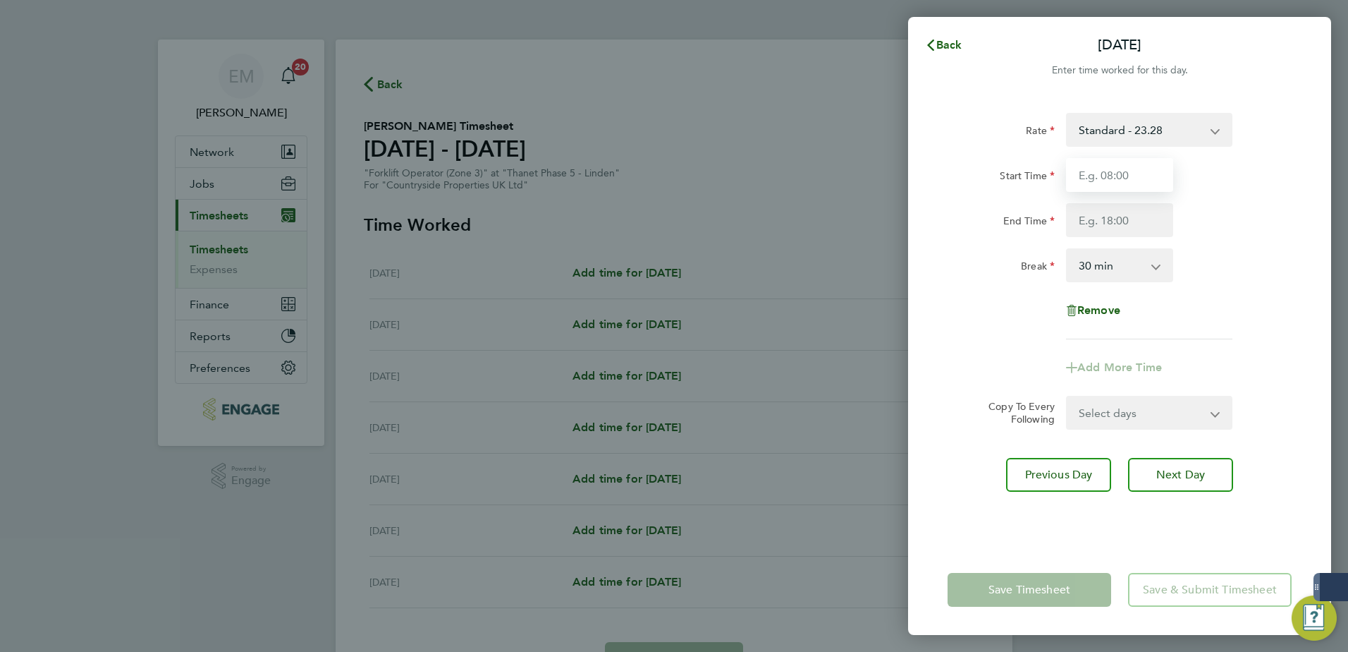
click at [1077, 178] on input "Start Time" at bounding box center [1119, 175] width 107 height 34
type input "07:30"
type input "17:00"
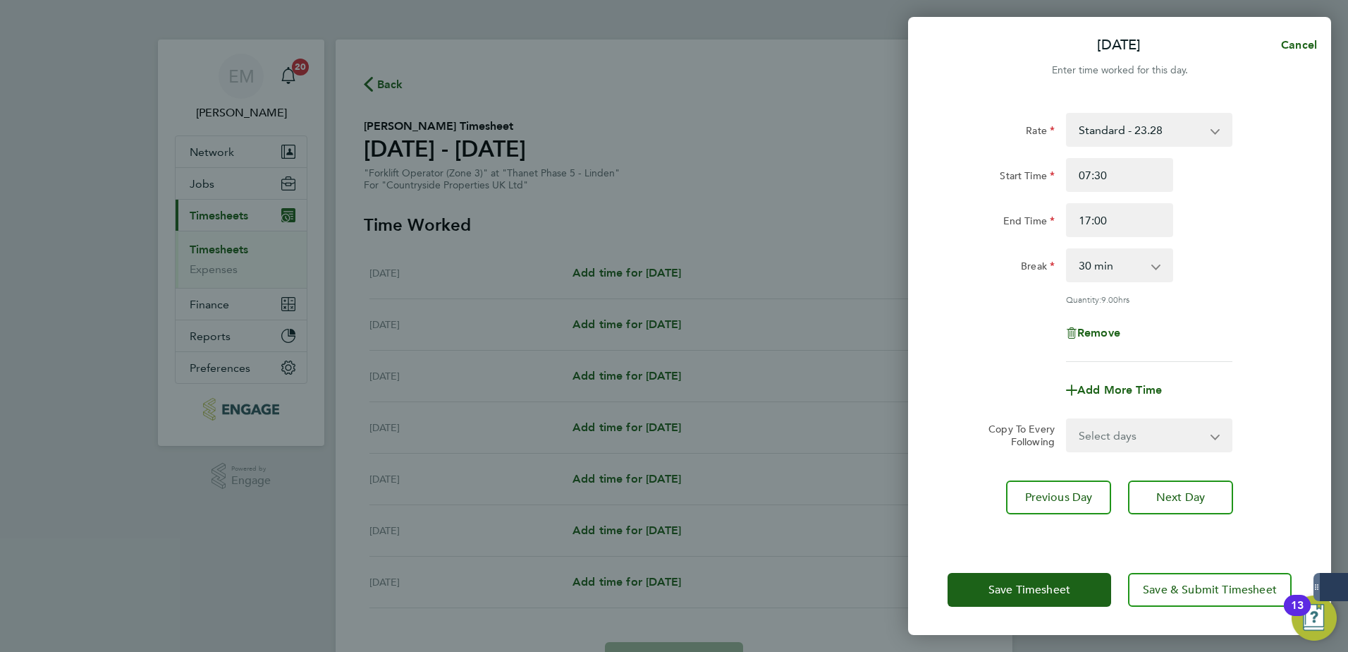
drag, startPoint x: 1162, startPoint y: 428, endPoint x: 1159, endPoint y: 447, distance: 19.2
click at [1077, 428] on select "Select days Day Weekday (Mon-Fri) Weekend (Sat-Sun) [DATE] [DATE] [DATE] [DATE]…" at bounding box center [1142, 435] width 148 height 31
select select "THU"
click at [1068, 420] on select "Select days Day Weekday (Mon-Fri) Weekend (Sat-Sun) [DATE] [DATE] [DATE] [DATE]…" at bounding box center [1142, 435] width 148 height 31
select select "[DATE]"
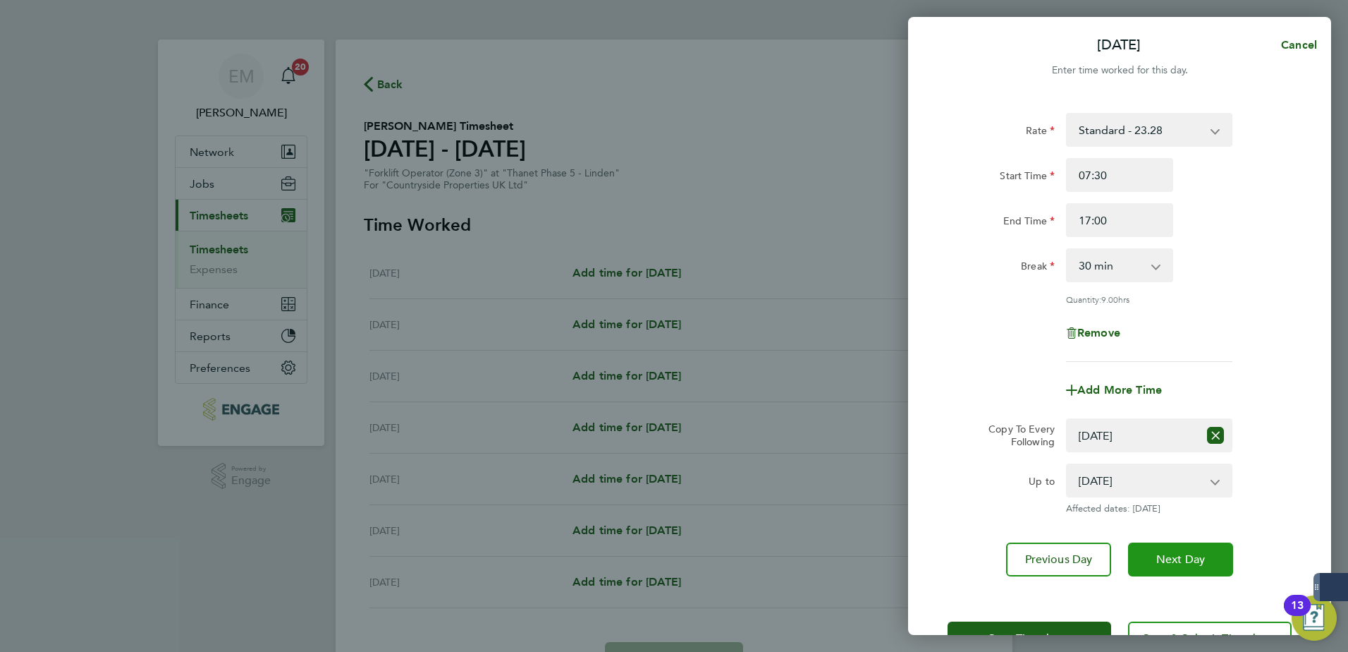
click at [1077, 499] on button "Next Day" at bounding box center [1180, 559] width 105 height 34
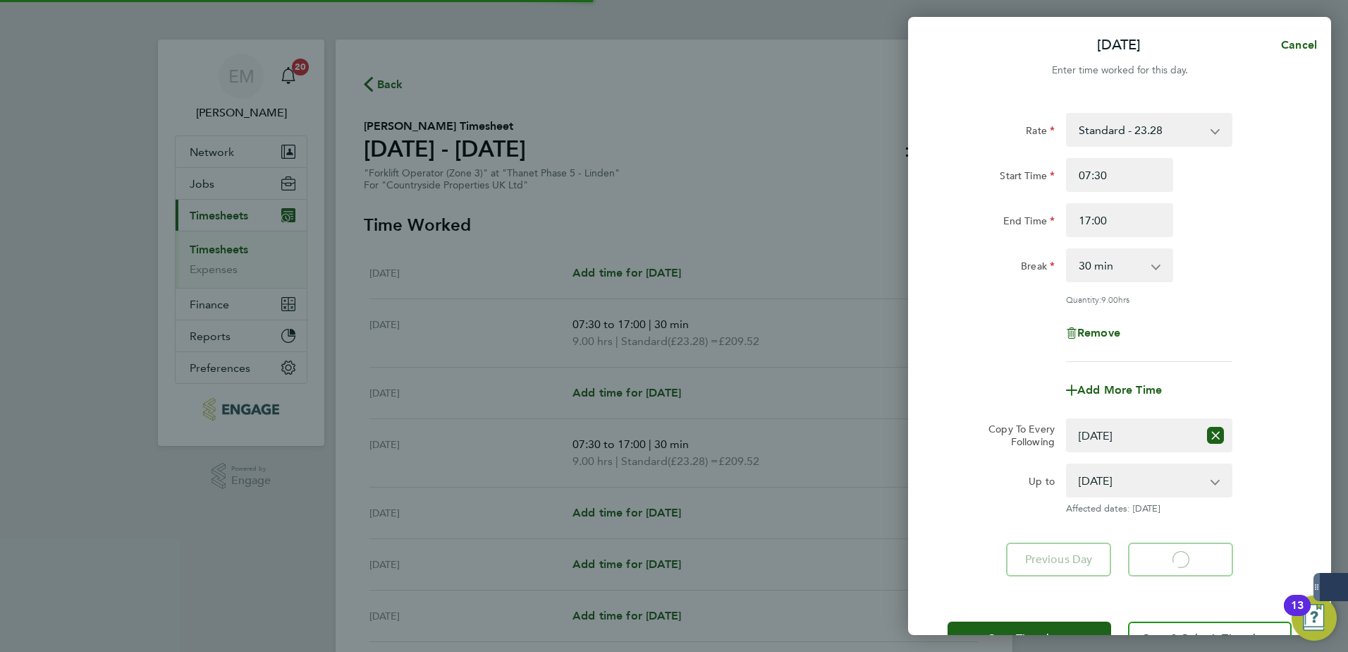
select select "30"
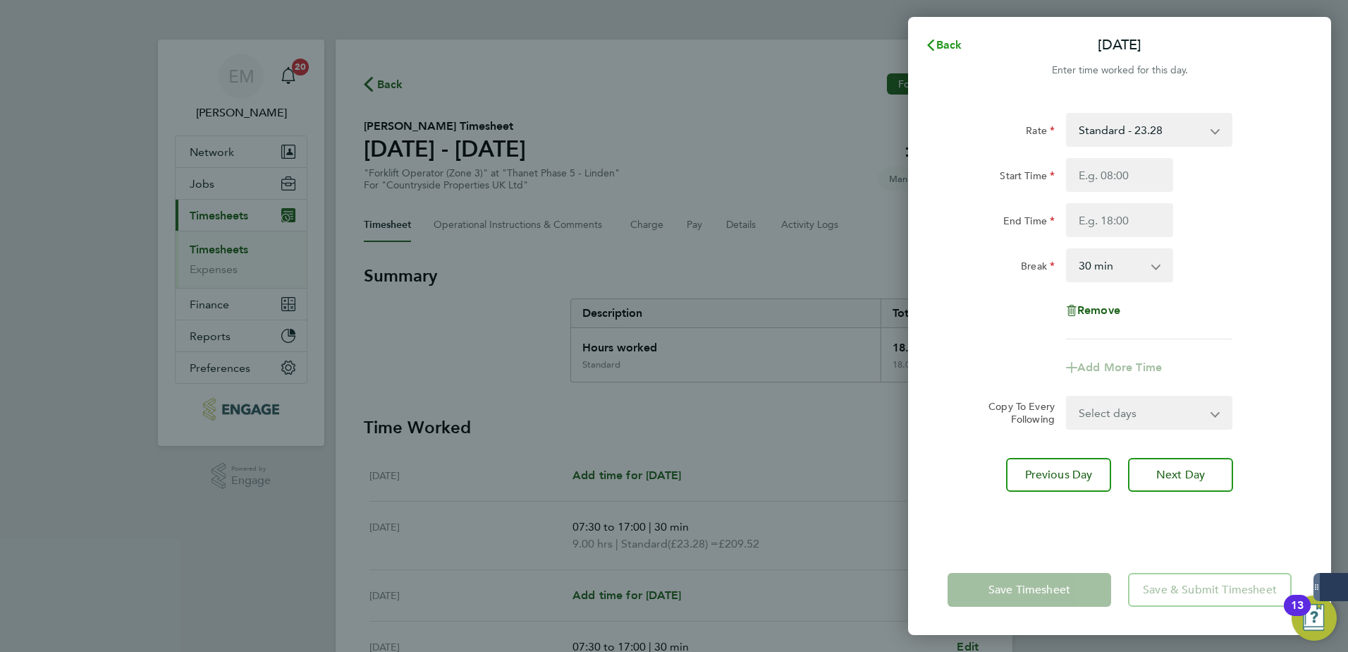
click at [938, 37] on button "Back" at bounding box center [944, 45] width 66 height 28
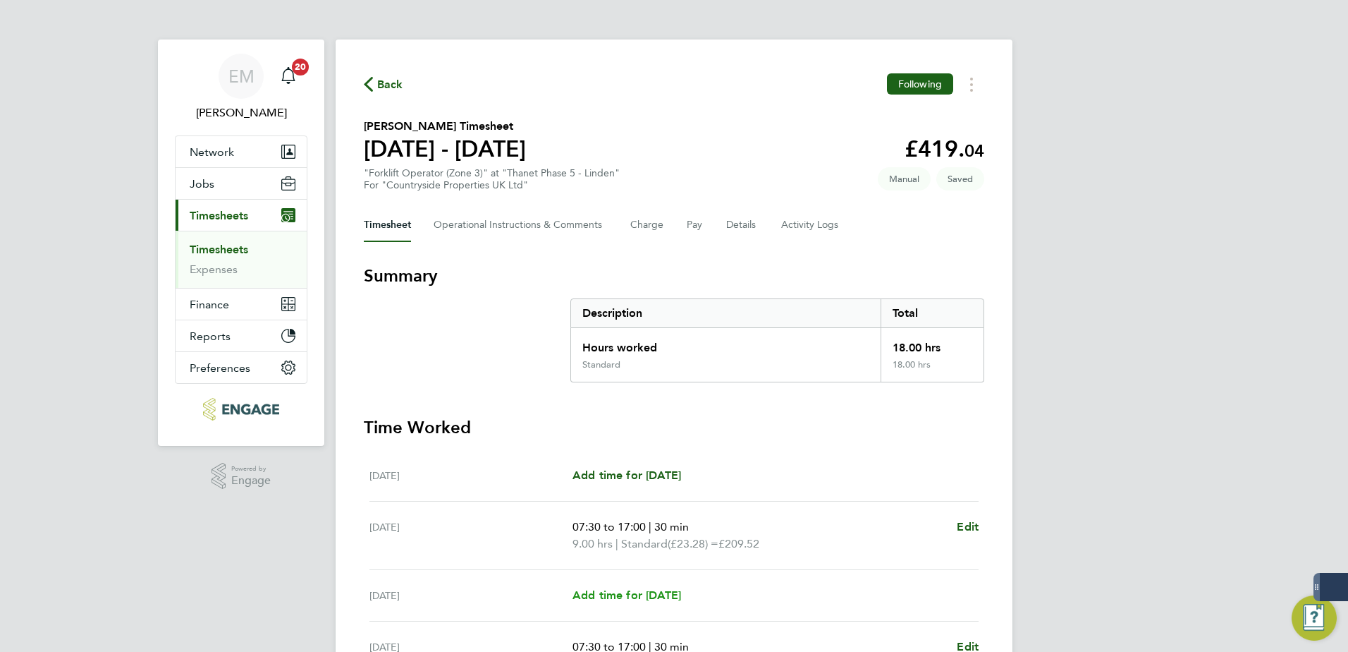
click at [681, 499] on span "Add time for [DATE]" at bounding box center [627, 594] width 109 height 13
select select "30"
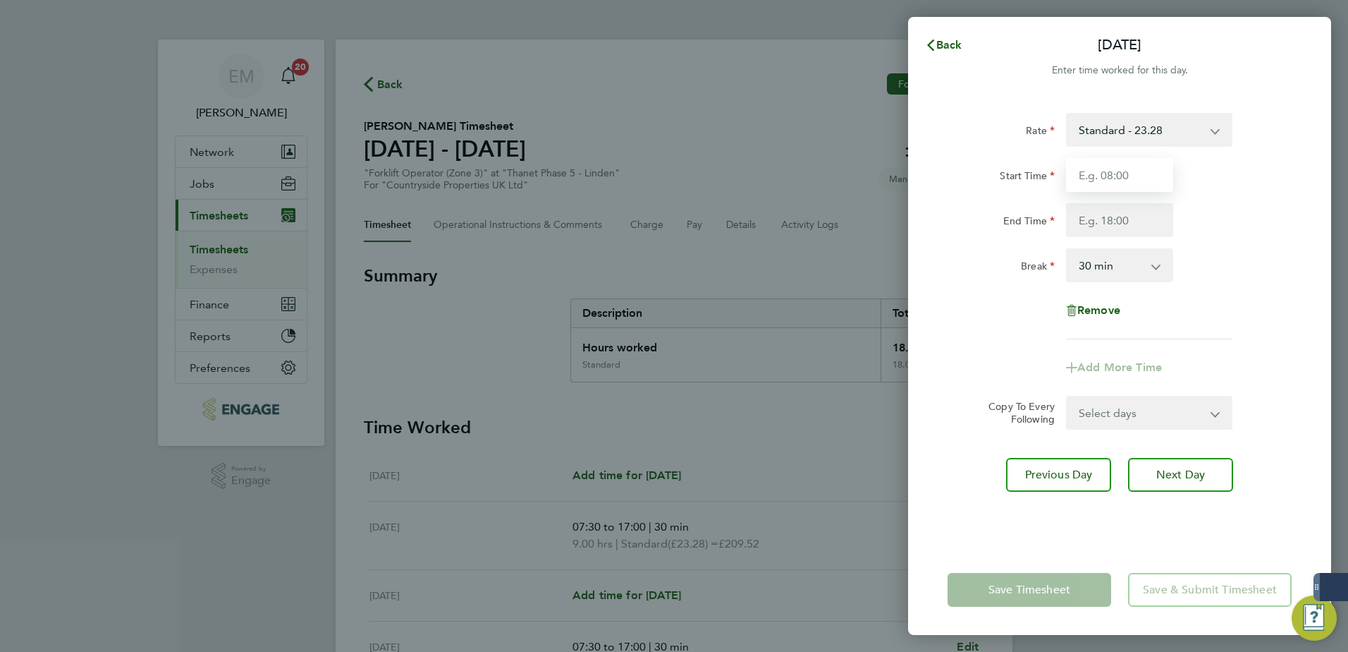
drag, startPoint x: 1115, startPoint y: 169, endPoint x: 1115, endPoint y: 181, distance: 11.3
click at [1077, 169] on input "Start Time" at bounding box center [1119, 175] width 107 height 34
type input "07:30"
type input "17:00"
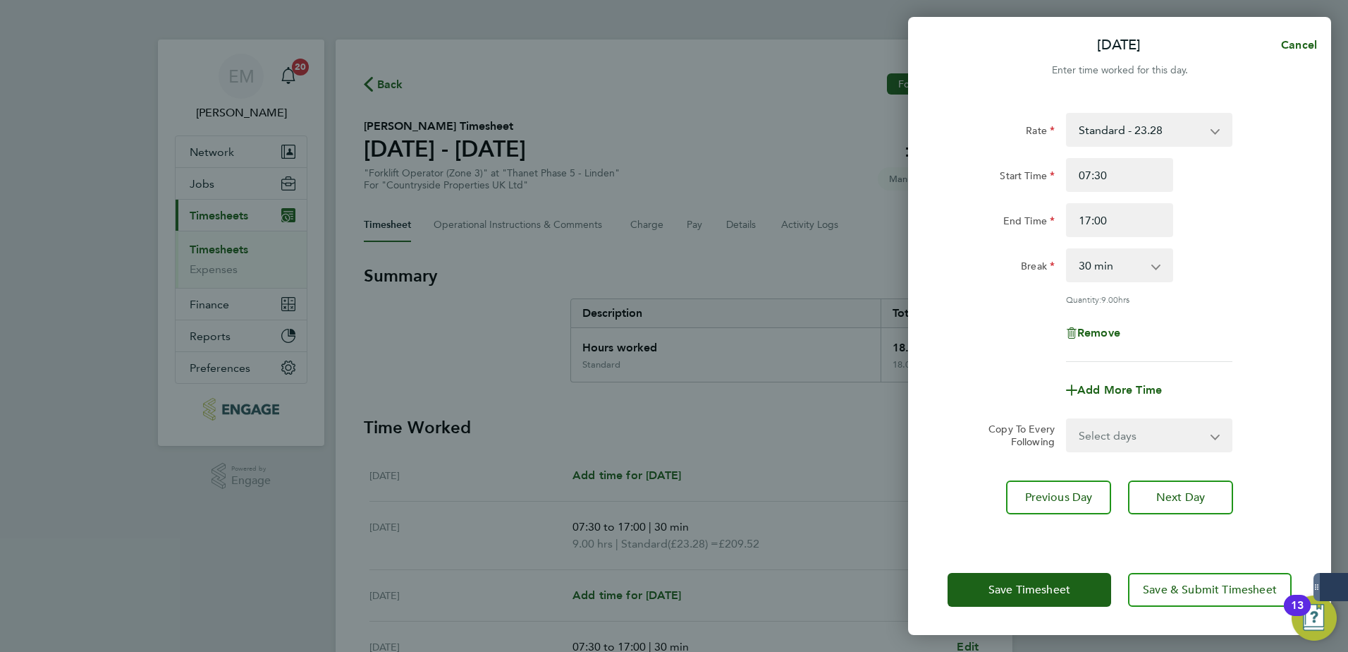
click at [1077, 308] on div "Rate Standard - 23.28 Start Time 07:30 End Time 17:00 Break 0 min 15 min 30 min…" at bounding box center [1120, 237] width 344 height 249
click at [1077, 499] on button "Next Day" at bounding box center [1180, 497] width 105 height 34
select select "30"
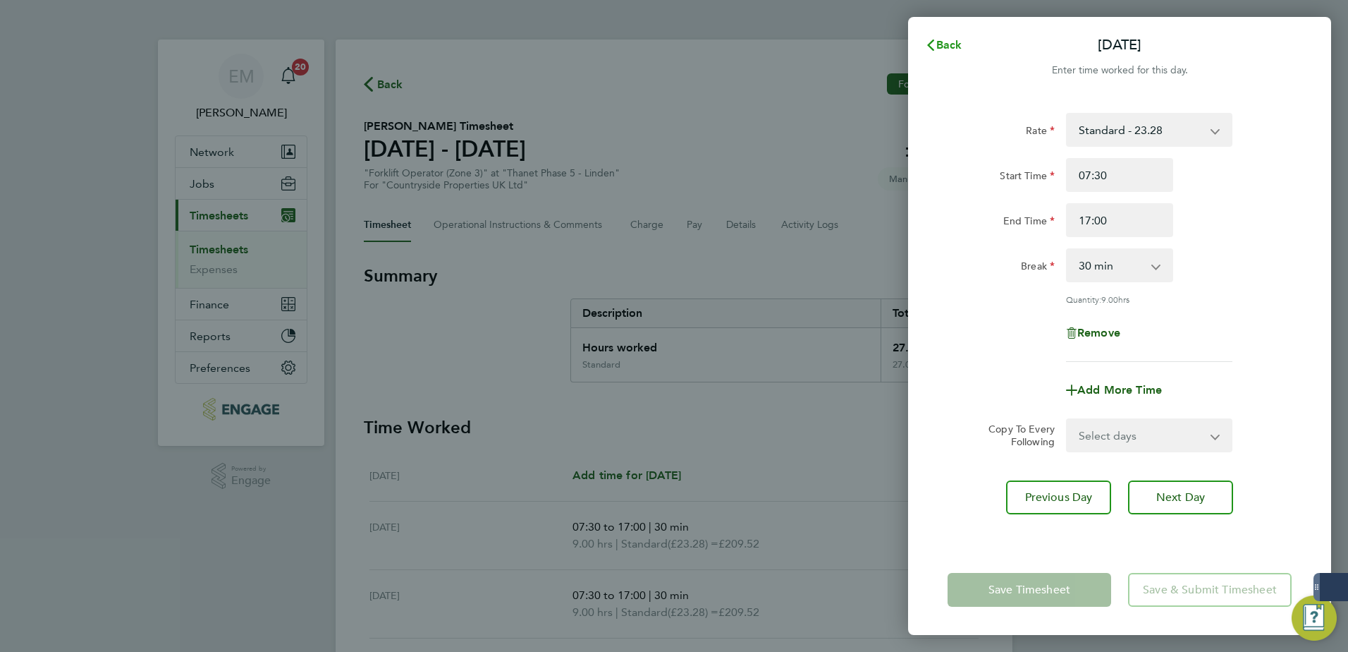
click at [931, 44] on icon "button" at bounding box center [930, 44] width 11 height 11
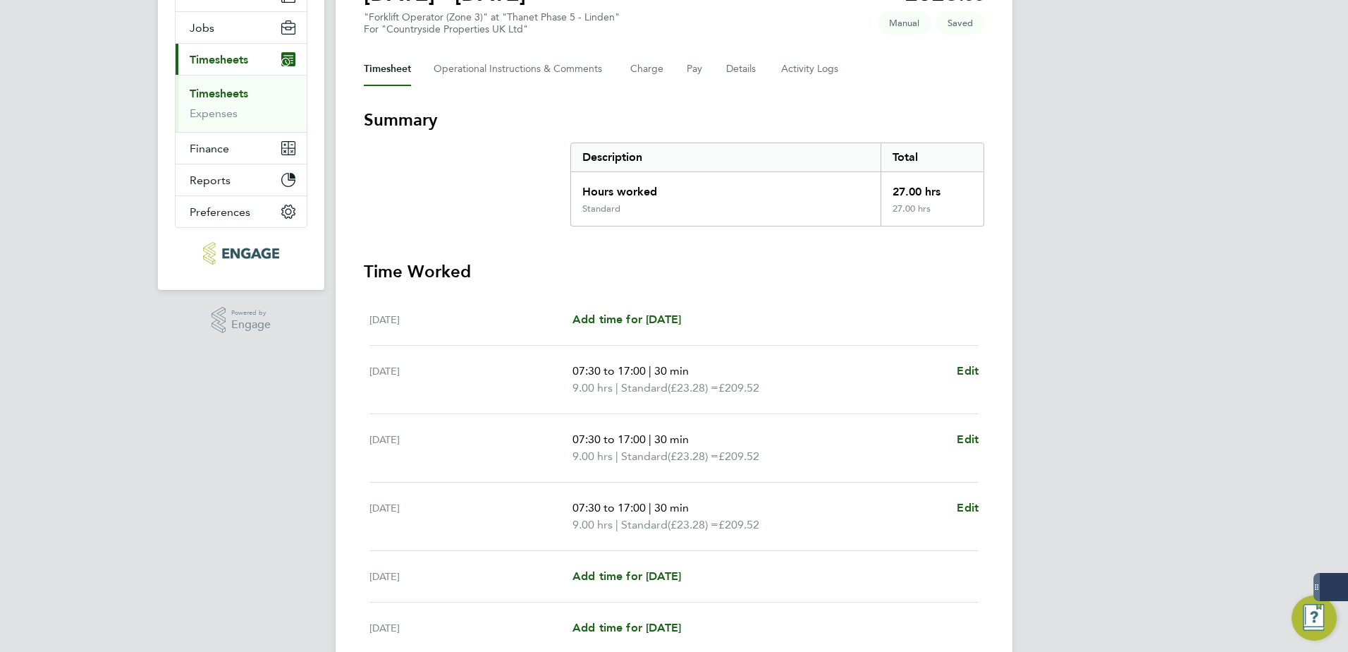
scroll to position [334, 0]
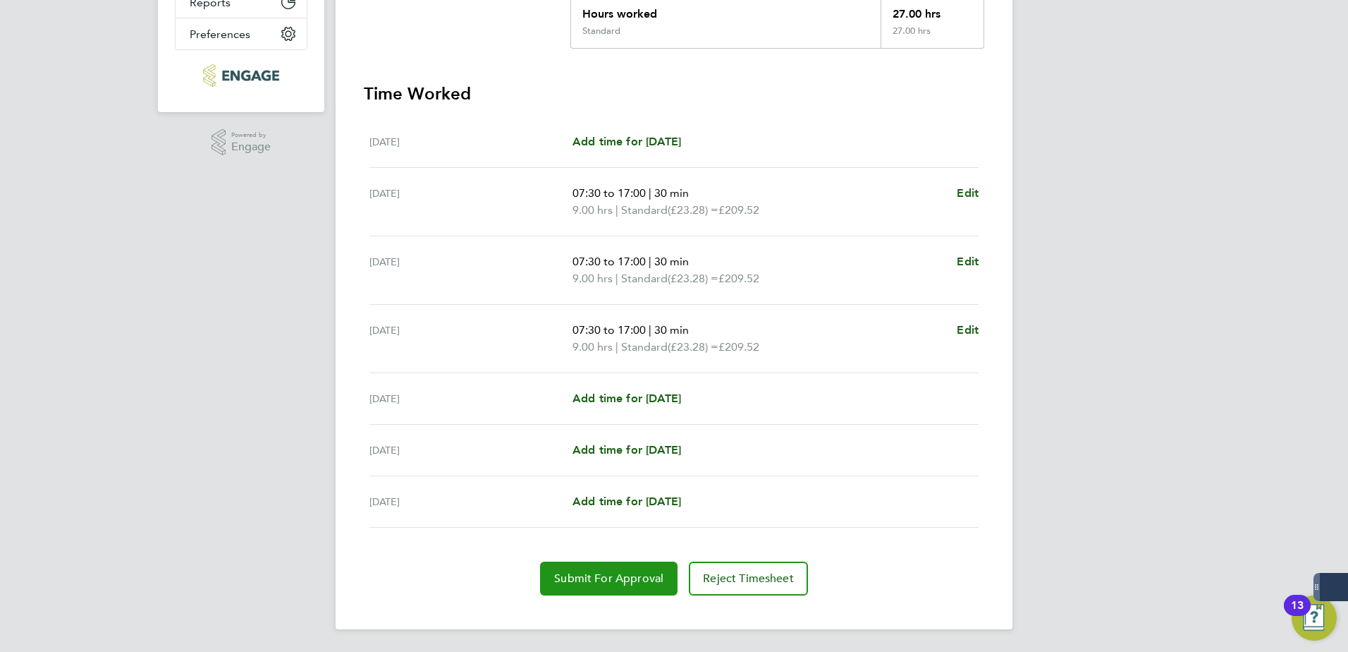
click at [666, 499] on button "Submit For Approval" at bounding box center [609, 578] width 138 height 34
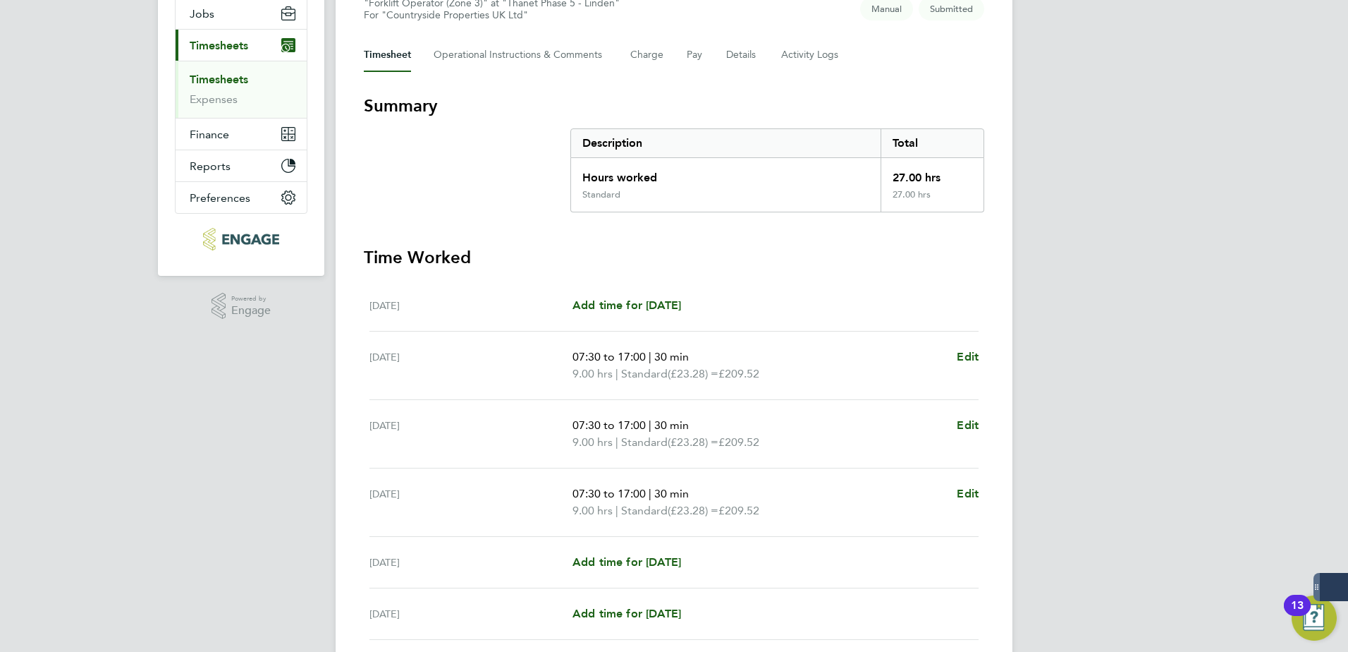
scroll to position [0, 0]
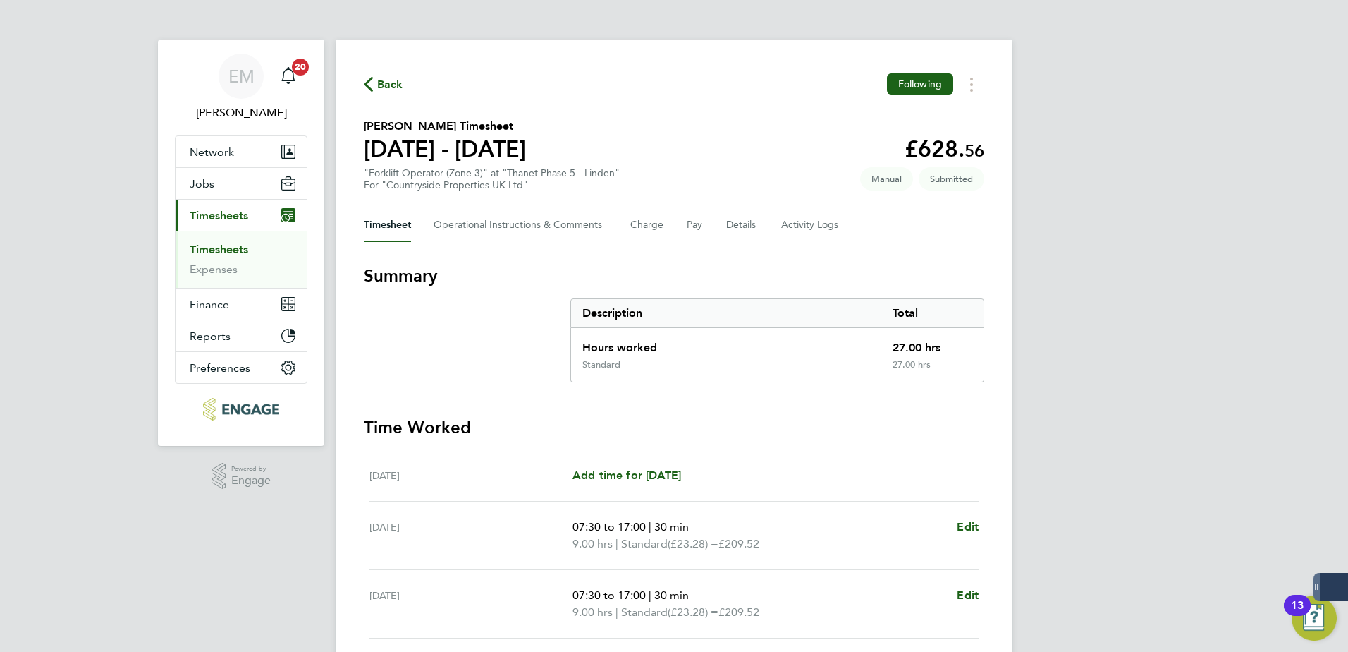
click at [231, 252] on link "Timesheets" at bounding box center [219, 249] width 59 height 13
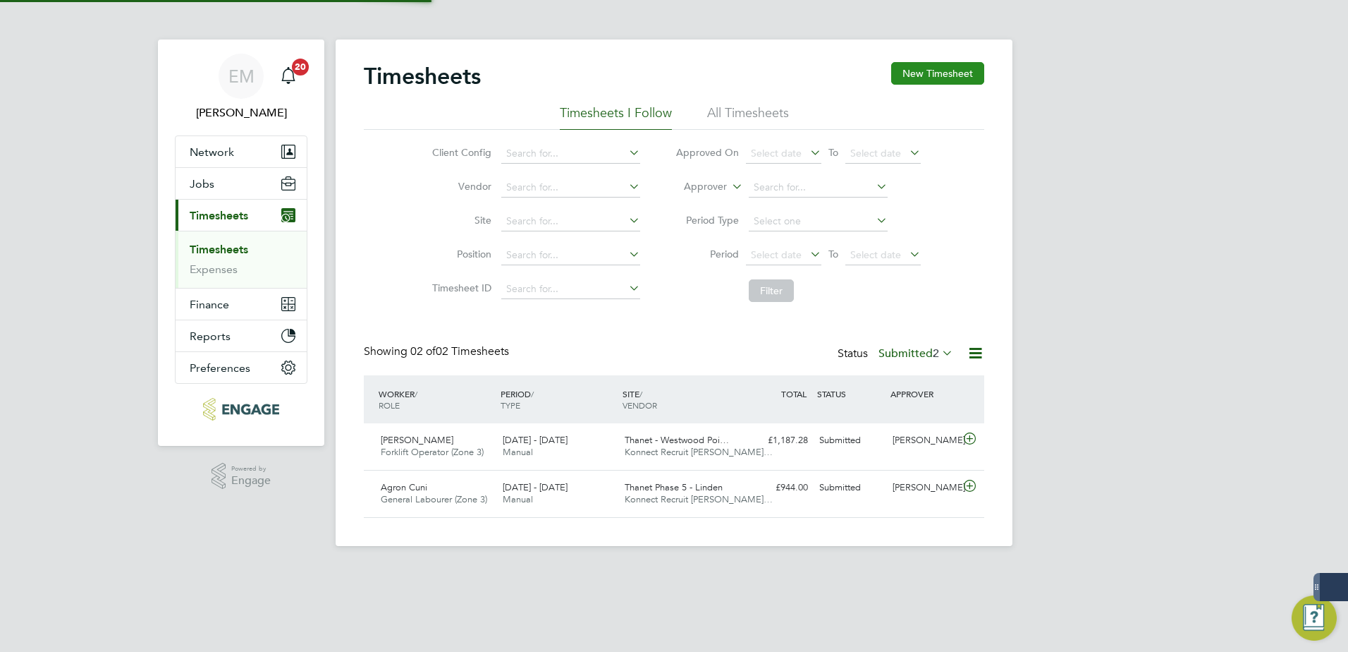
scroll to position [36, 123]
click at [970, 79] on button "New Timesheet" at bounding box center [937, 73] width 93 height 23
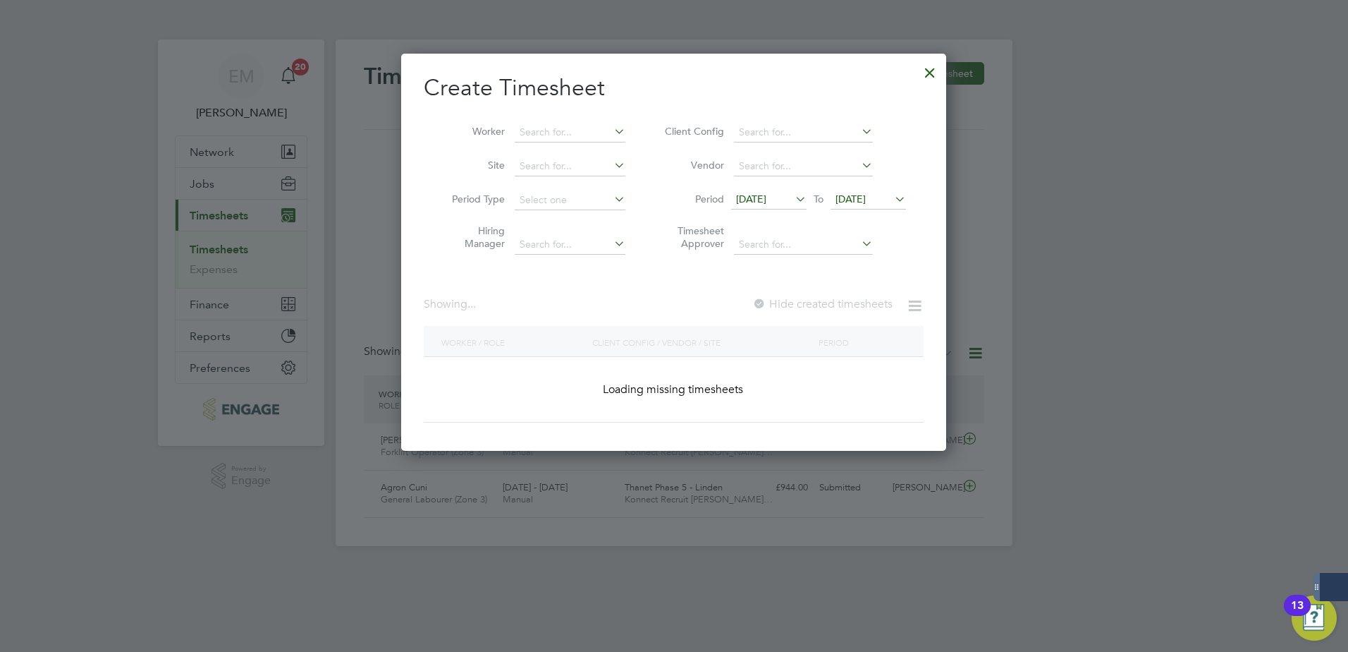
scroll to position [0, 0]
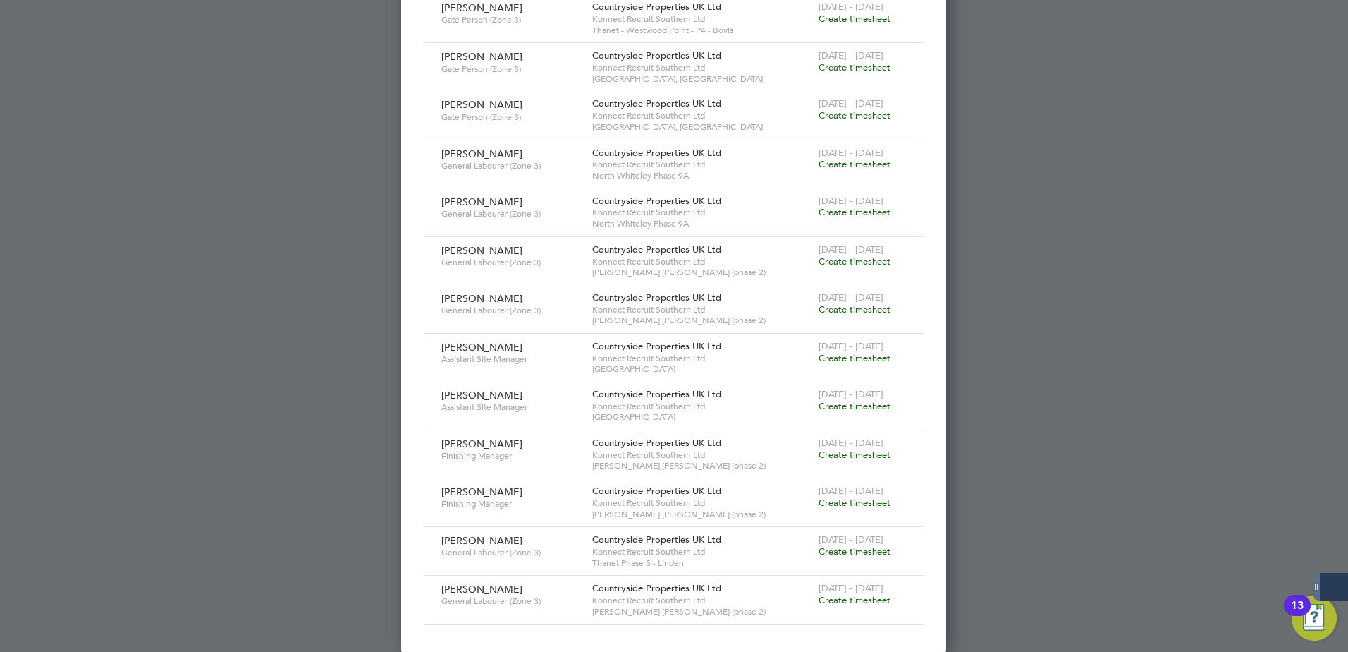
click at [843, 499] on span "Create timesheet" at bounding box center [855, 551] width 72 height 12
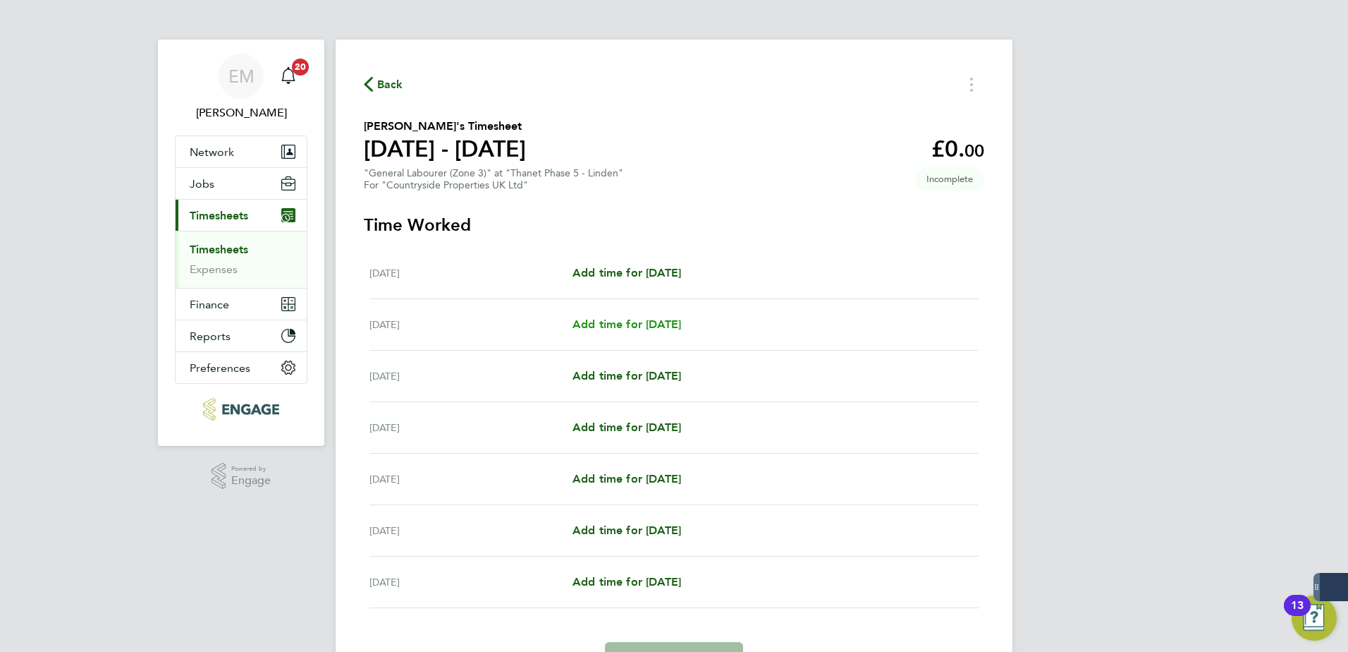
click at [678, 324] on span "Add time for [DATE]" at bounding box center [627, 323] width 109 height 13
select select "30"
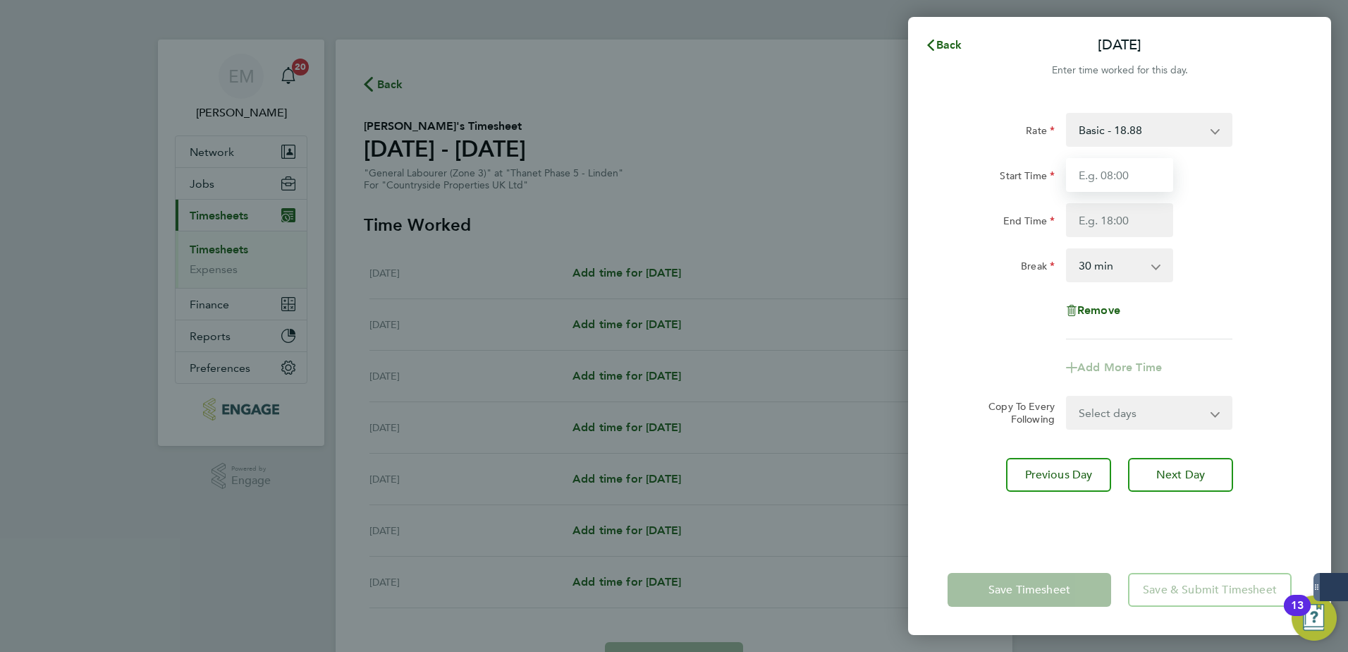
click at [1077, 175] on input "Start Time" at bounding box center [1119, 175] width 107 height 34
type input "07:30"
type input "17:00"
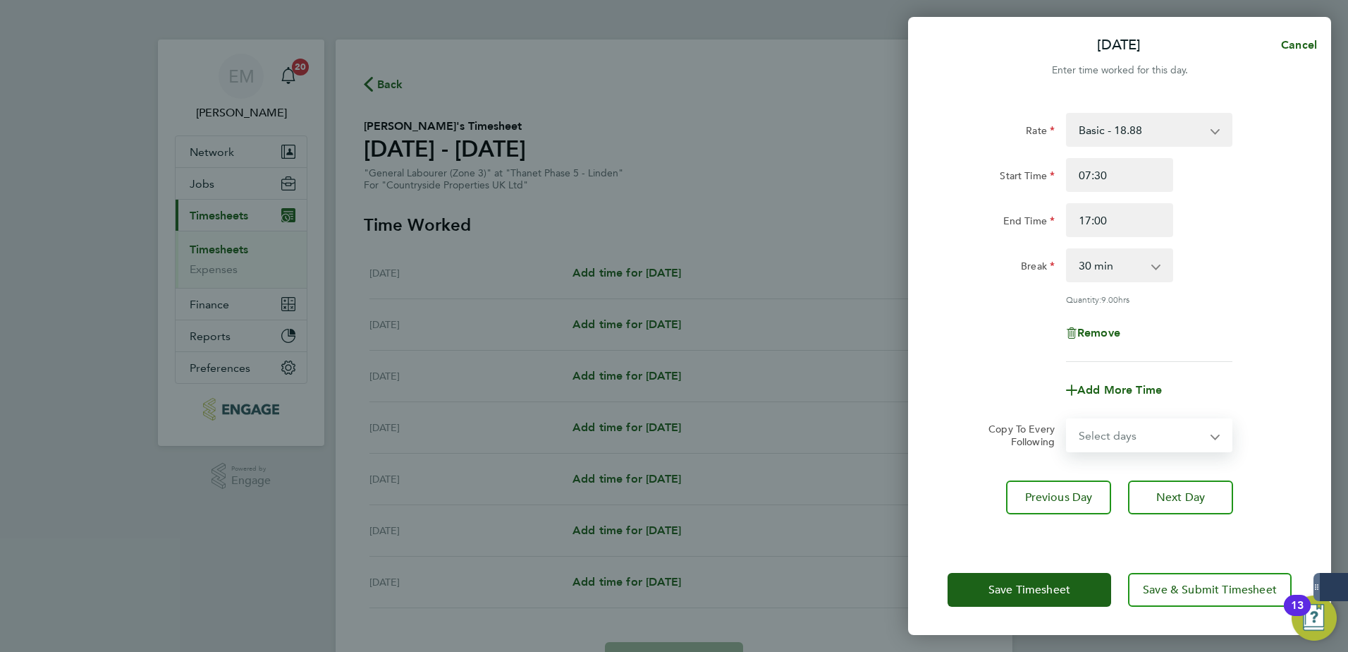
drag, startPoint x: 1172, startPoint y: 435, endPoint x: 1166, endPoint y: 450, distance: 15.8
click at [1077, 436] on select "Select days Day Weekday (Mon-Fri) Weekend (Sat-Sun) [DATE] [DATE] [DATE] [DATE]…" at bounding box center [1142, 435] width 148 height 31
select select "WEEKDAY"
click at [1068, 420] on select "Select days Day Weekday (Mon-Fri) Weekend (Sat-Sun) [DATE] [DATE] [DATE] [DATE]…" at bounding box center [1142, 435] width 148 height 31
select select "[DATE]"
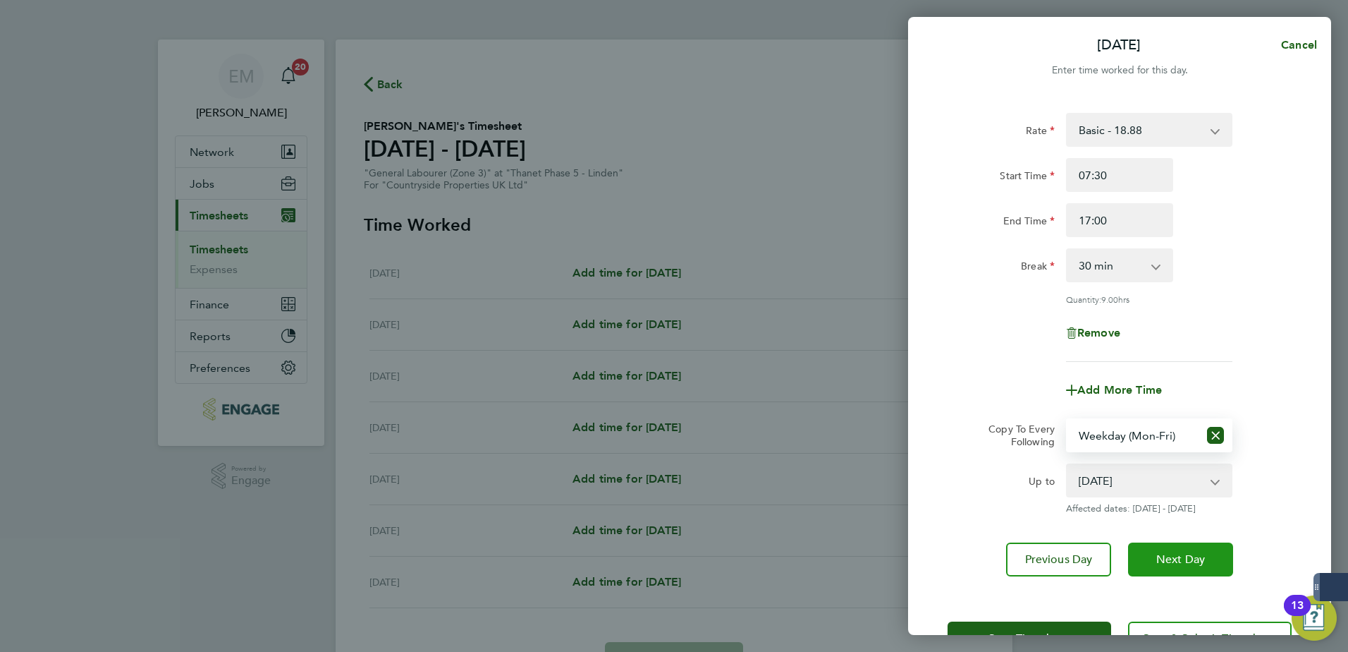
click at [1077, 499] on button "Next Day" at bounding box center [1180, 559] width 105 height 34
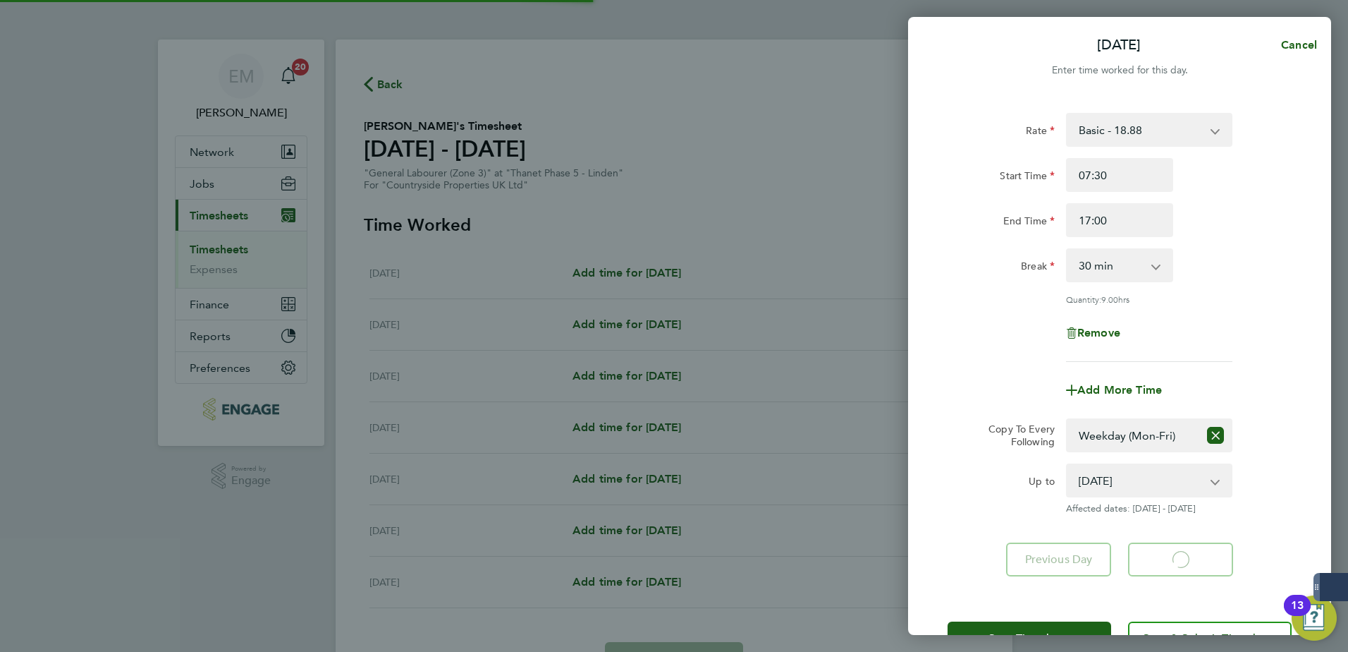
select select "30"
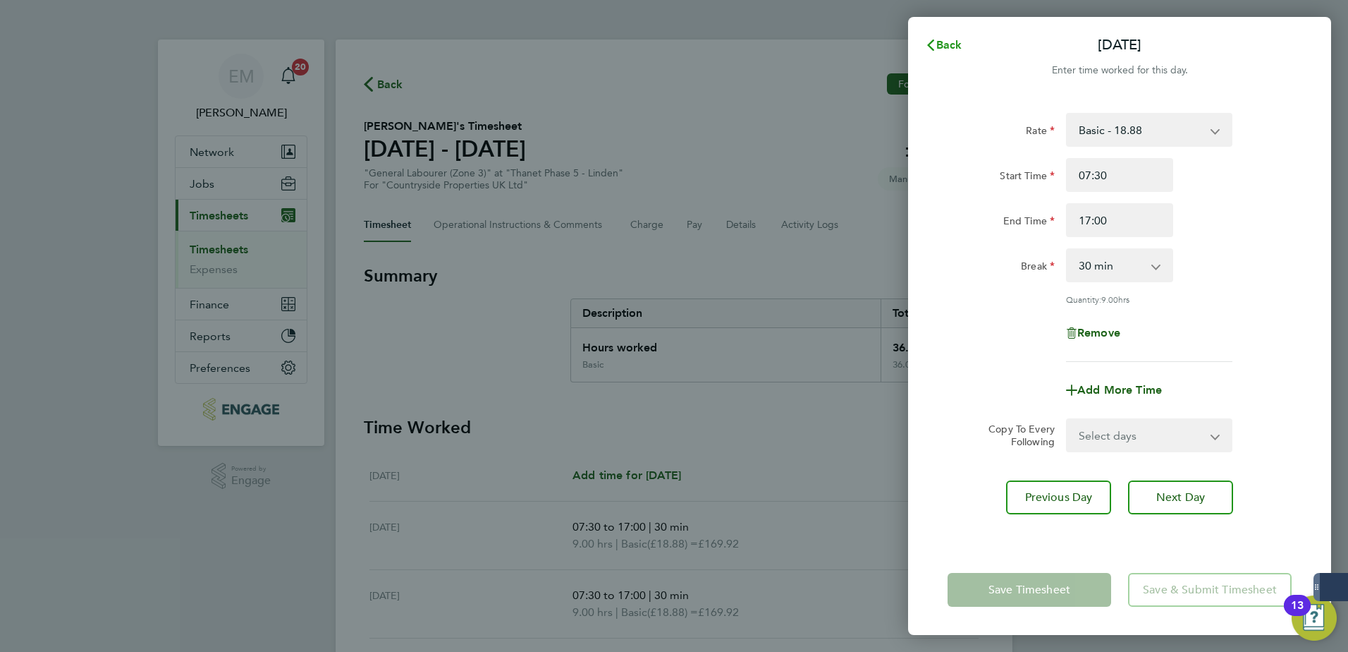
click at [949, 42] on span "Back" at bounding box center [950, 44] width 26 height 13
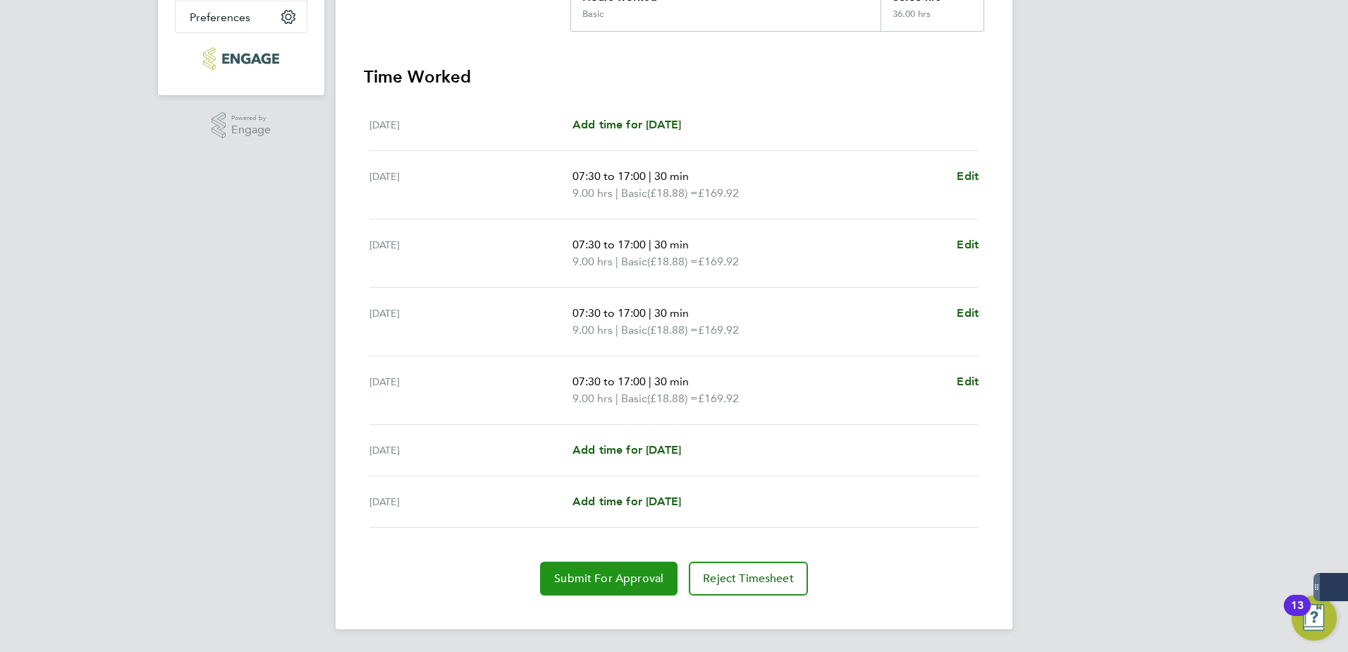
click at [629, 499] on span "Submit For Approval" at bounding box center [608, 578] width 109 height 14
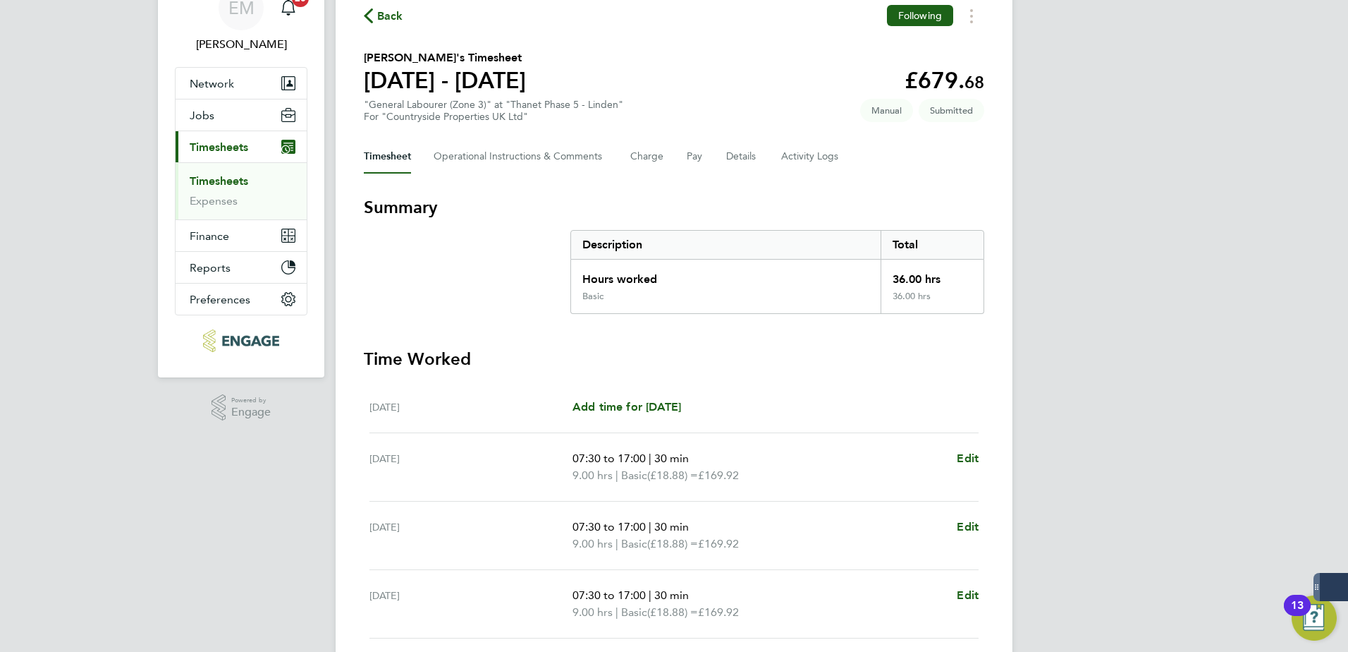
click at [237, 178] on link "Timesheets" at bounding box center [219, 180] width 59 height 13
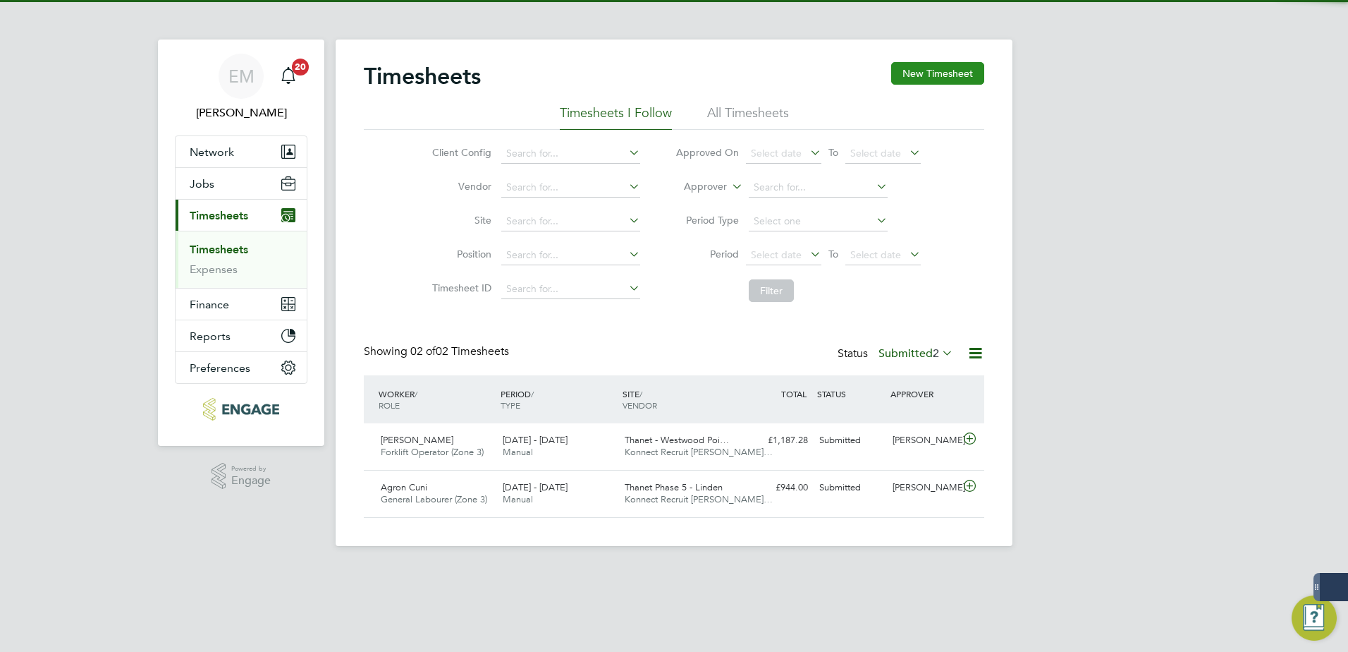
click at [915, 66] on button "New Timesheet" at bounding box center [937, 73] width 93 height 23
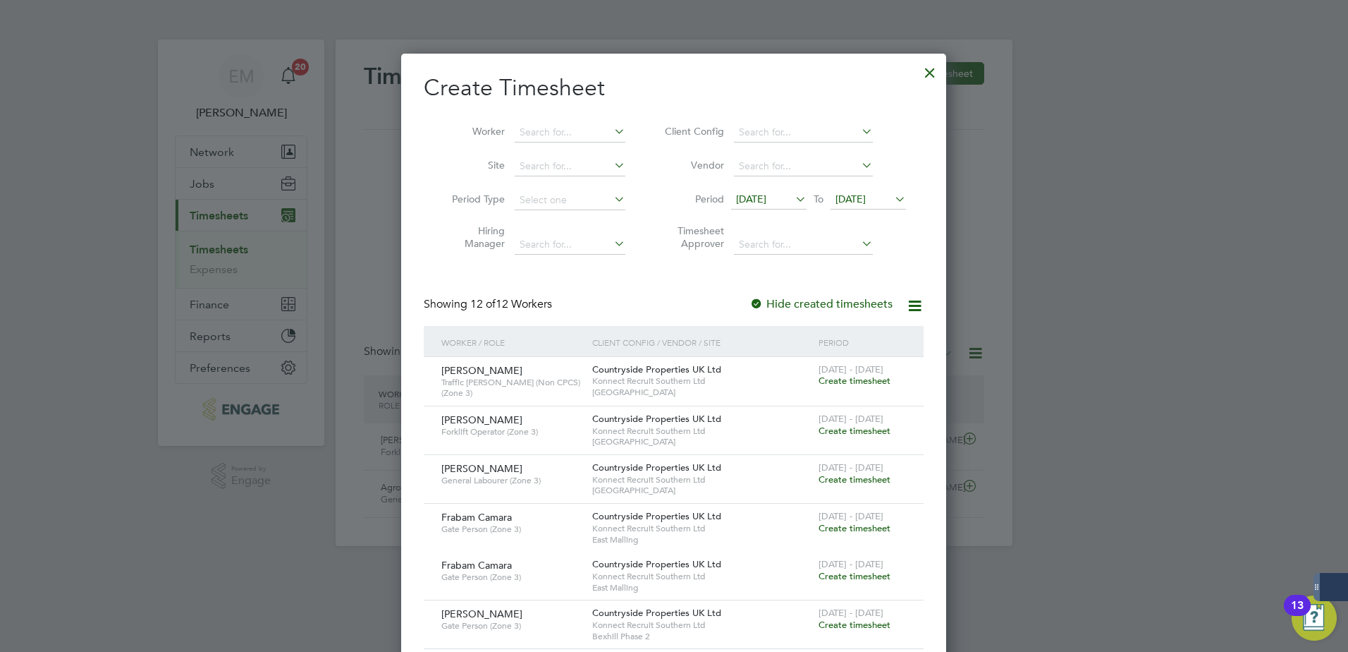
click at [932, 71] on div at bounding box center [930, 68] width 25 height 25
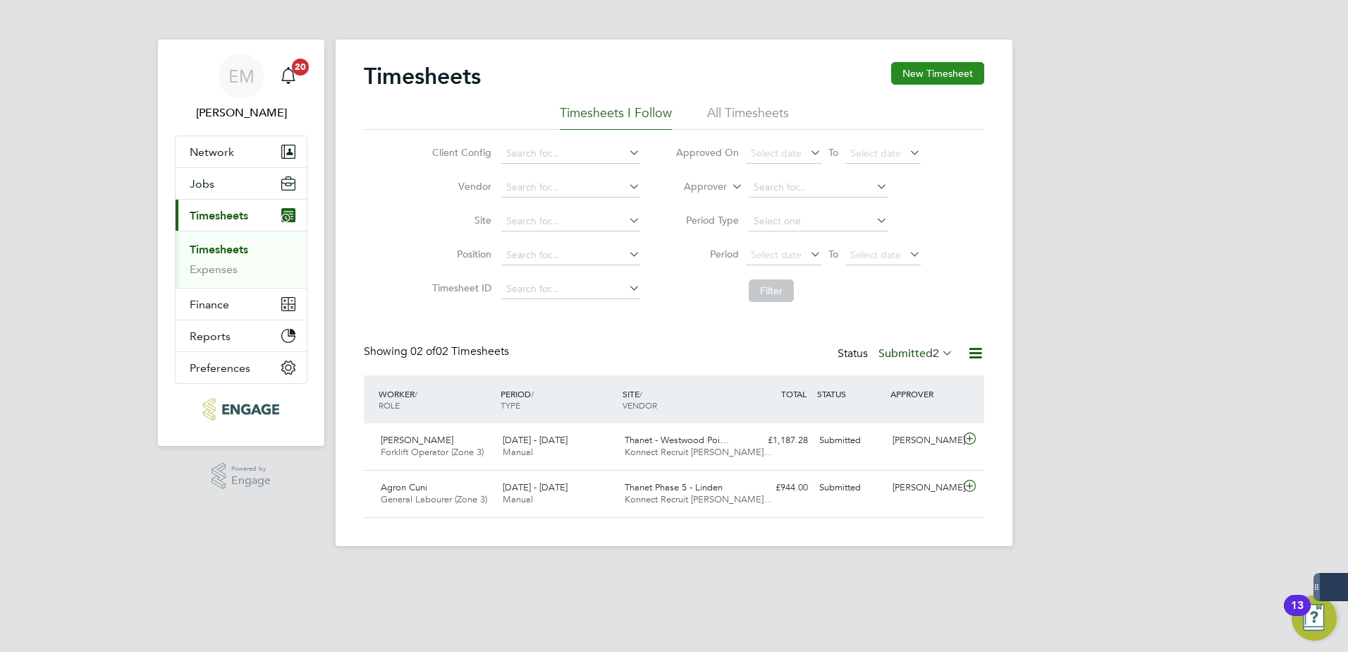
click at [908, 78] on button "New Timesheet" at bounding box center [937, 73] width 93 height 23
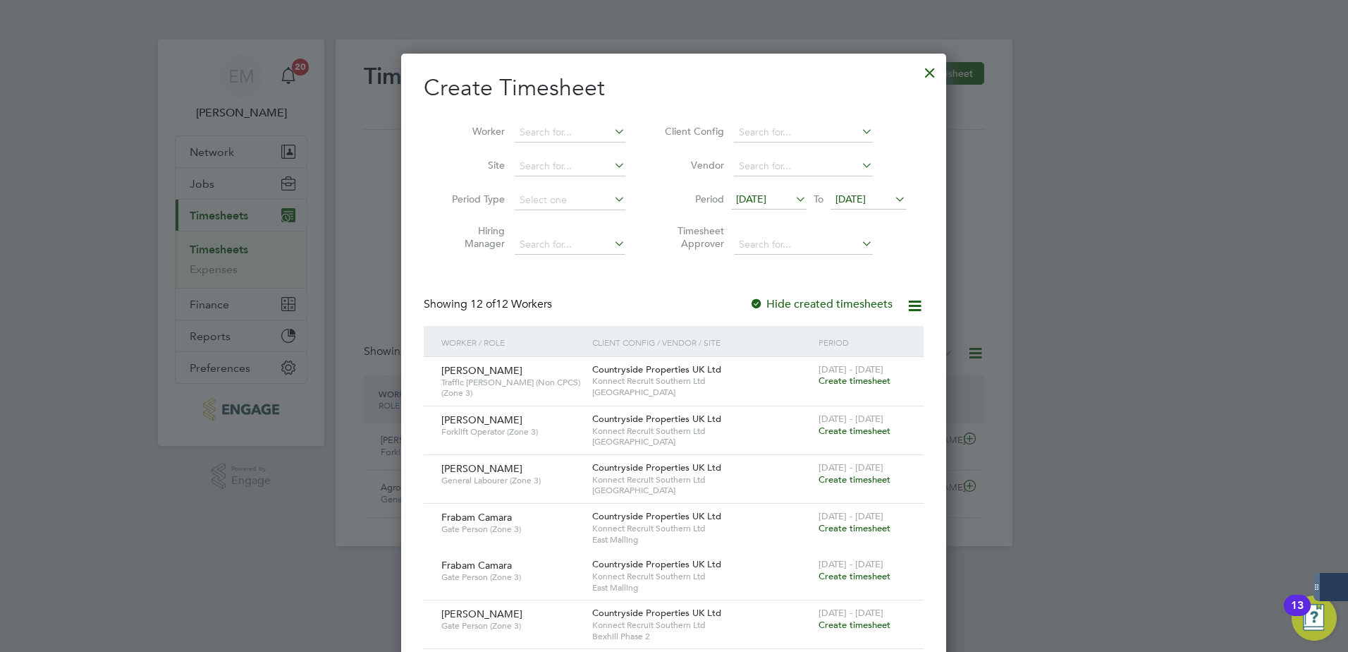
click at [849, 201] on span "[DATE]" at bounding box center [851, 199] width 30 height 13
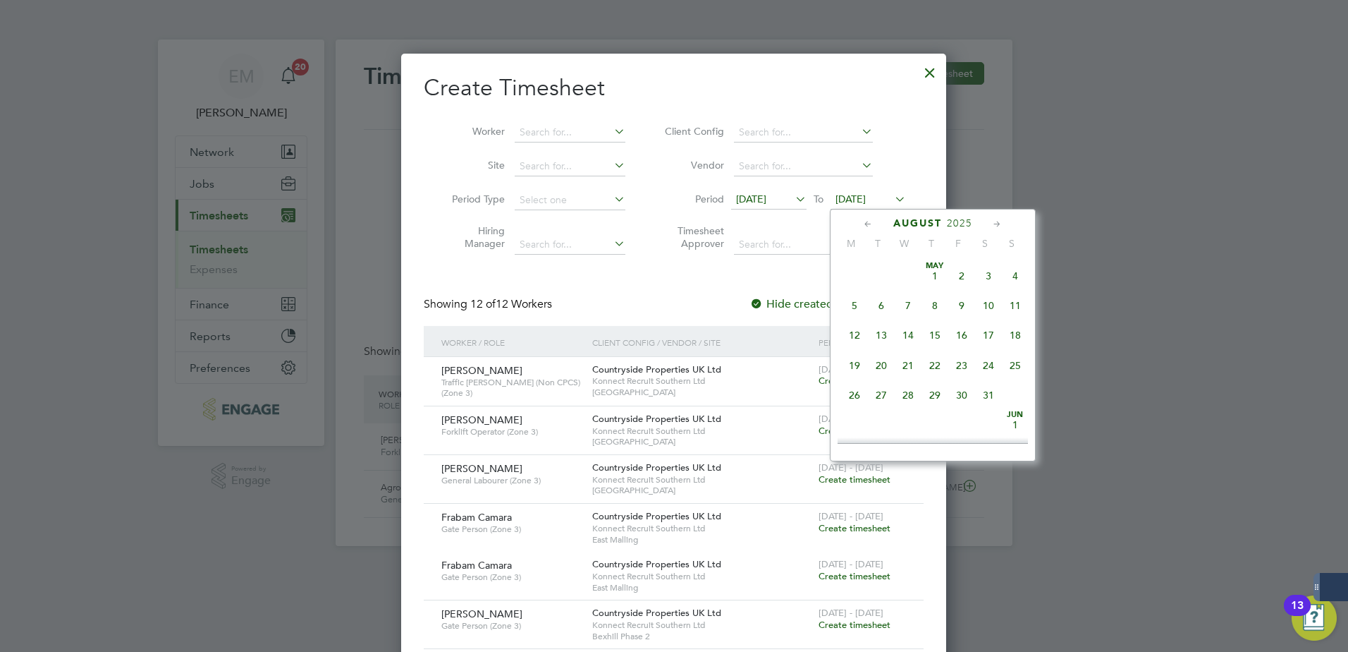
scroll to position [549, 0]
click at [863, 365] on span "[DATE]" at bounding box center [854, 351] width 27 height 27
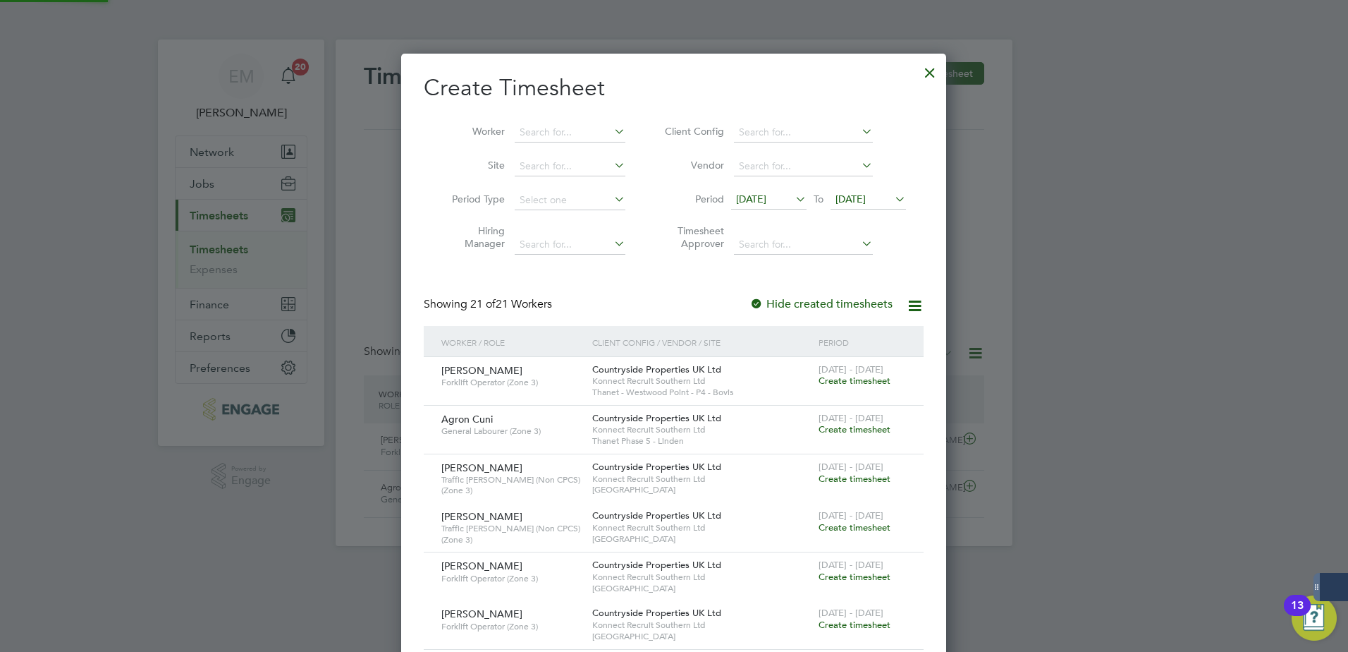
scroll to position [2315, 546]
click at [767, 197] on span "[DATE]" at bounding box center [751, 199] width 30 height 13
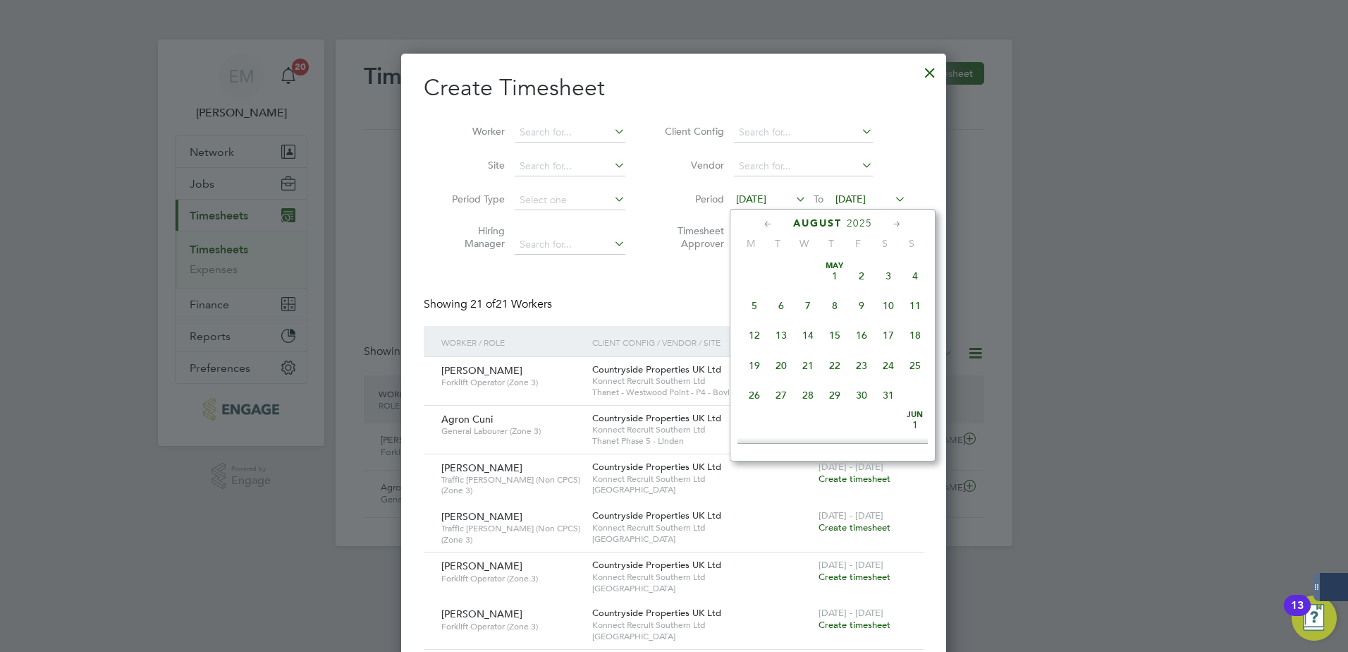
scroll to position [519, 0]
click at [760, 365] on span "25" at bounding box center [754, 352] width 27 height 27
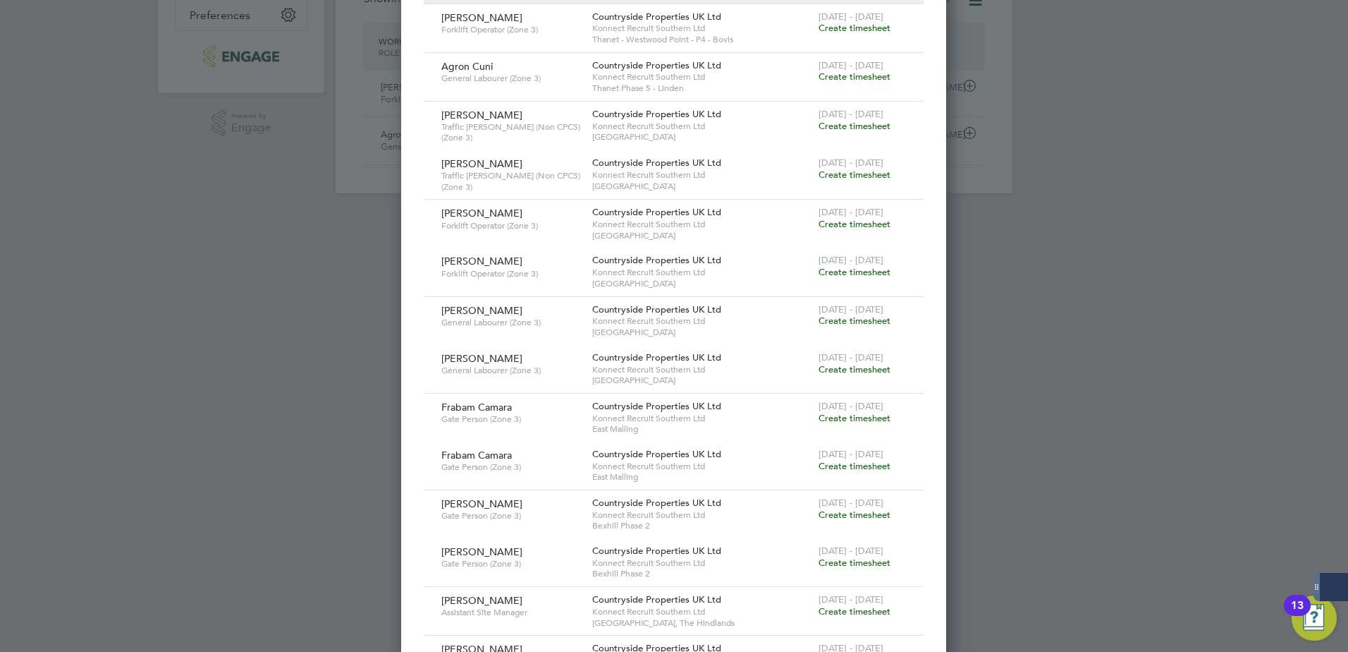
scroll to position [423, 0]
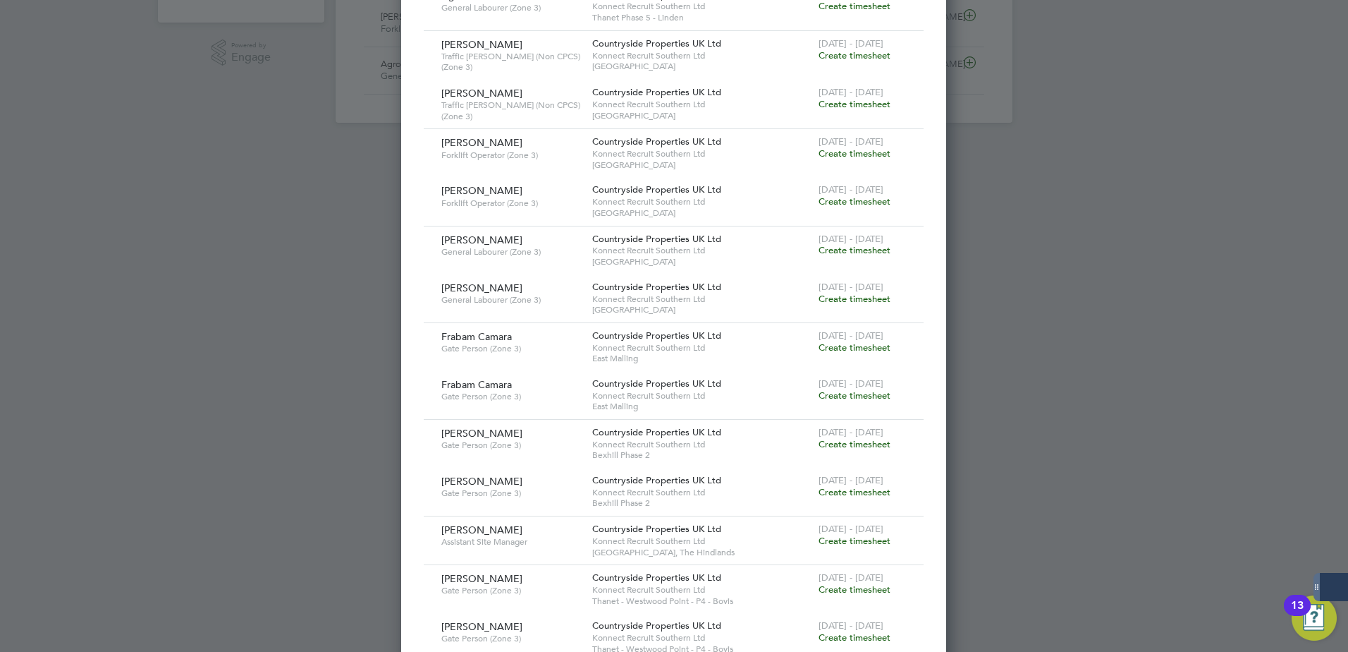
click at [859, 499] on span "Create timesheet" at bounding box center [855, 589] width 72 height 12
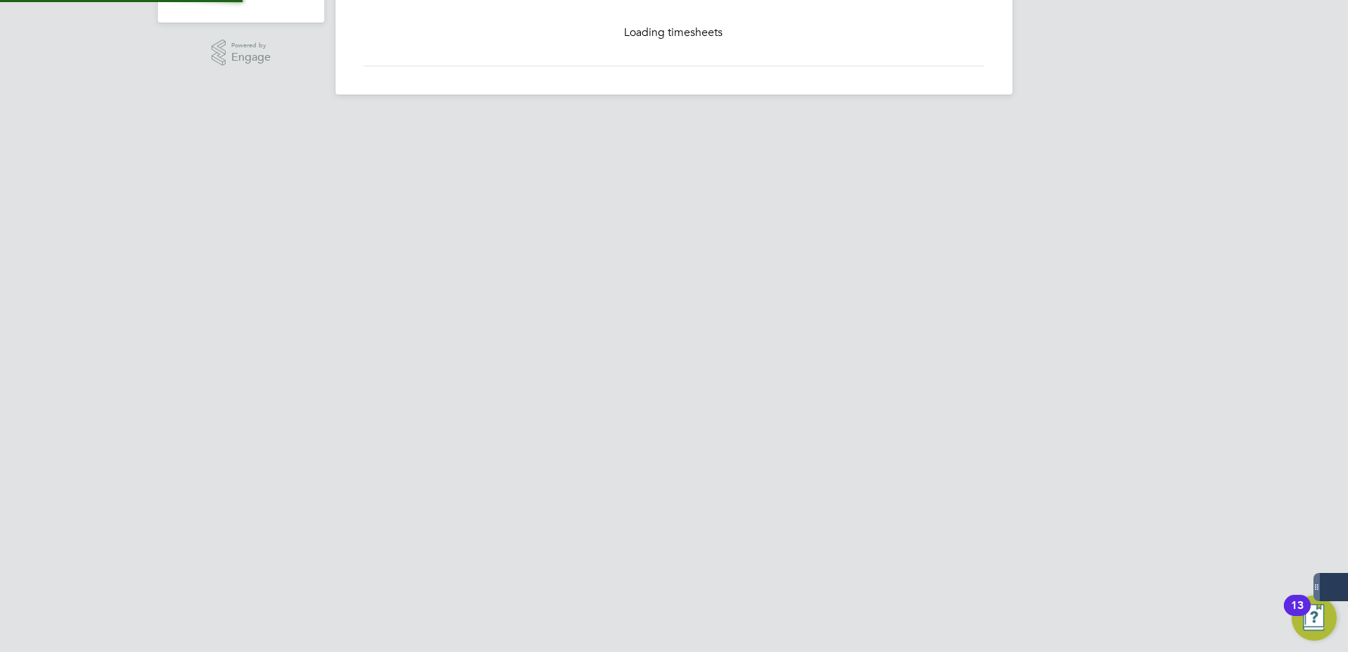
scroll to position [343, 0]
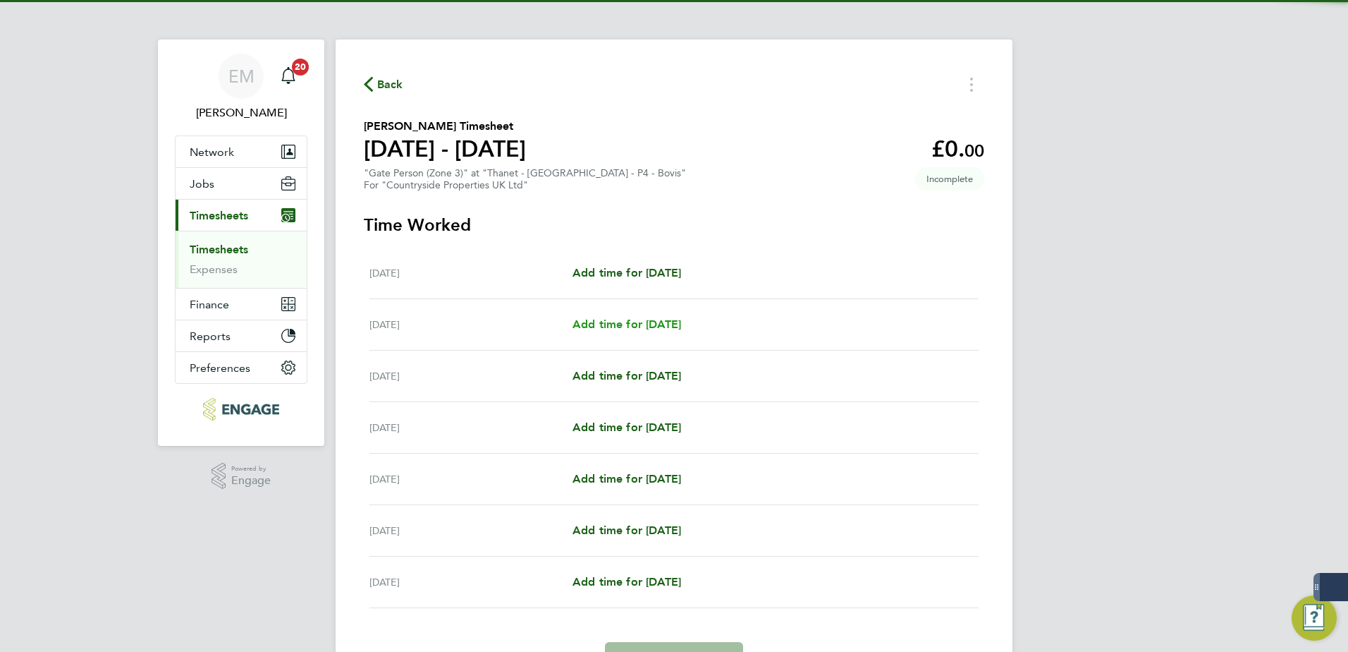
click at [654, 320] on span "Add time for [DATE]" at bounding box center [627, 323] width 109 height 13
select select "30"
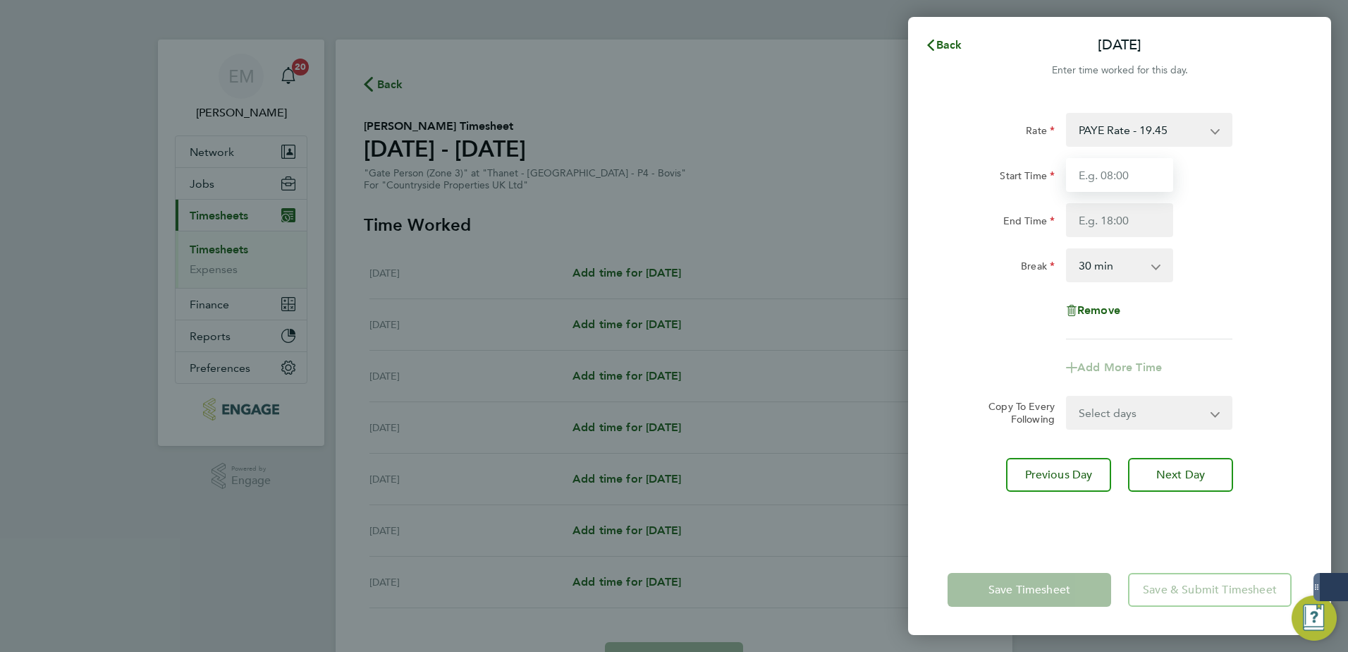
click at [1077, 183] on input "Start Time" at bounding box center [1119, 175] width 107 height 34
type input "07:30"
type input "17:00"
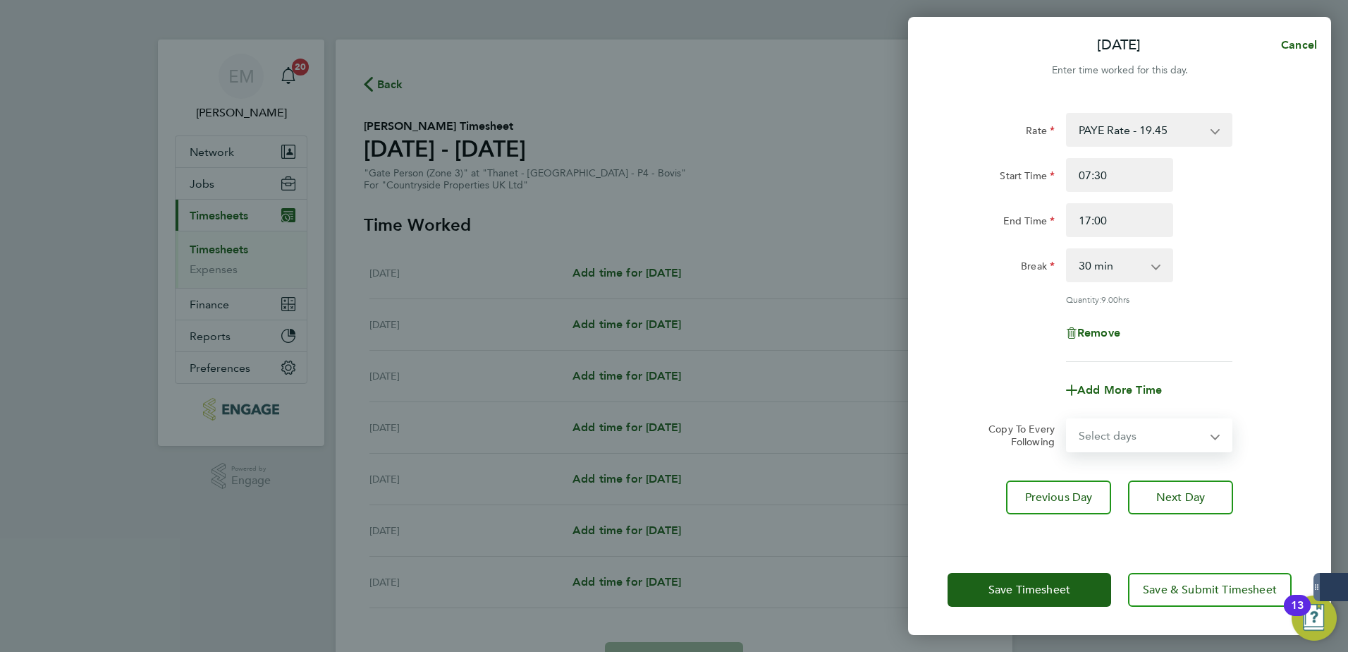
click at [1077, 441] on select "Select days Day Weekday (Mon-Fri) Weekend (Sat-Sun) [DATE] [DATE] [DATE] [DATE]…" at bounding box center [1142, 435] width 148 height 31
select select "WEEKDAY"
click at [1068, 420] on select "Select days Day Weekday (Mon-Fri) Weekend (Sat-Sun) [DATE] [DATE] [DATE] [DATE]…" at bounding box center [1142, 435] width 148 height 31
select select "[DATE]"
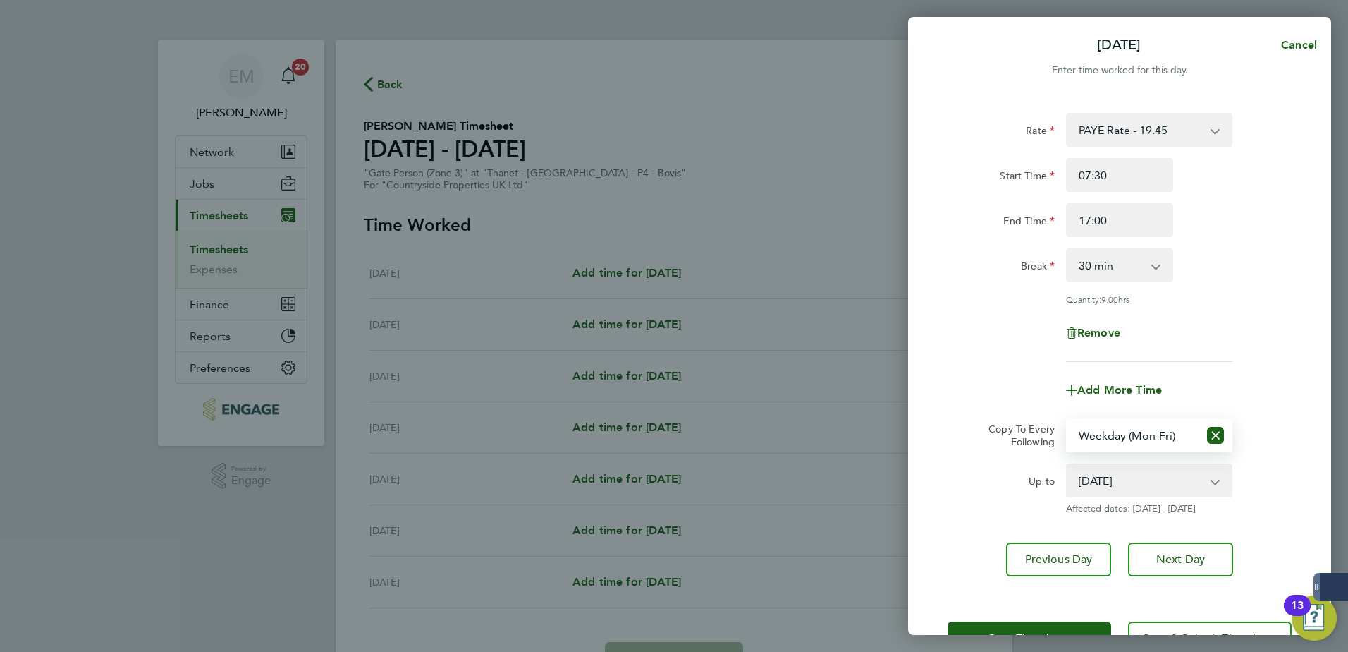
click at [1077, 499] on div "Rate PAYE Rate - 19.45 Basic - 19.45 Start Time 07:30 End Time 17:00 Break 0 mi…" at bounding box center [1119, 344] width 423 height 497
click at [1077, 499] on span "Next Day" at bounding box center [1181, 559] width 49 height 14
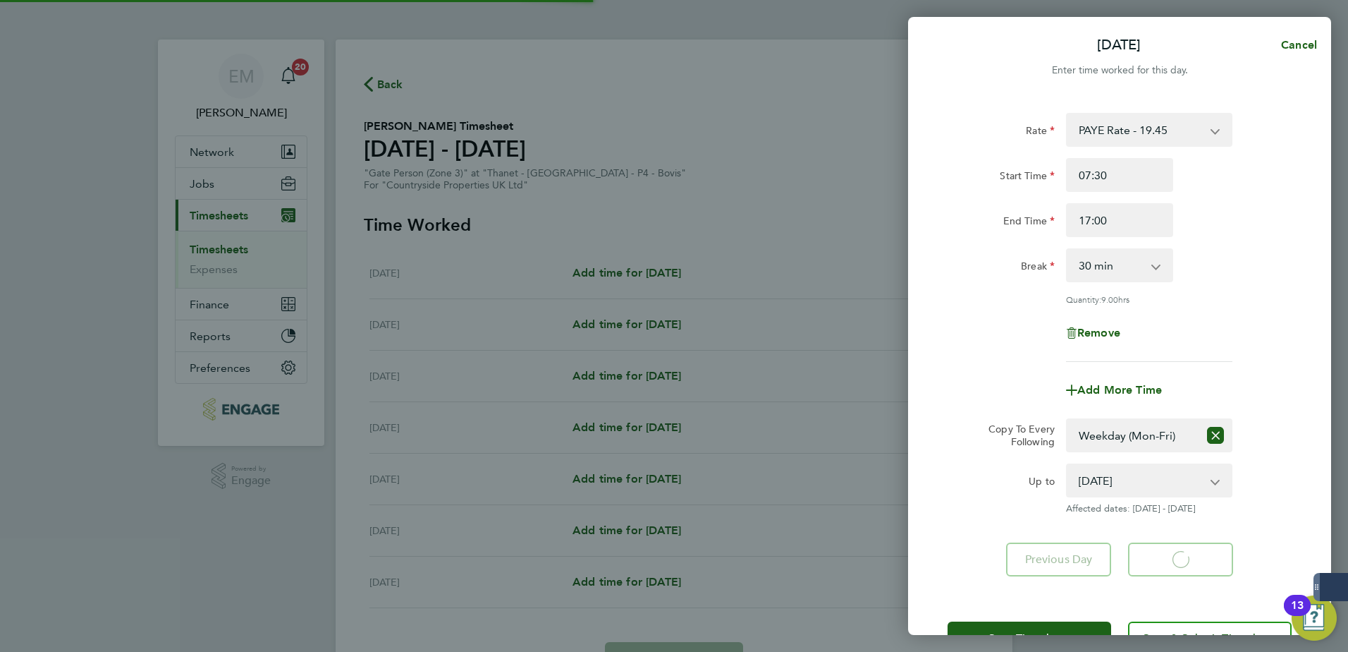
select select "30"
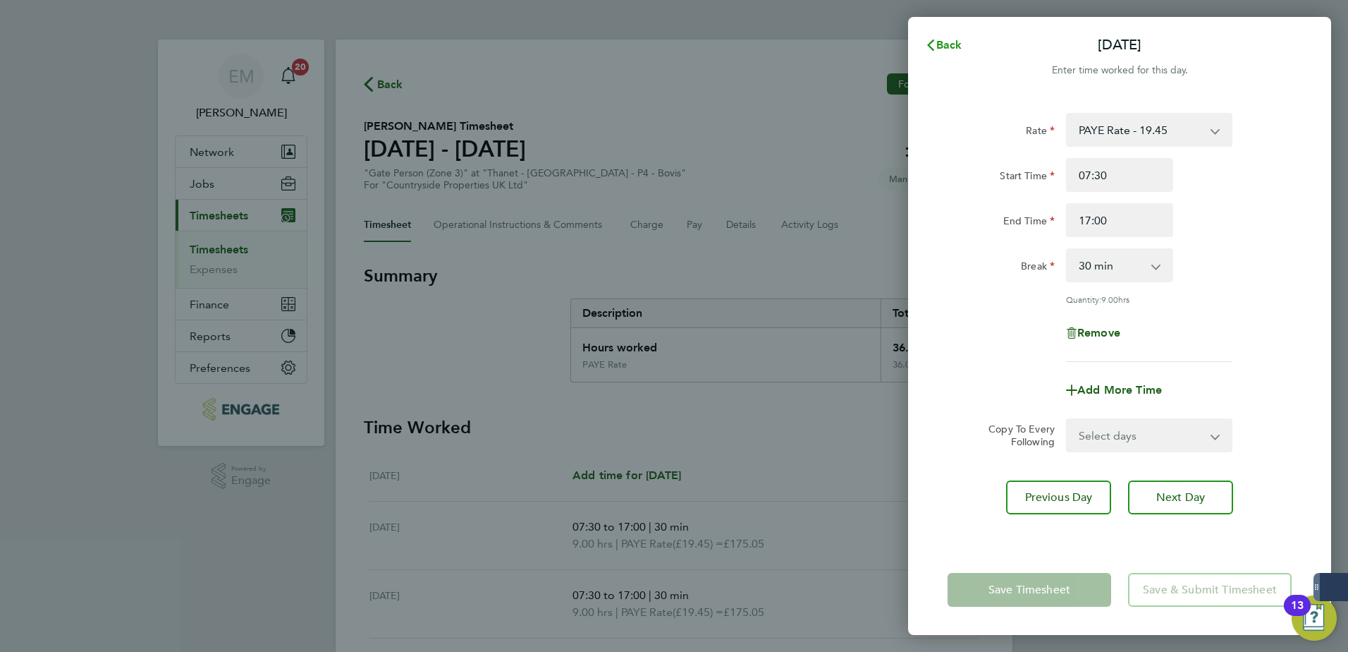
click at [944, 44] on span "Back" at bounding box center [950, 44] width 26 height 13
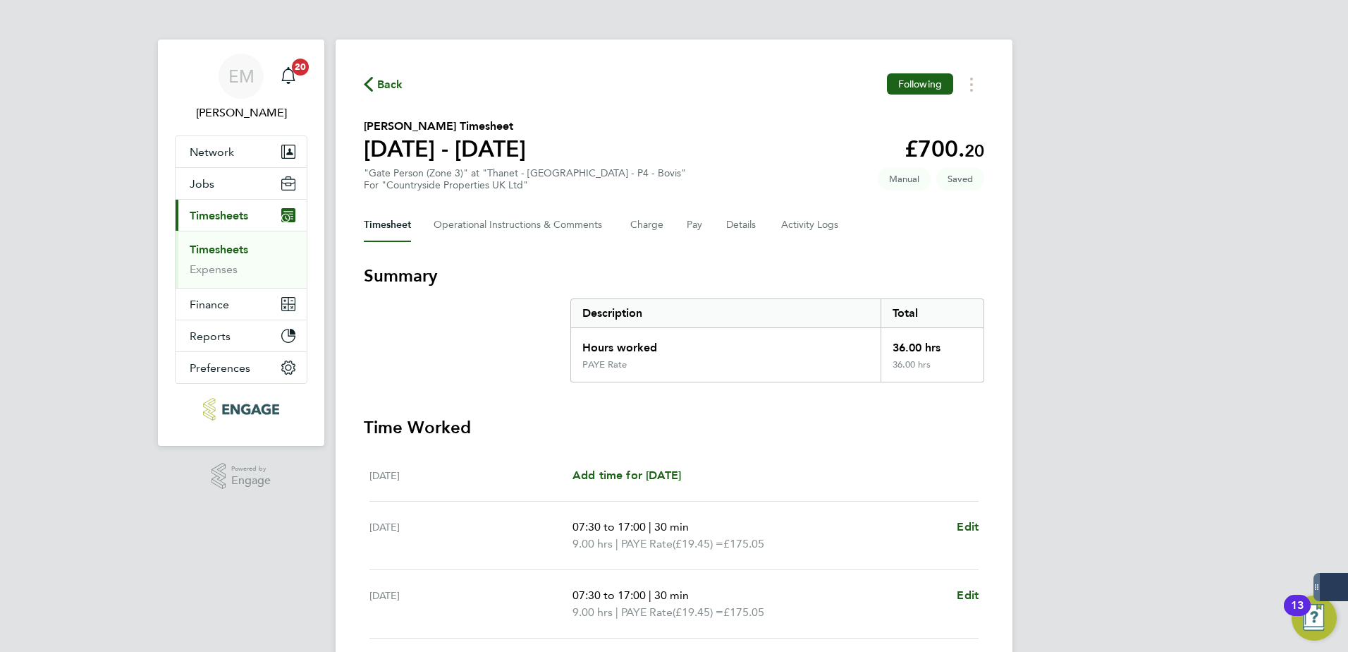
scroll to position [351, 0]
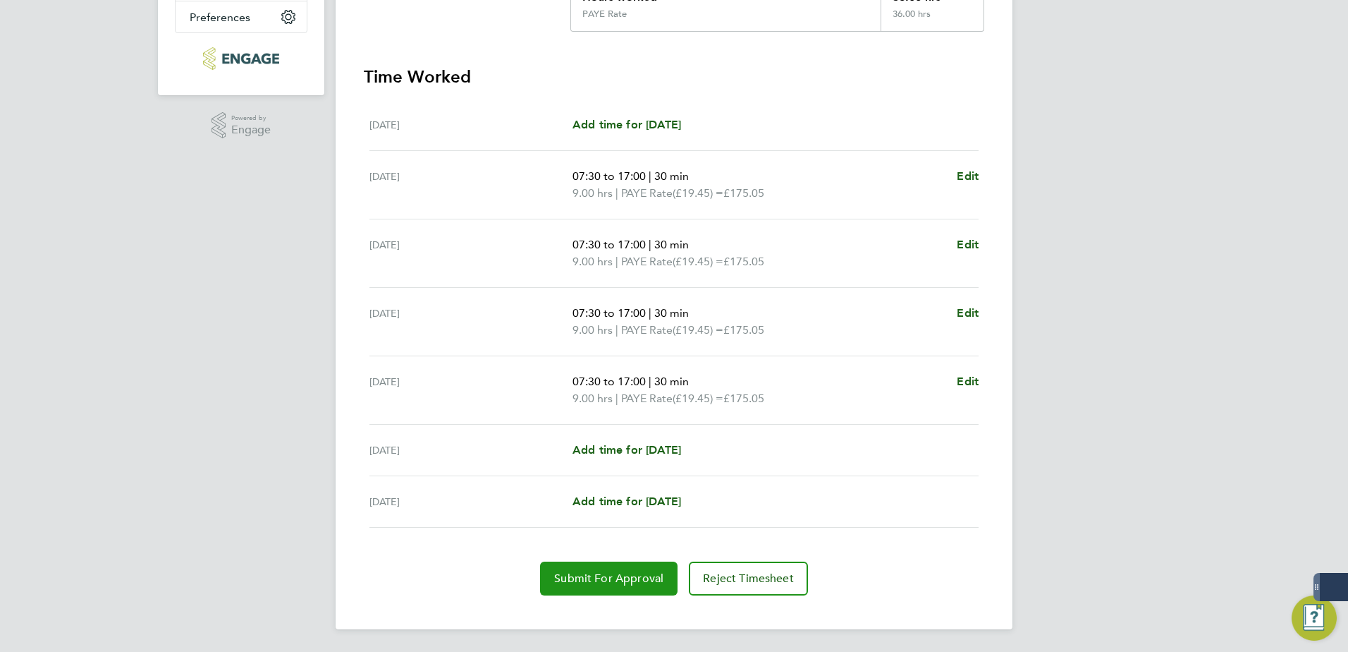
click at [625, 499] on button "Submit For Approval" at bounding box center [609, 578] width 138 height 34
